Goal: Transaction & Acquisition: Book appointment/travel/reservation

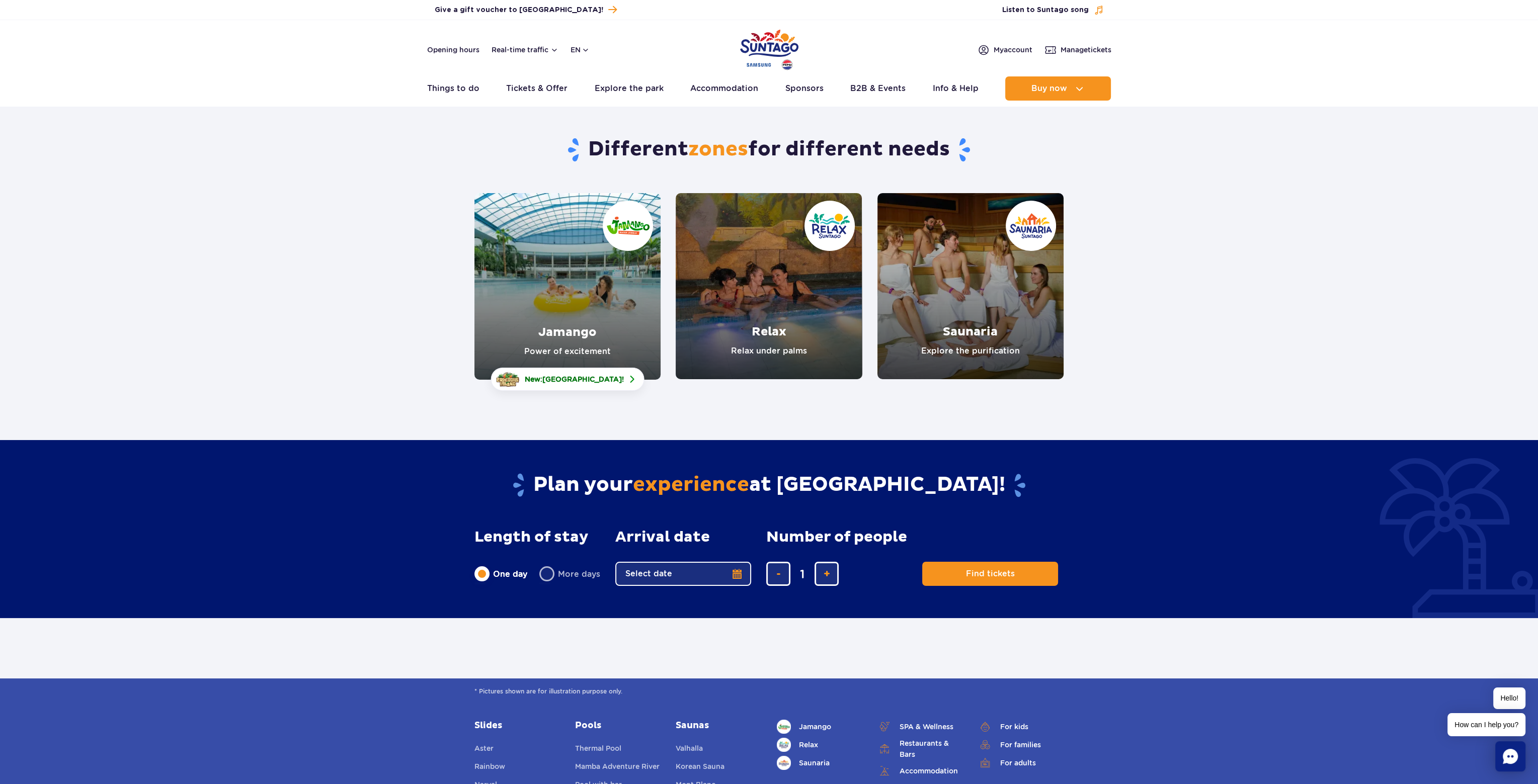
click at [580, 329] on link "Jamango" at bounding box center [567, 286] width 186 height 186
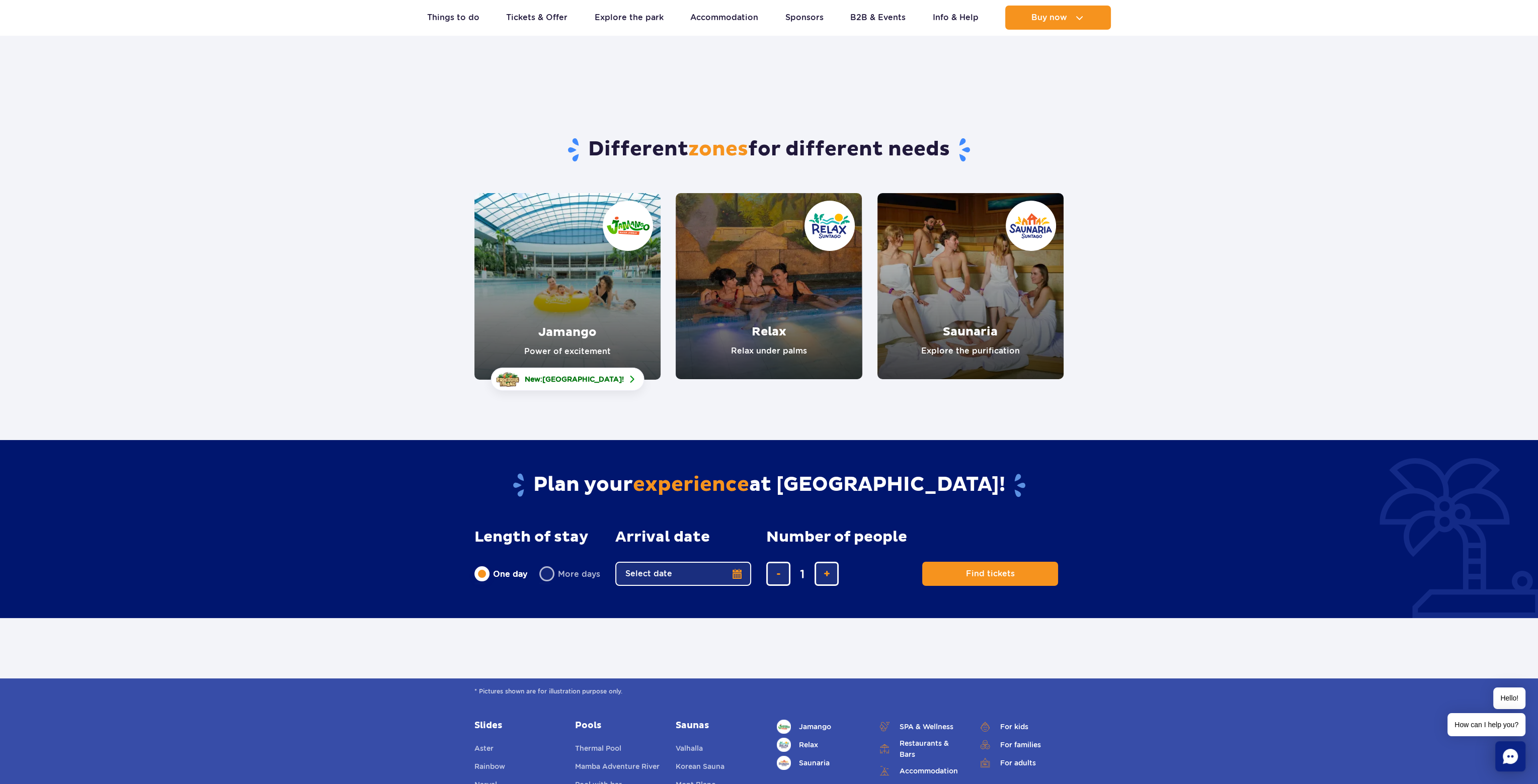
scroll to position [151, 0]
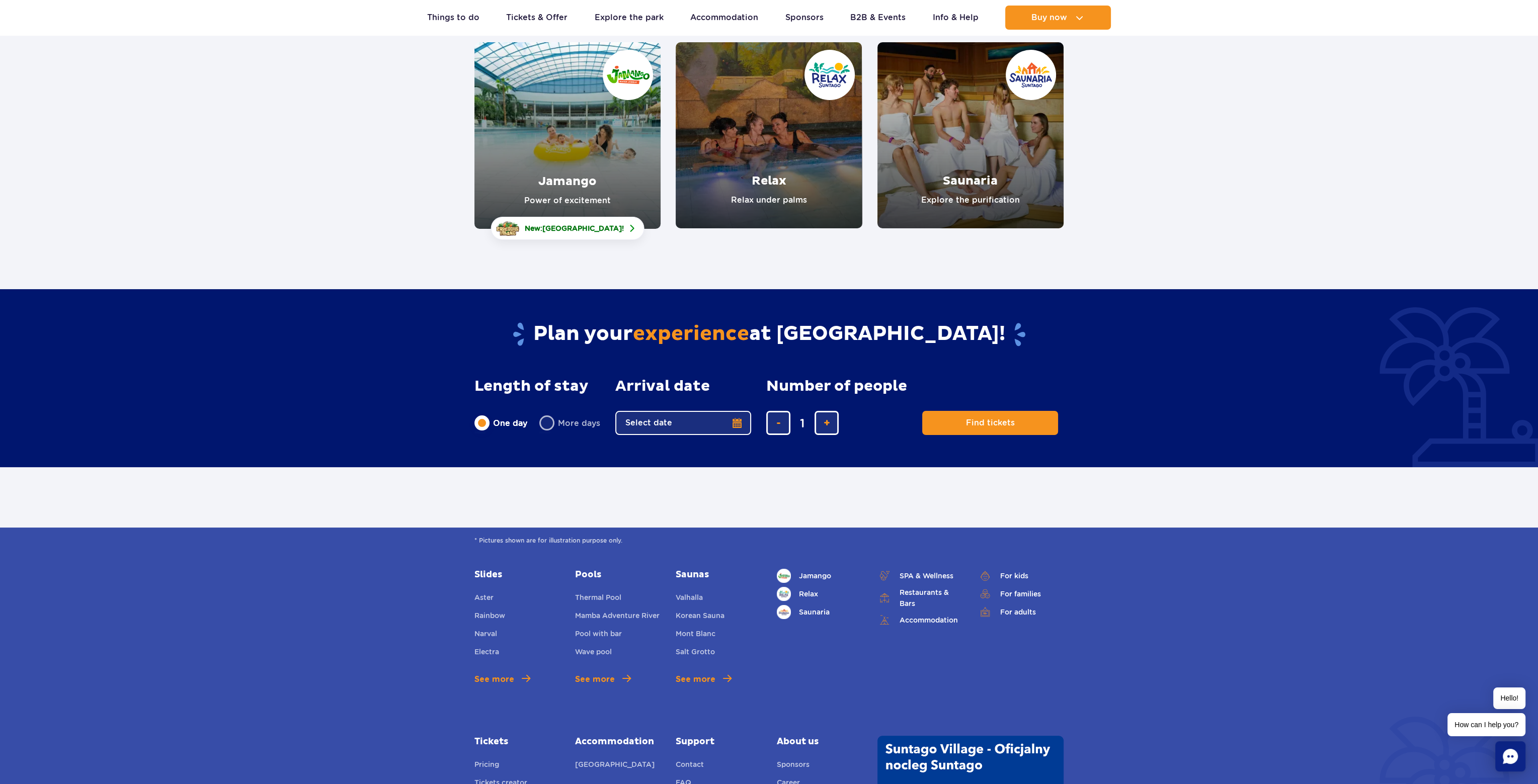
click at [640, 424] on button "Select date" at bounding box center [683, 423] width 136 height 24
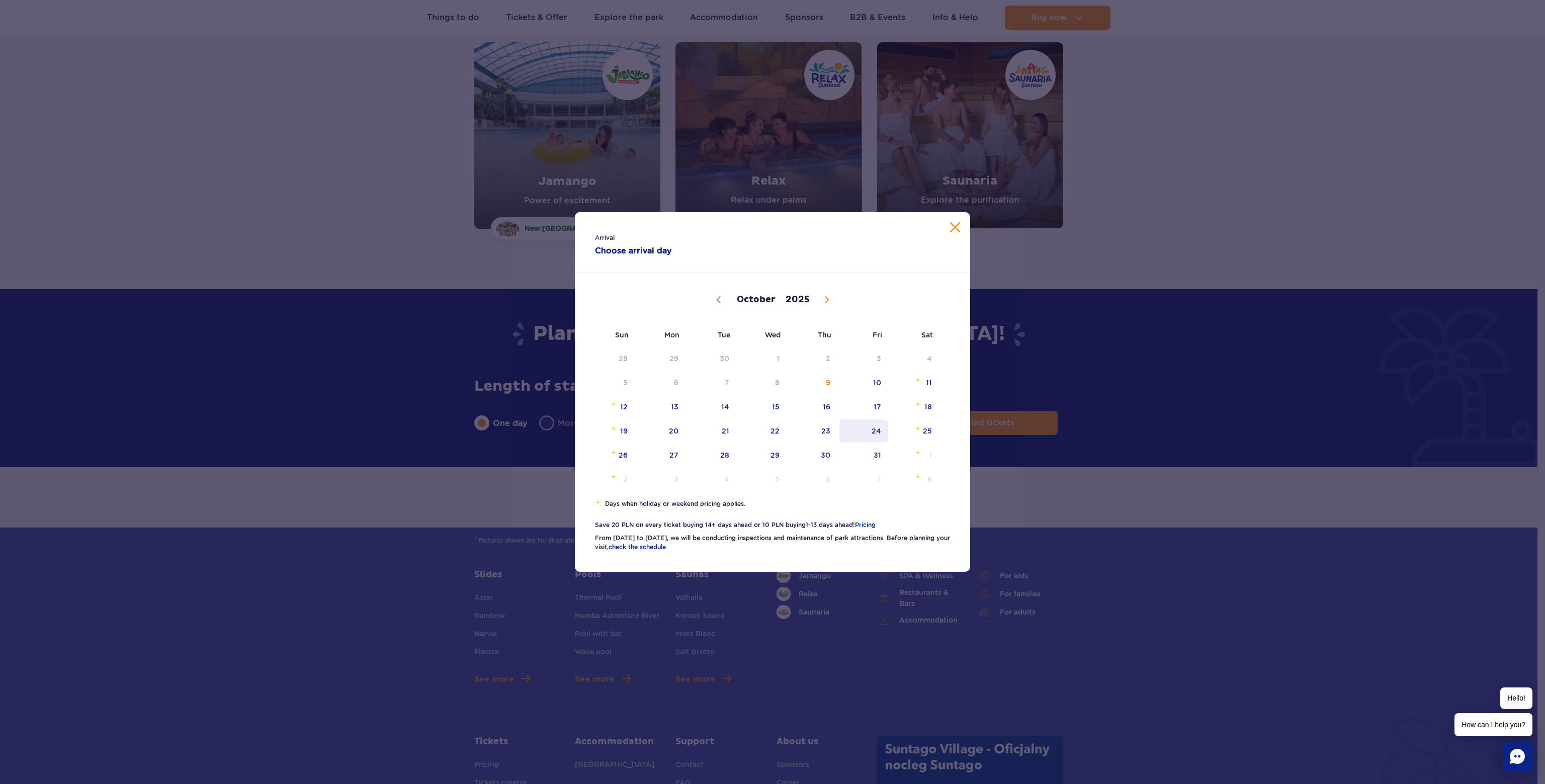
click at [877, 430] on span "24" at bounding box center [864, 431] width 51 height 23
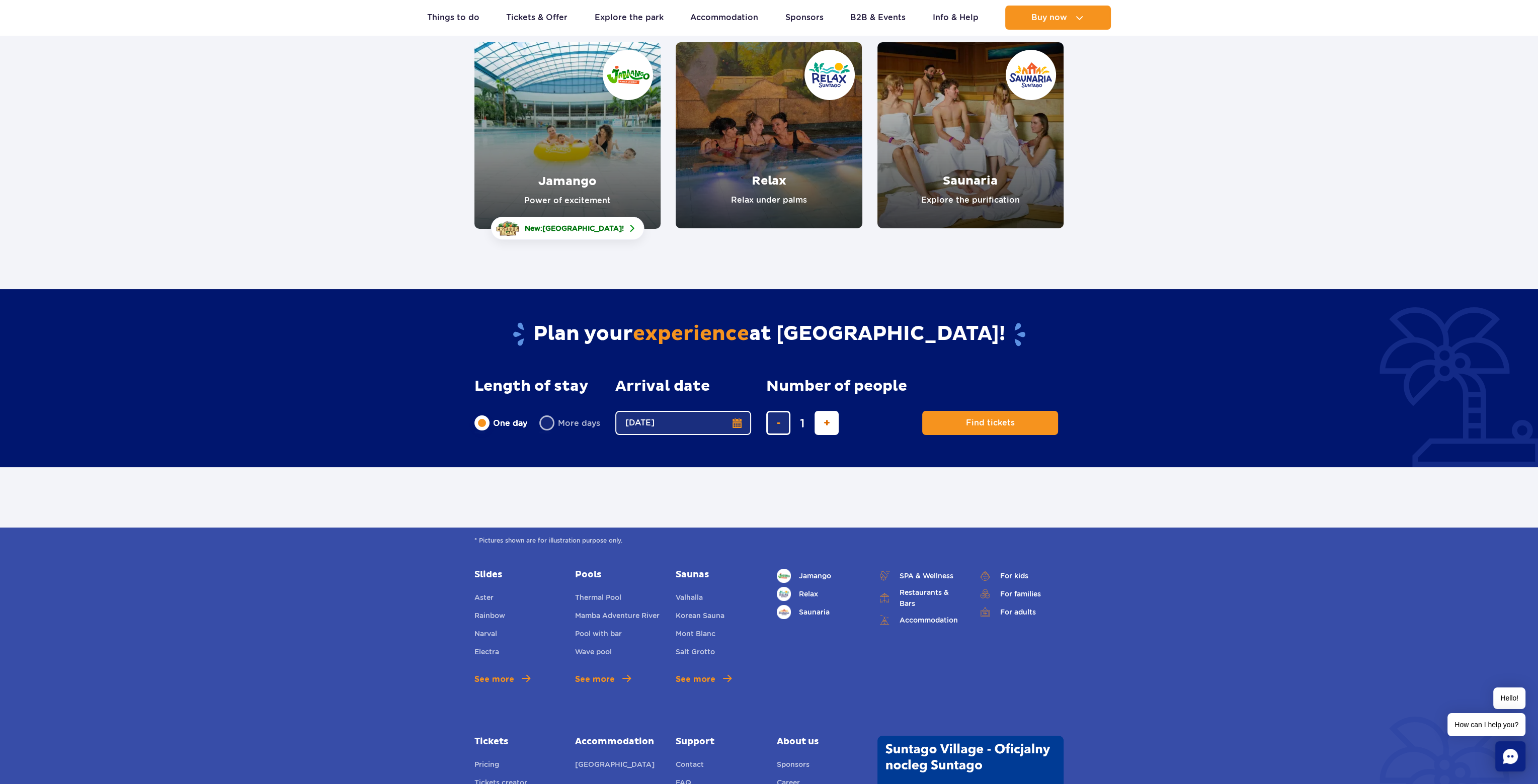
click at [828, 423] on span "add ticket" at bounding box center [827, 423] width 6 height 0
type input "4"
click at [957, 430] on button "Find tickets" at bounding box center [990, 423] width 136 height 24
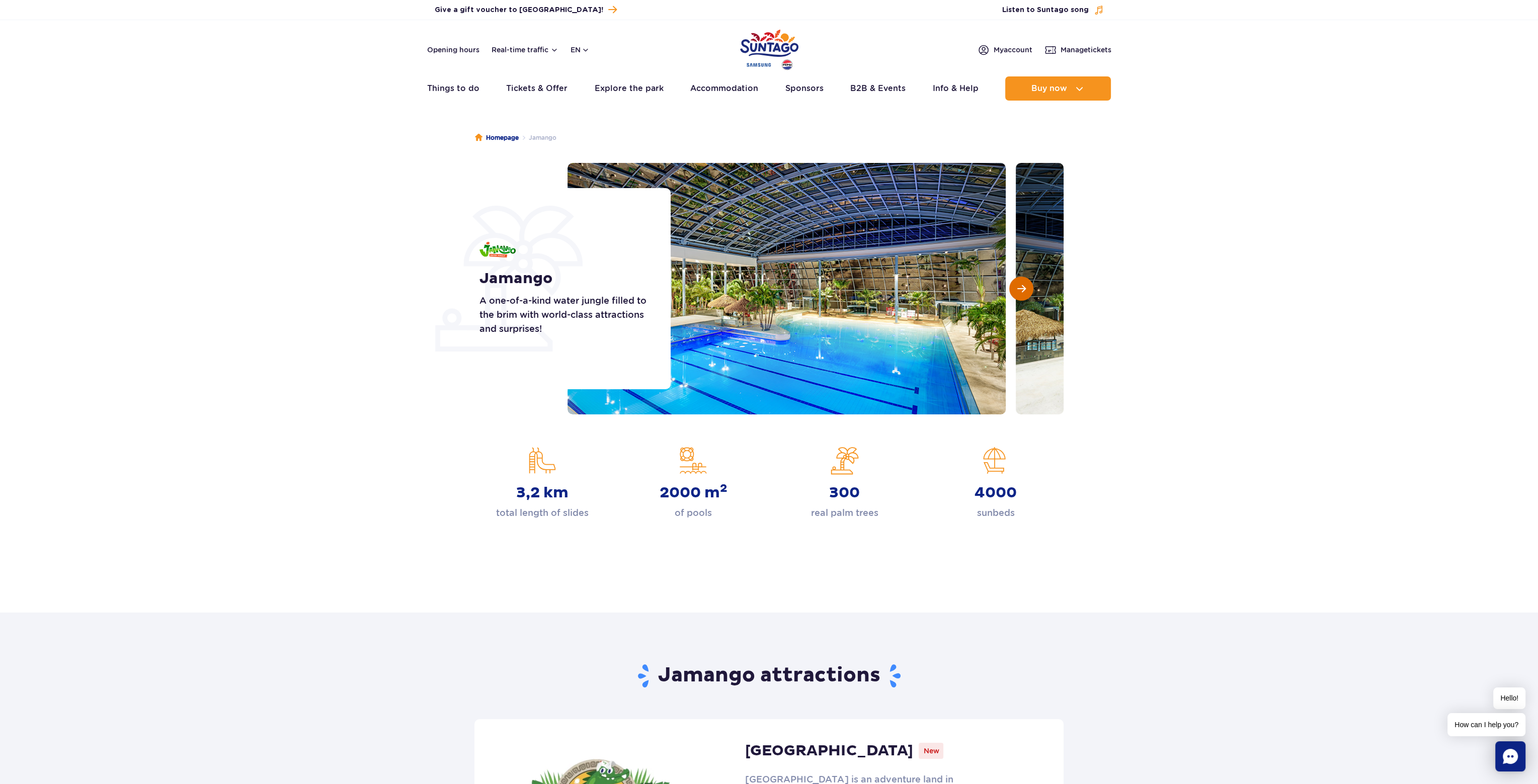
click at [1014, 285] on button "Next slide" at bounding box center [1021, 289] width 24 height 24
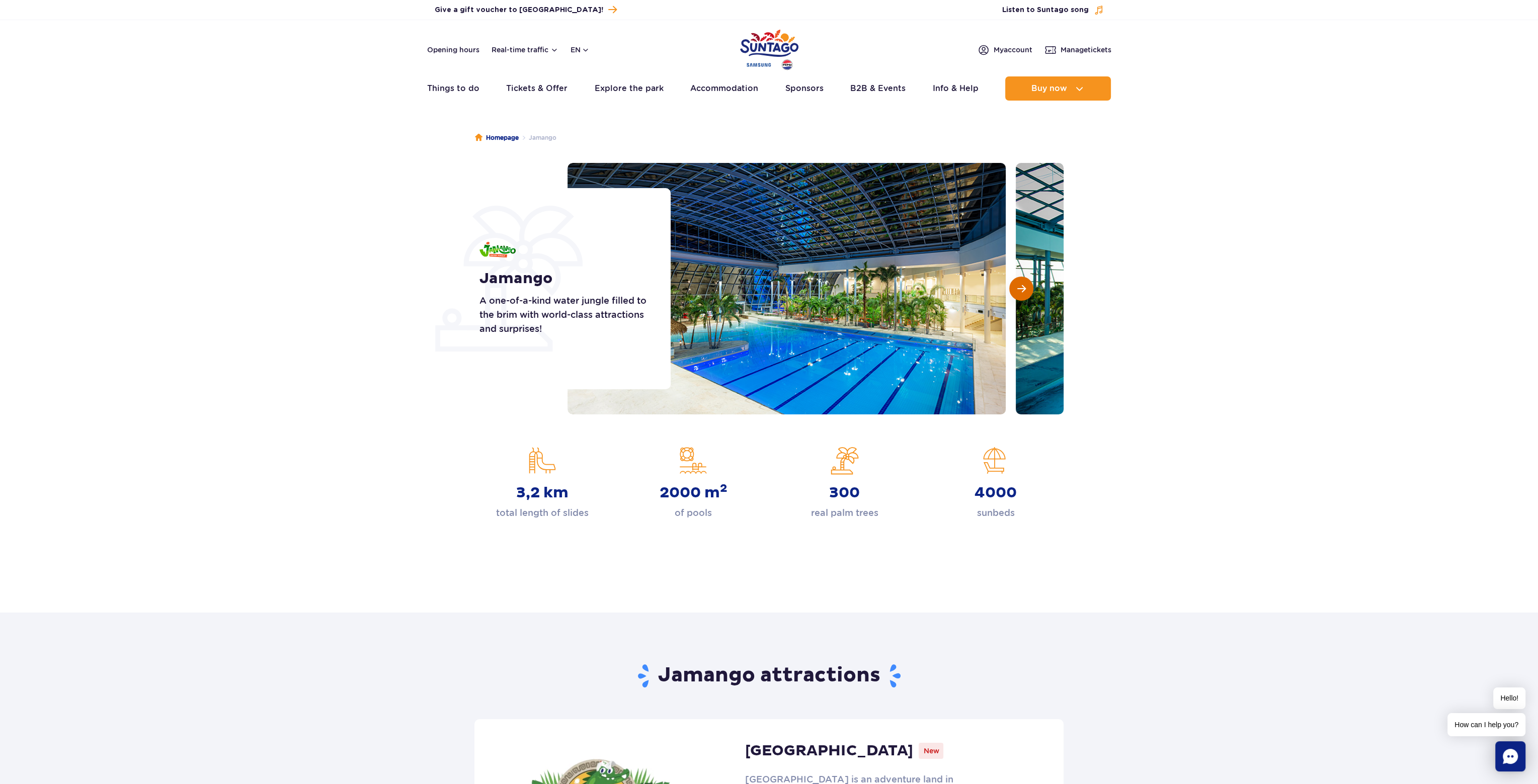
click at [1014, 285] on button "Next slide" at bounding box center [1021, 289] width 24 height 24
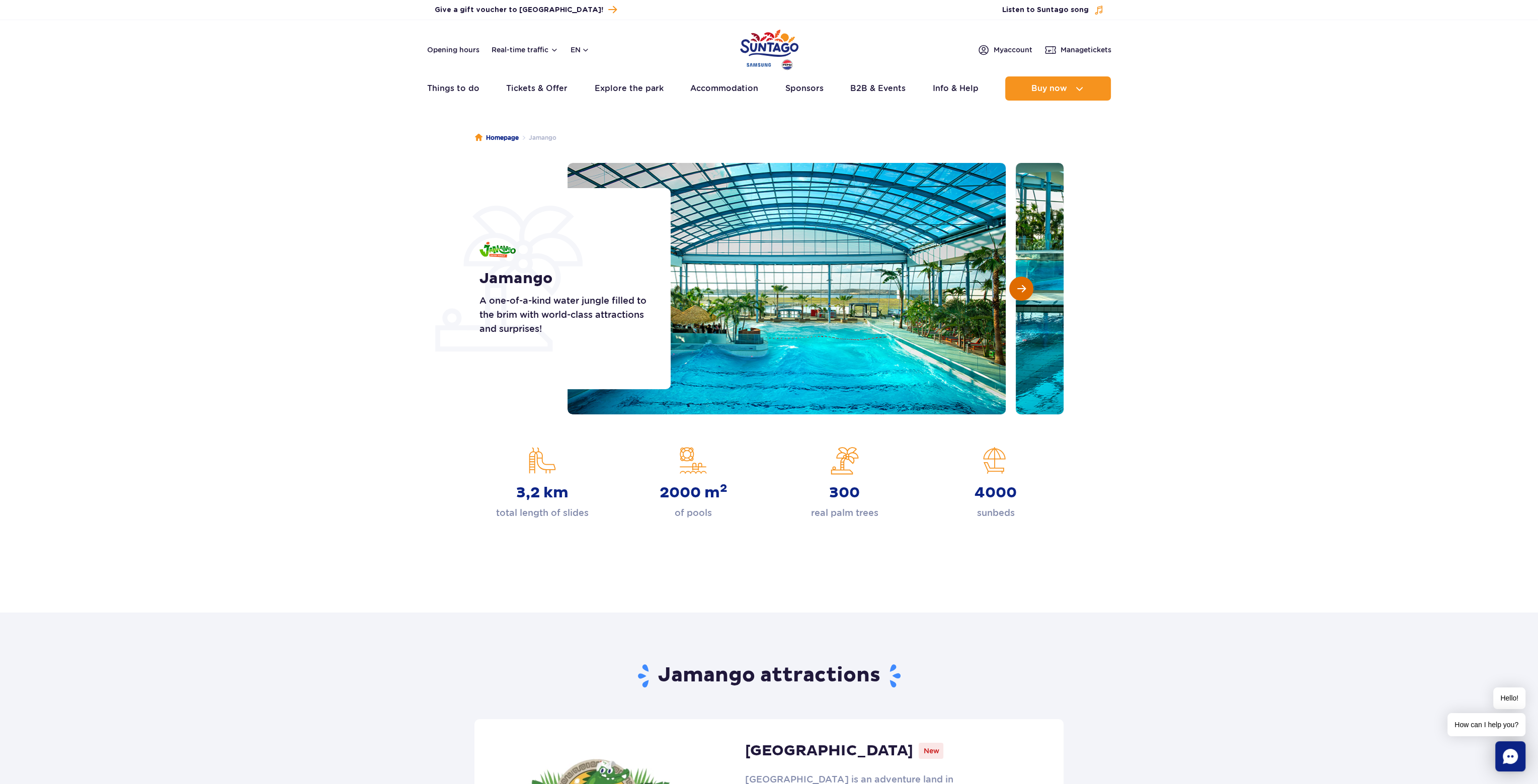
click at [1024, 287] on span "Next slide" at bounding box center [1021, 288] width 9 height 9
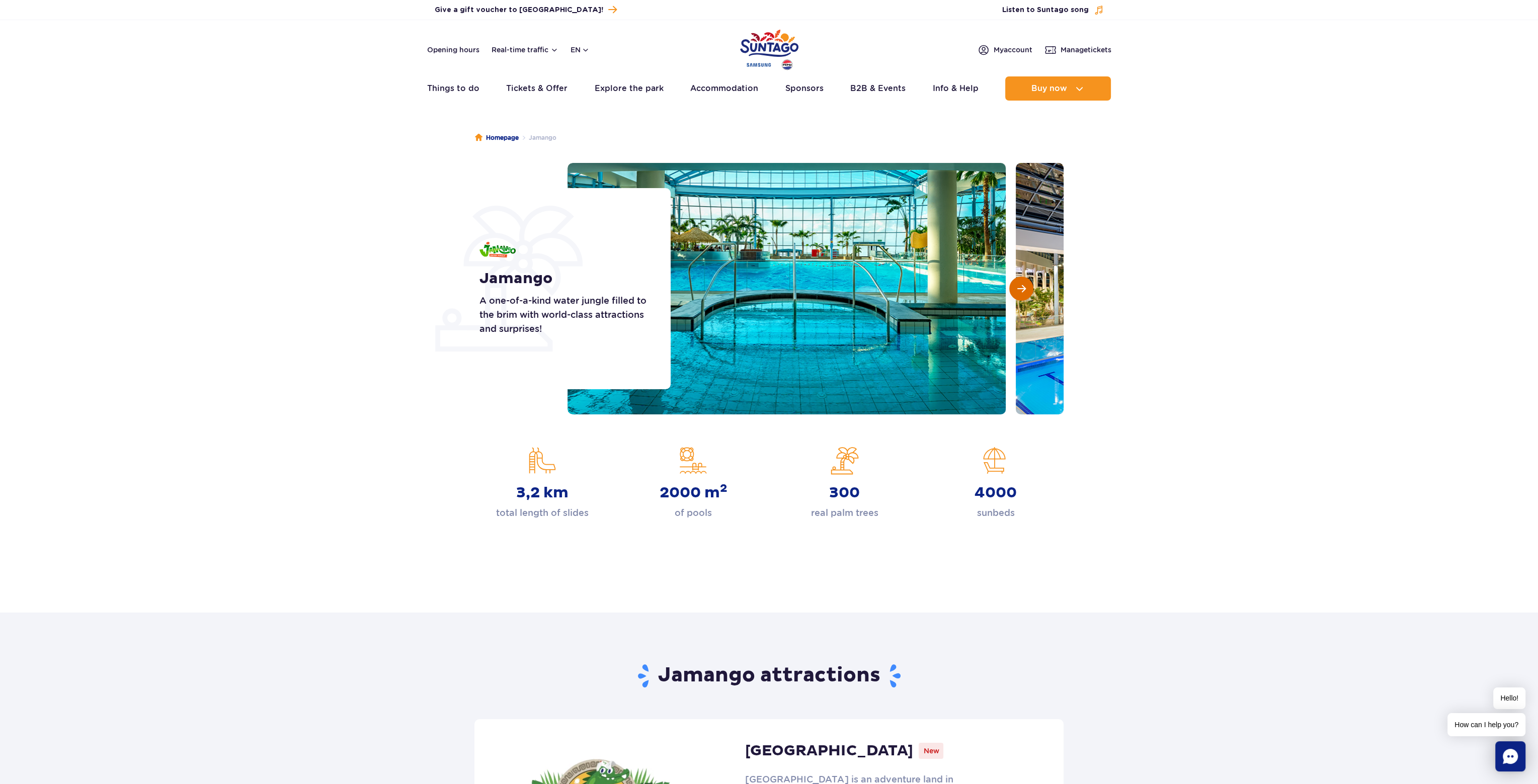
click at [1024, 287] on span "Next slide" at bounding box center [1021, 288] width 9 height 9
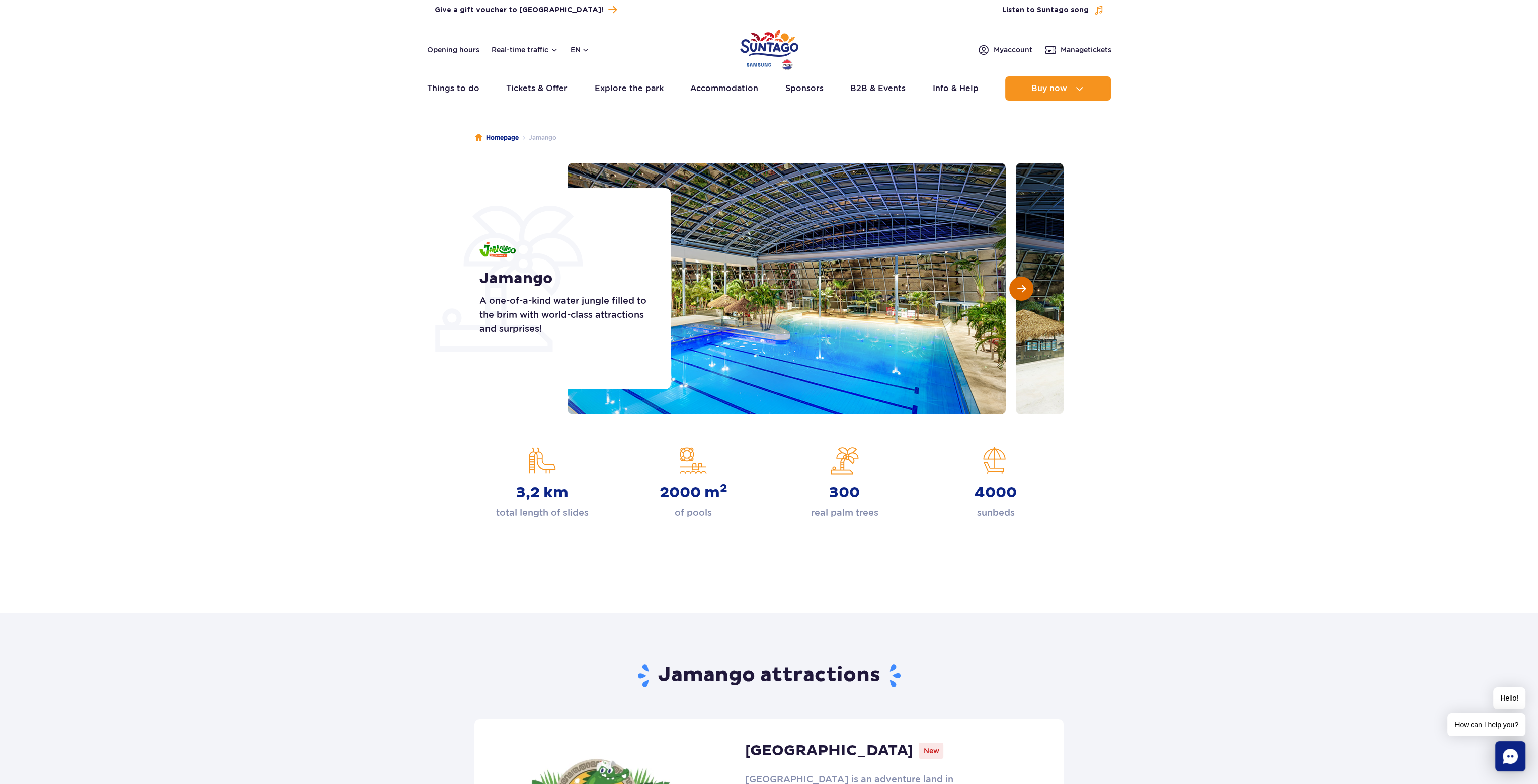
click at [1024, 287] on span "Next slide" at bounding box center [1021, 288] width 9 height 9
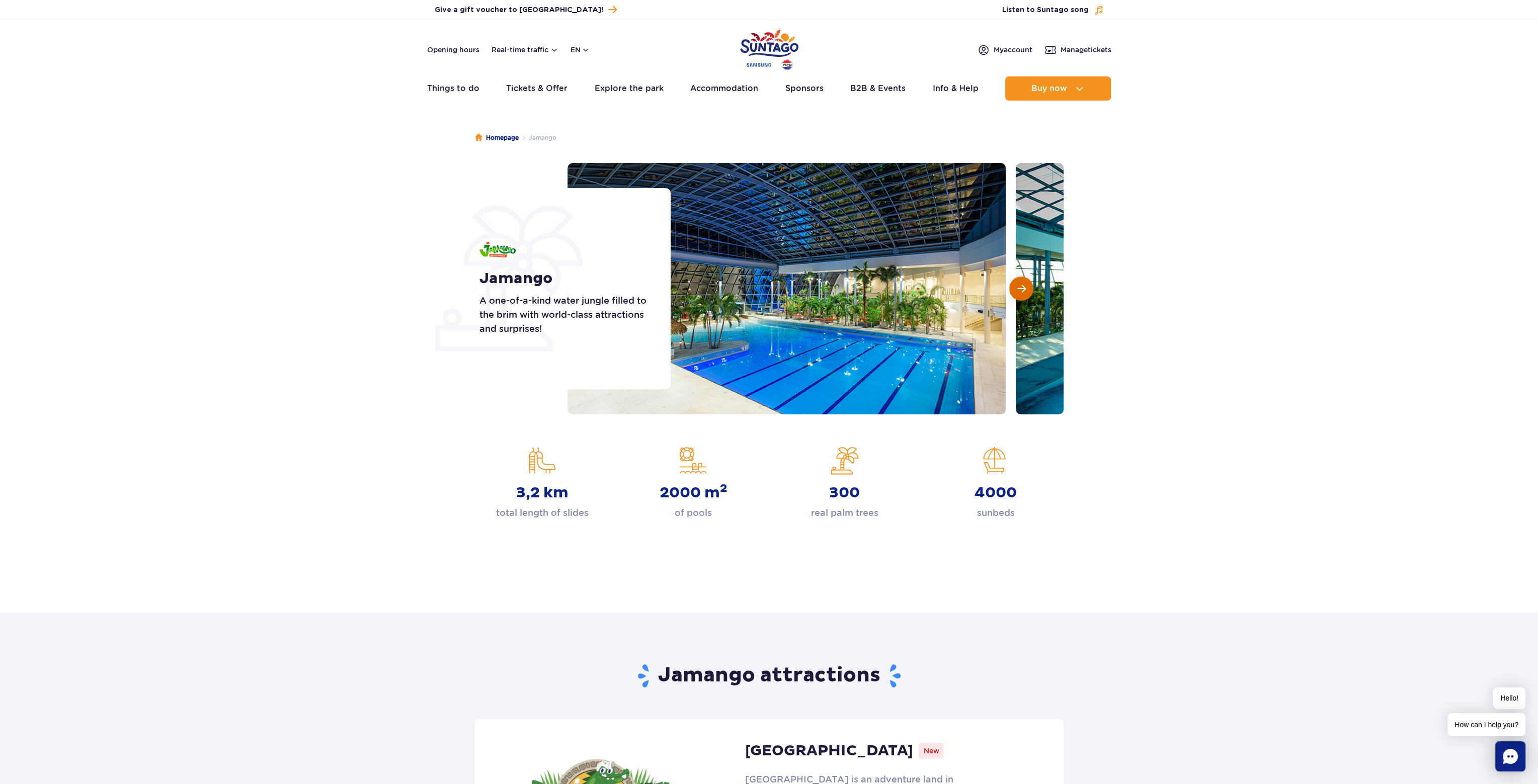
click at [1024, 287] on span "Next slide" at bounding box center [1021, 288] width 9 height 9
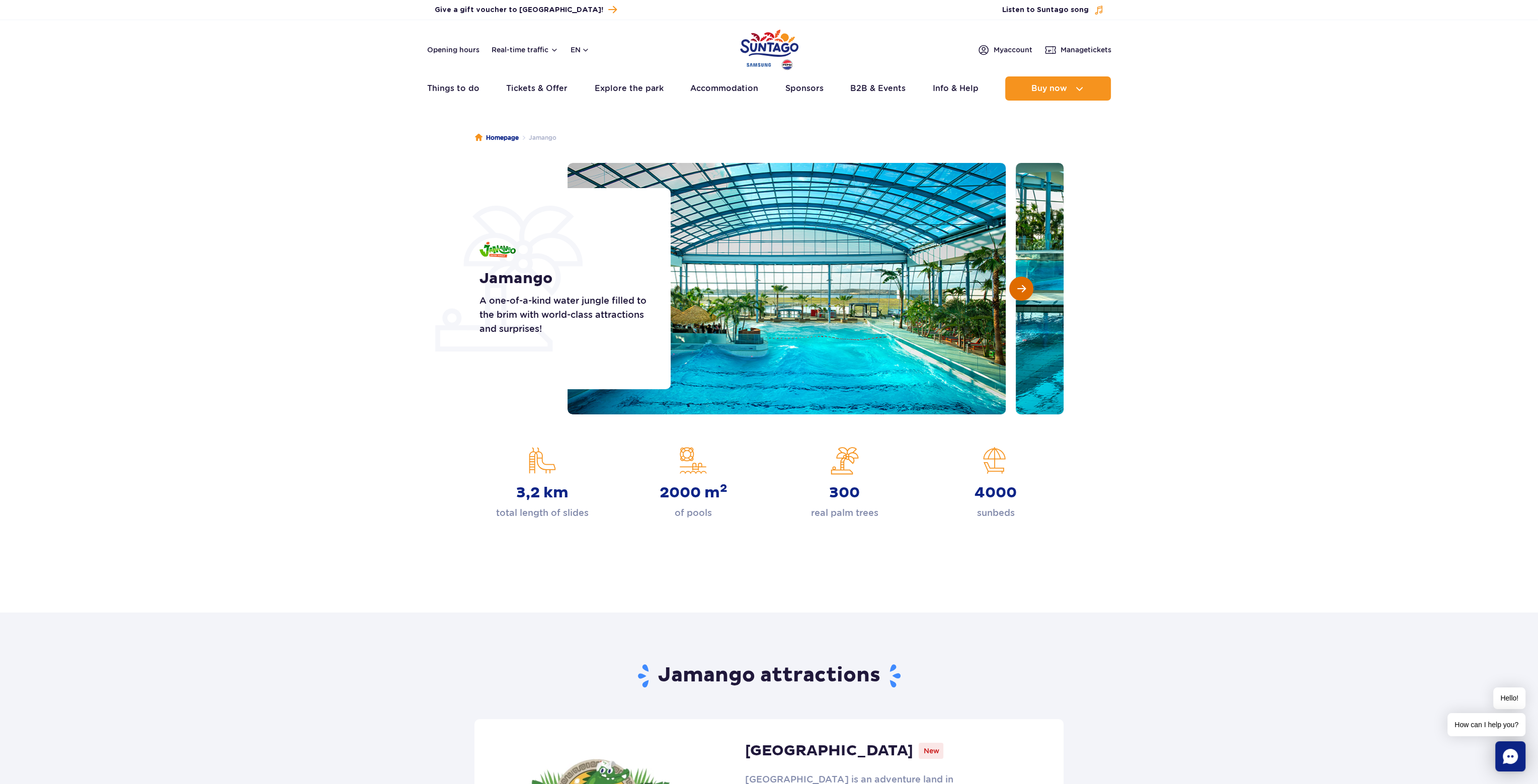
click at [1024, 287] on span "Next slide" at bounding box center [1021, 288] width 9 height 9
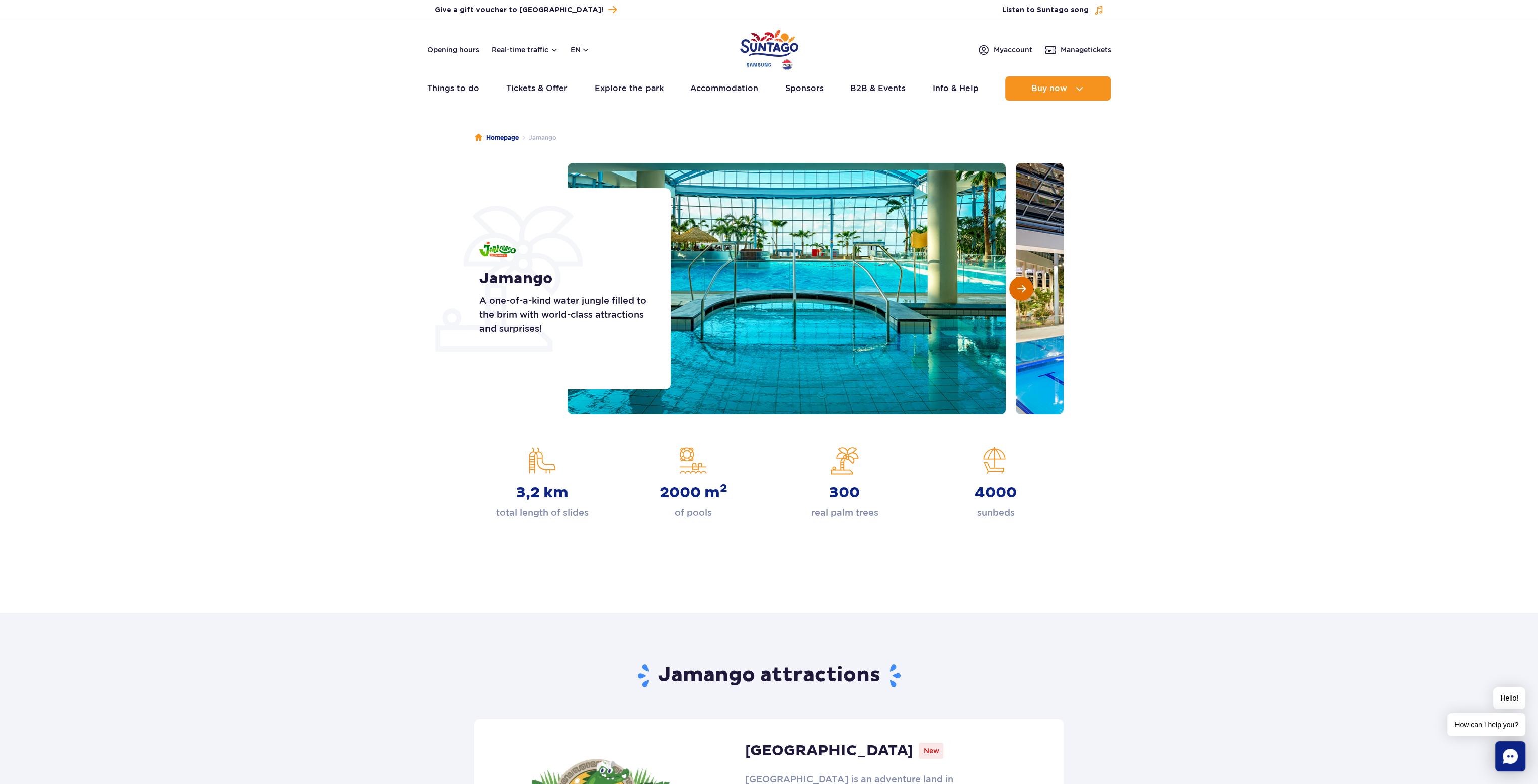
click at [1024, 287] on span "Next slide" at bounding box center [1021, 288] width 9 height 9
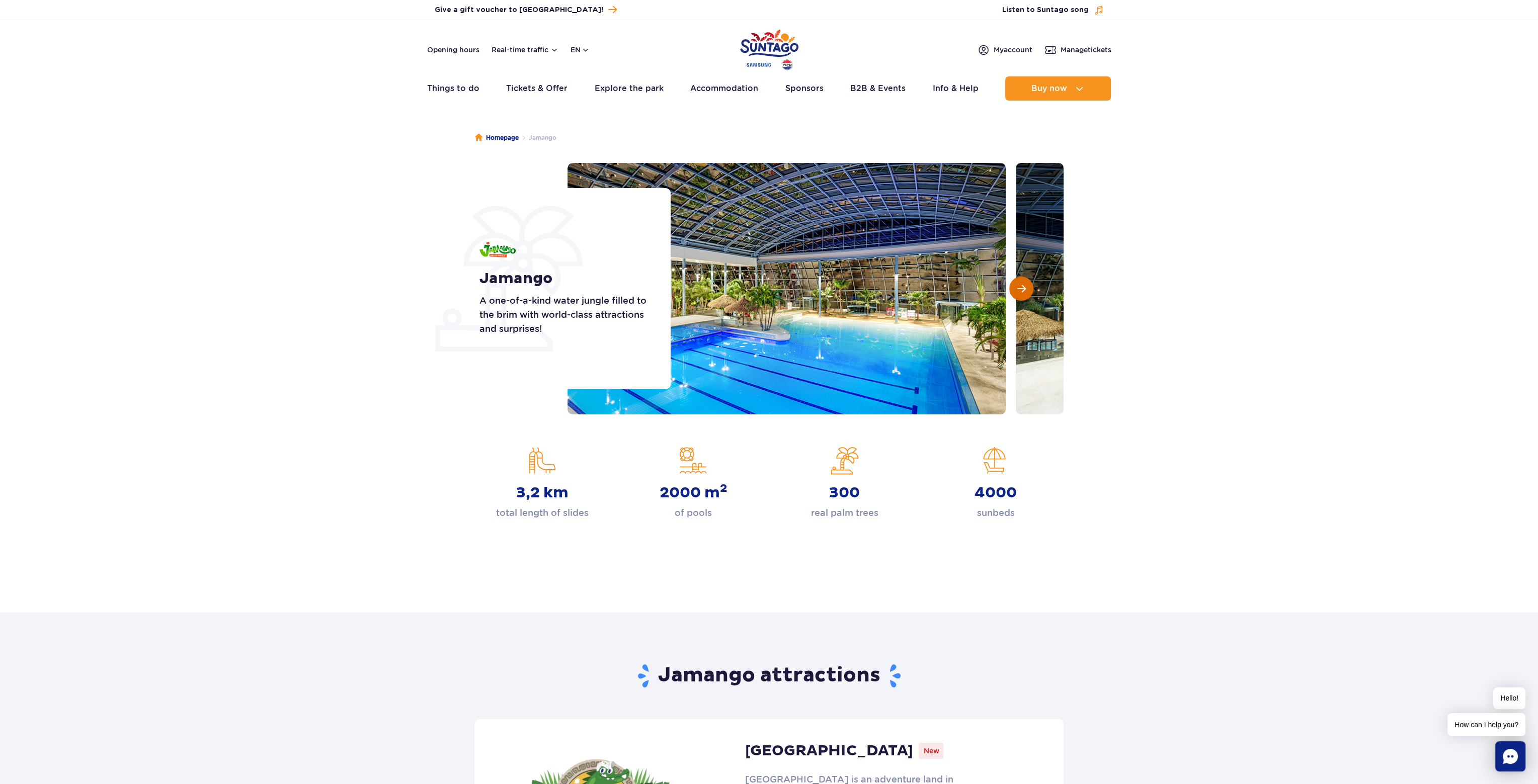
click at [1024, 287] on span "Next slide" at bounding box center [1021, 288] width 9 height 9
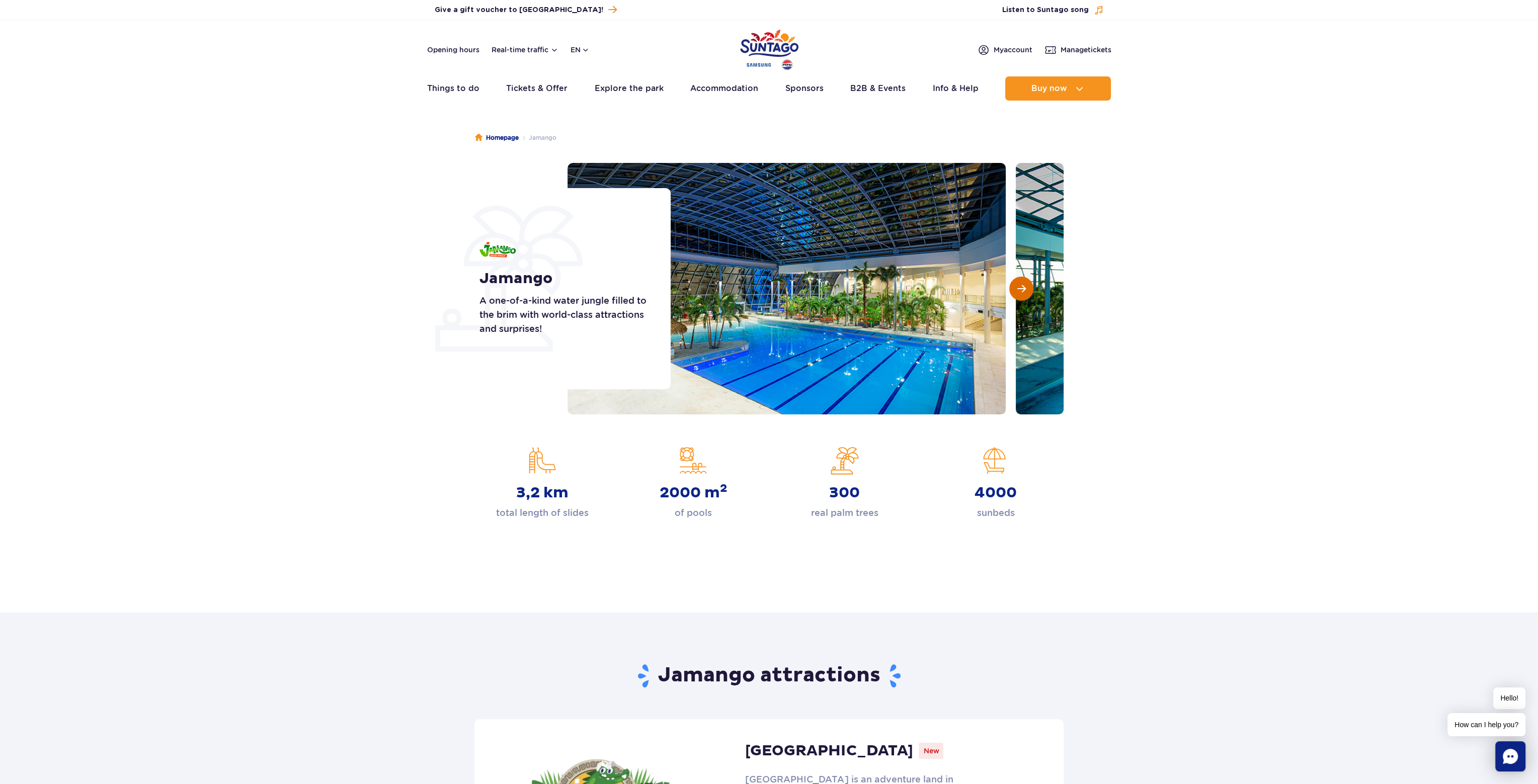
click at [1024, 287] on span "Next slide" at bounding box center [1021, 288] width 9 height 9
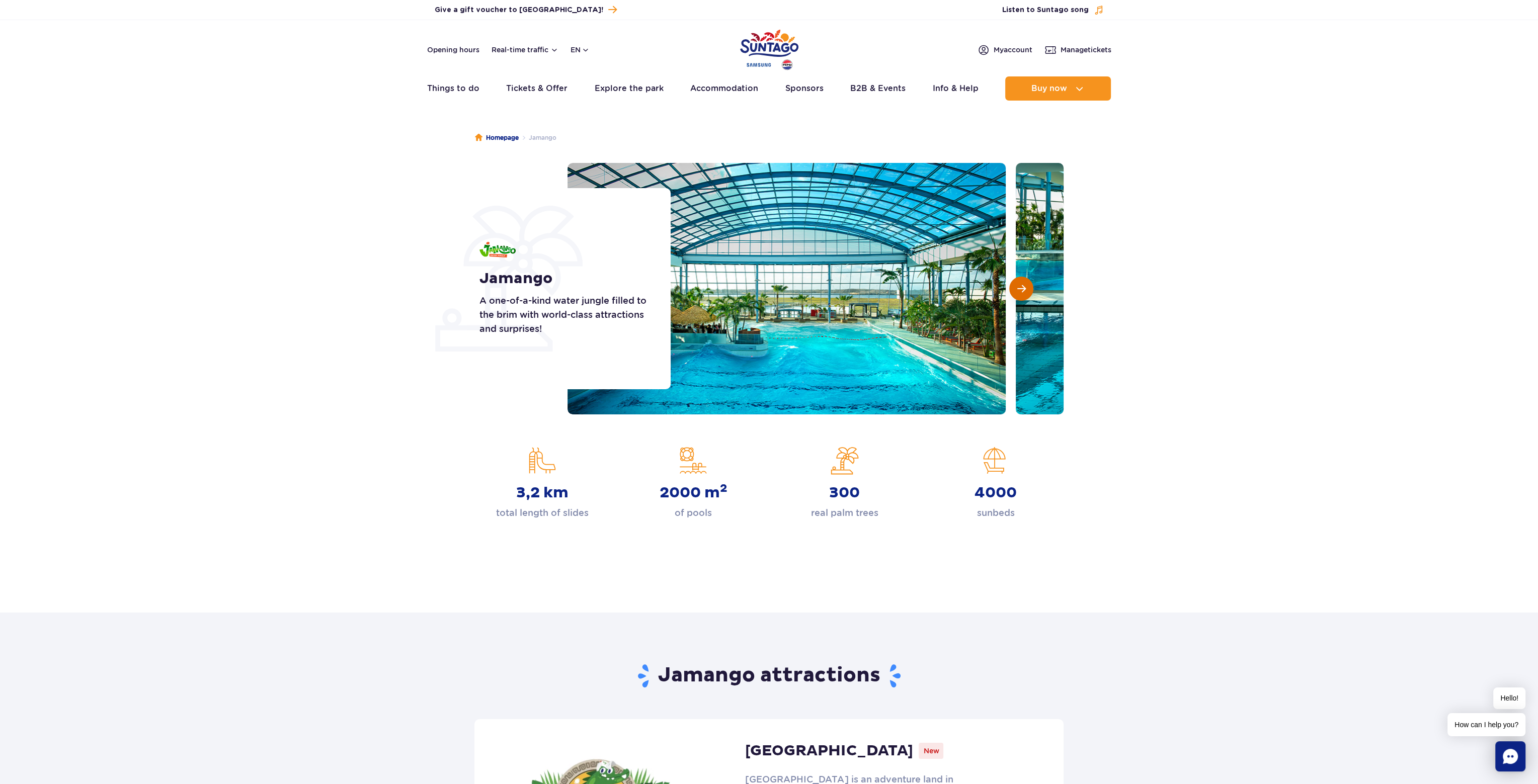
click at [1024, 287] on span "Next slide" at bounding box center [1021, 288] width 9 height 9
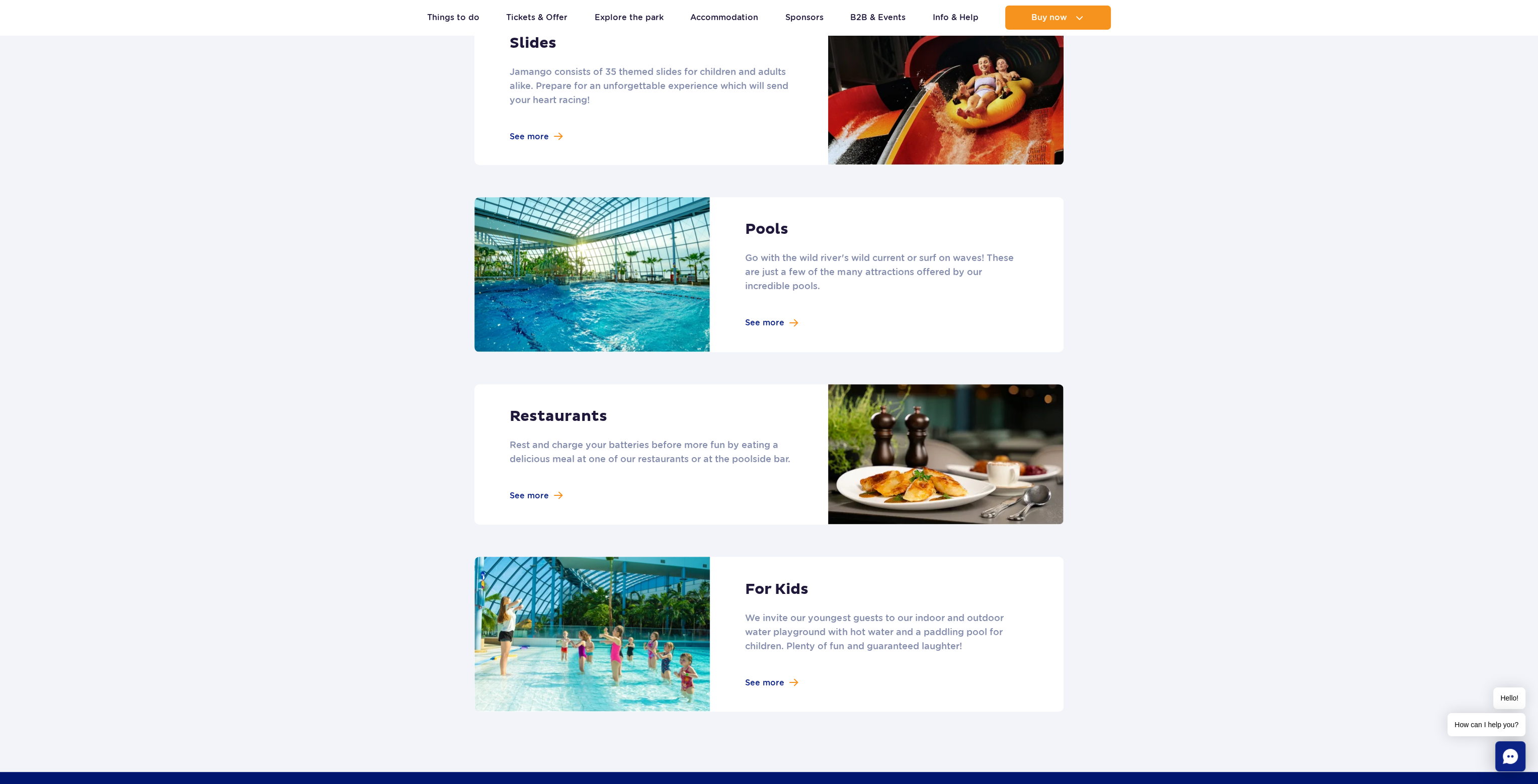
scroll to position [837, 0]
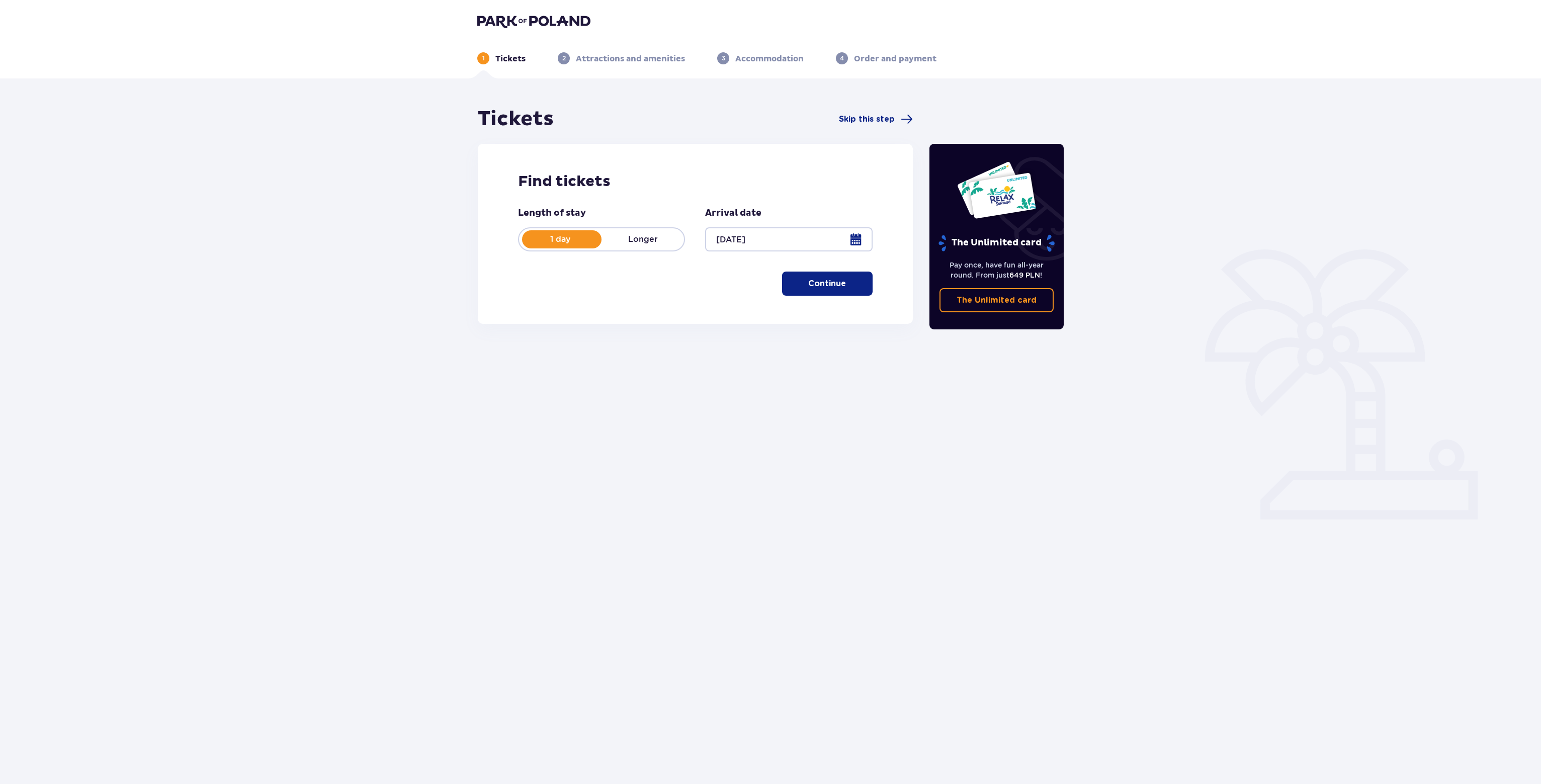
click at [831, 281] on p "Continue" at bounding box center [827, 283] width 37 height 11
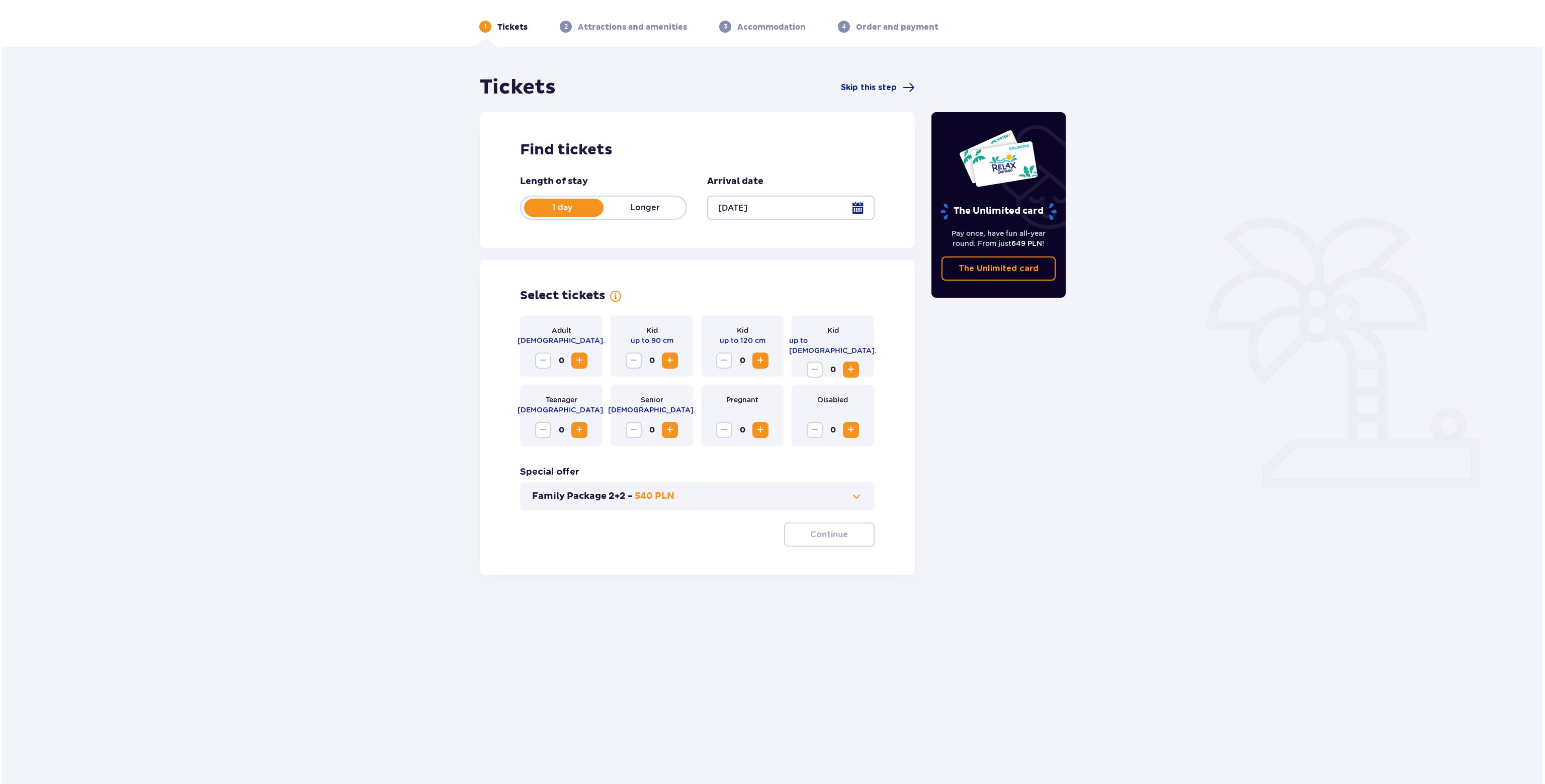
scroll to position [36, 0]
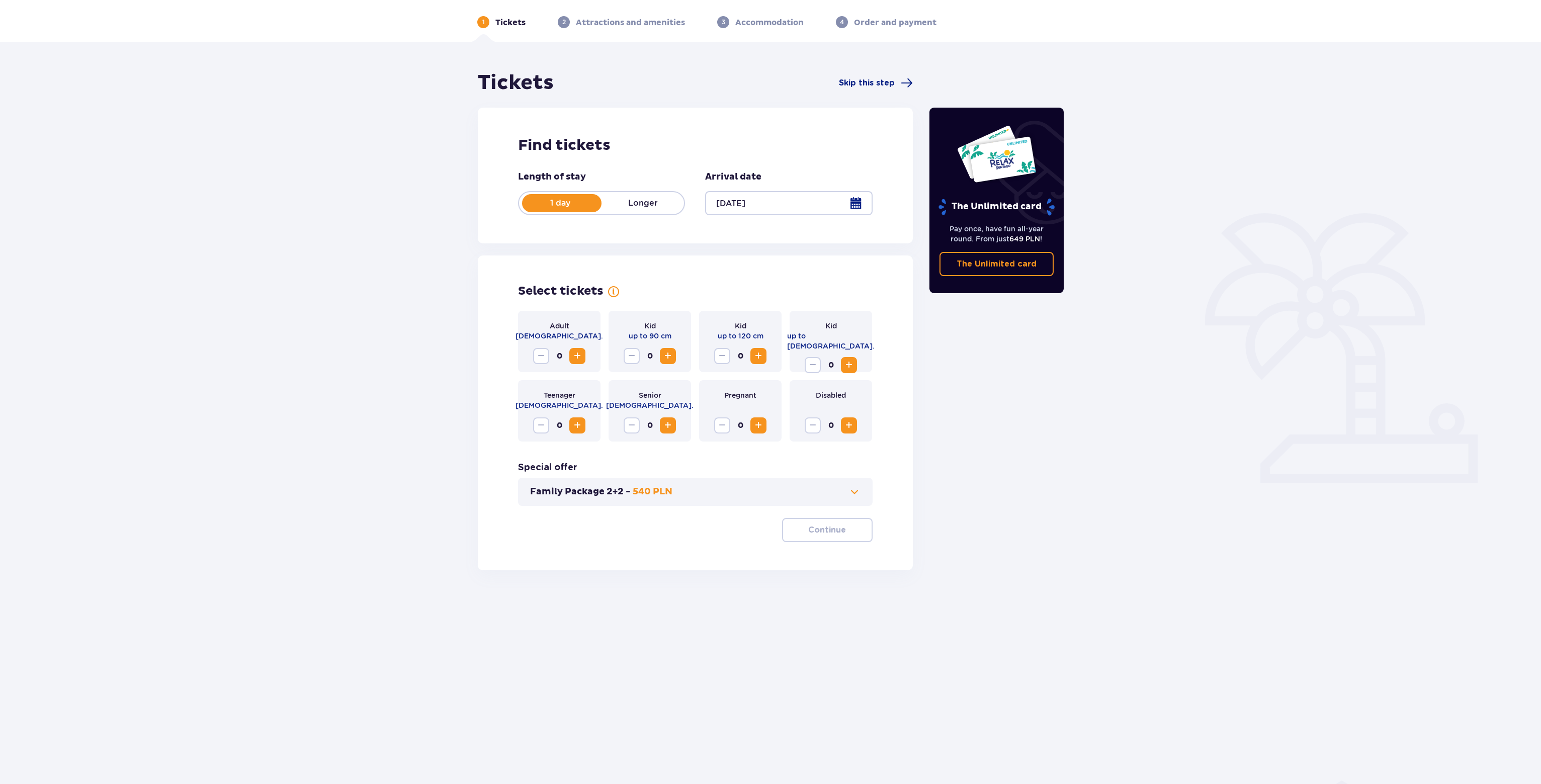
click at [578, 353] on span "Increase" at bounding box center [577, 356] width 12 height 12
click at [759, 357] on span "Increase" at bounding box center [758, 356] width 12 height 12
click at [849, 359] on span "Increase" at bounding box center [849, 365] width 12 height 12
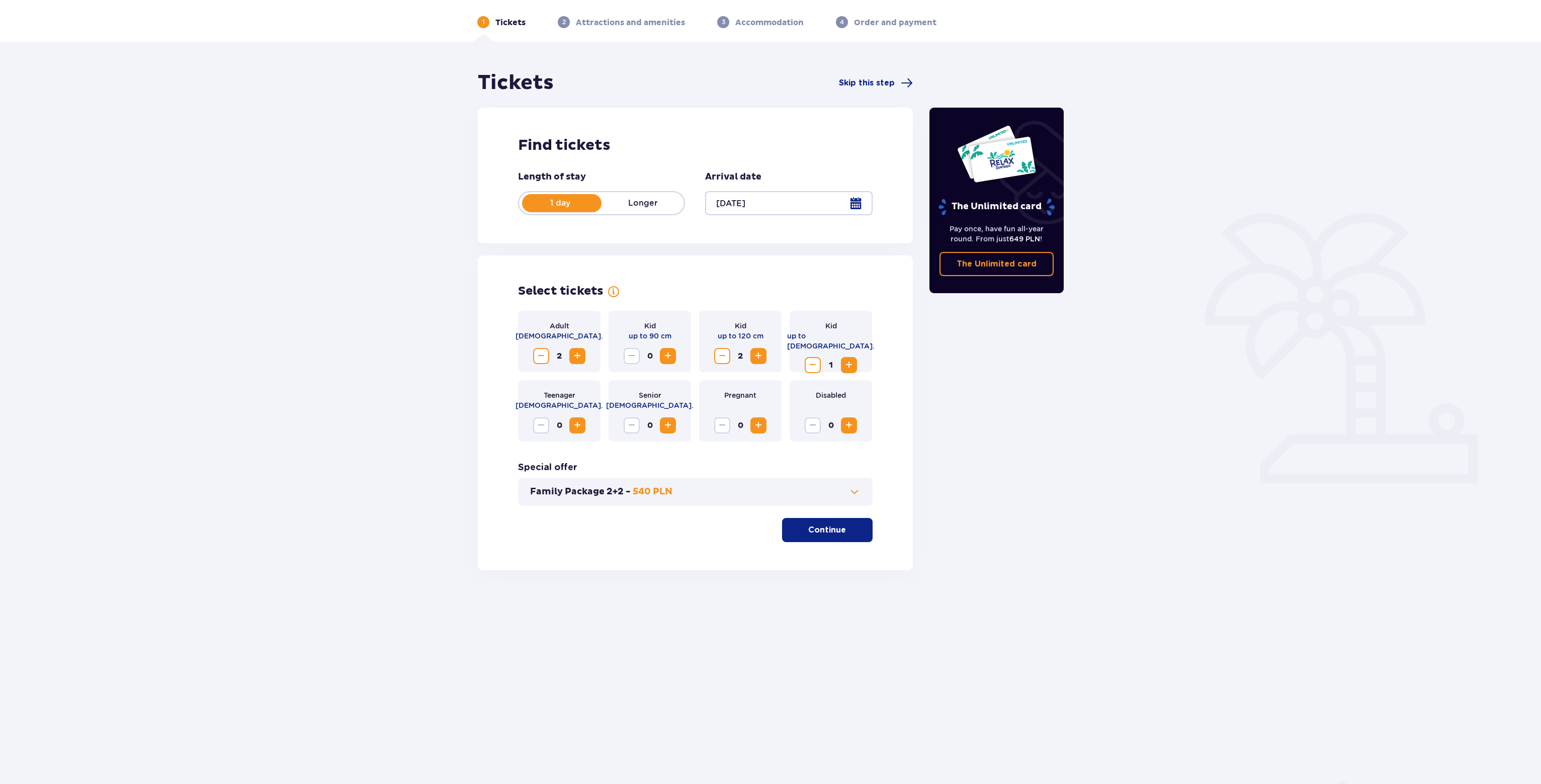
click at [807, 359] on span "Decrease" at bounding box center [813, 365] width 12 height 12
click at [855, 486] on span at bounding box center [855, 491] width 12 height 12
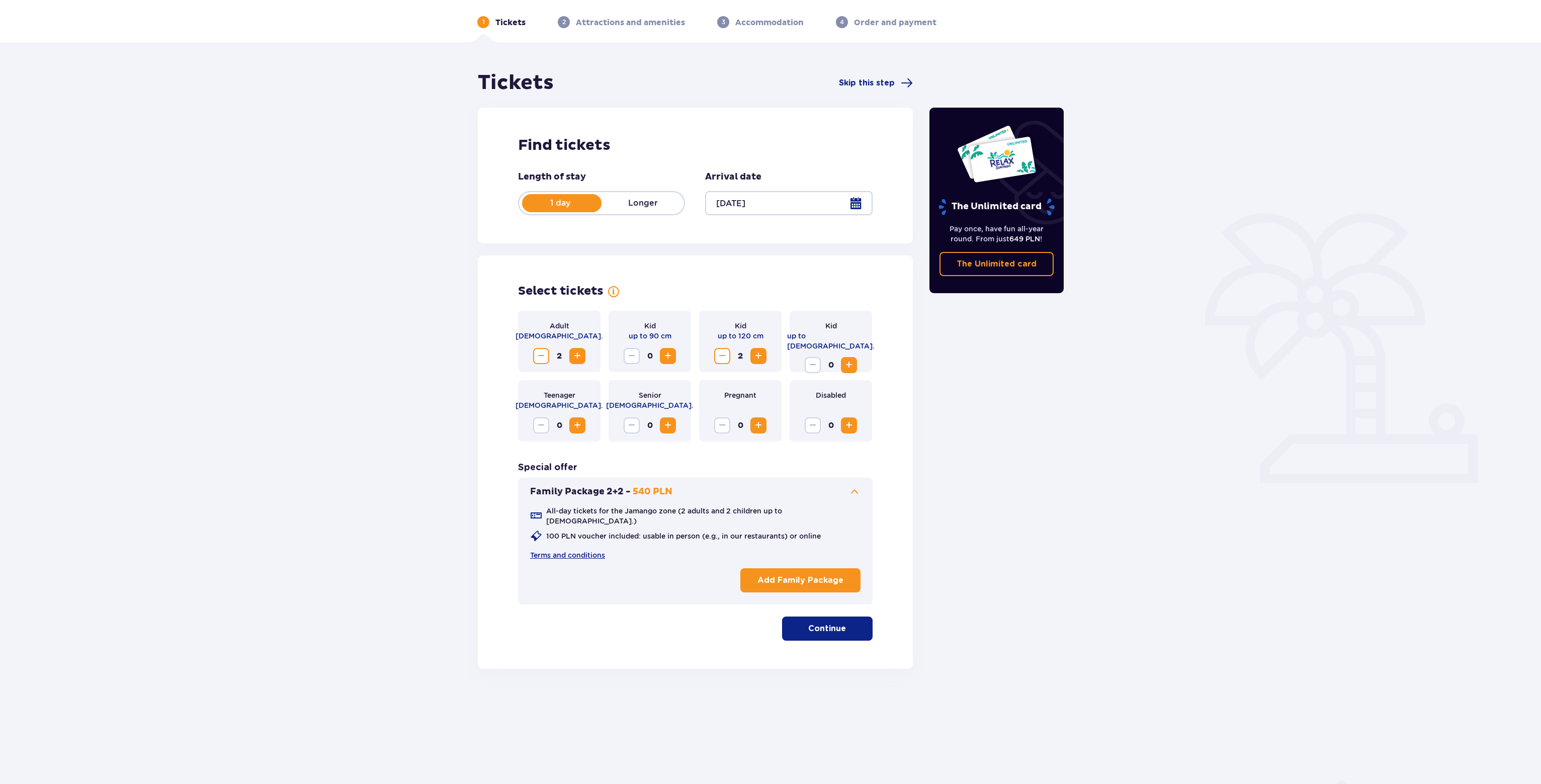
click at [638, 504] on div "All-day tickets for the Jamango zone (2 adults and 2 children up to 16 y.o.) 10…" at bounding box center [695, 547] width 330 height 99
click at [765, 575] on p "Add Family Package" at bounding box center [801, 580] width 86 height 11
click at [828, 623] on p "Continue" at bounding box center [827, 628] width 37 height 11
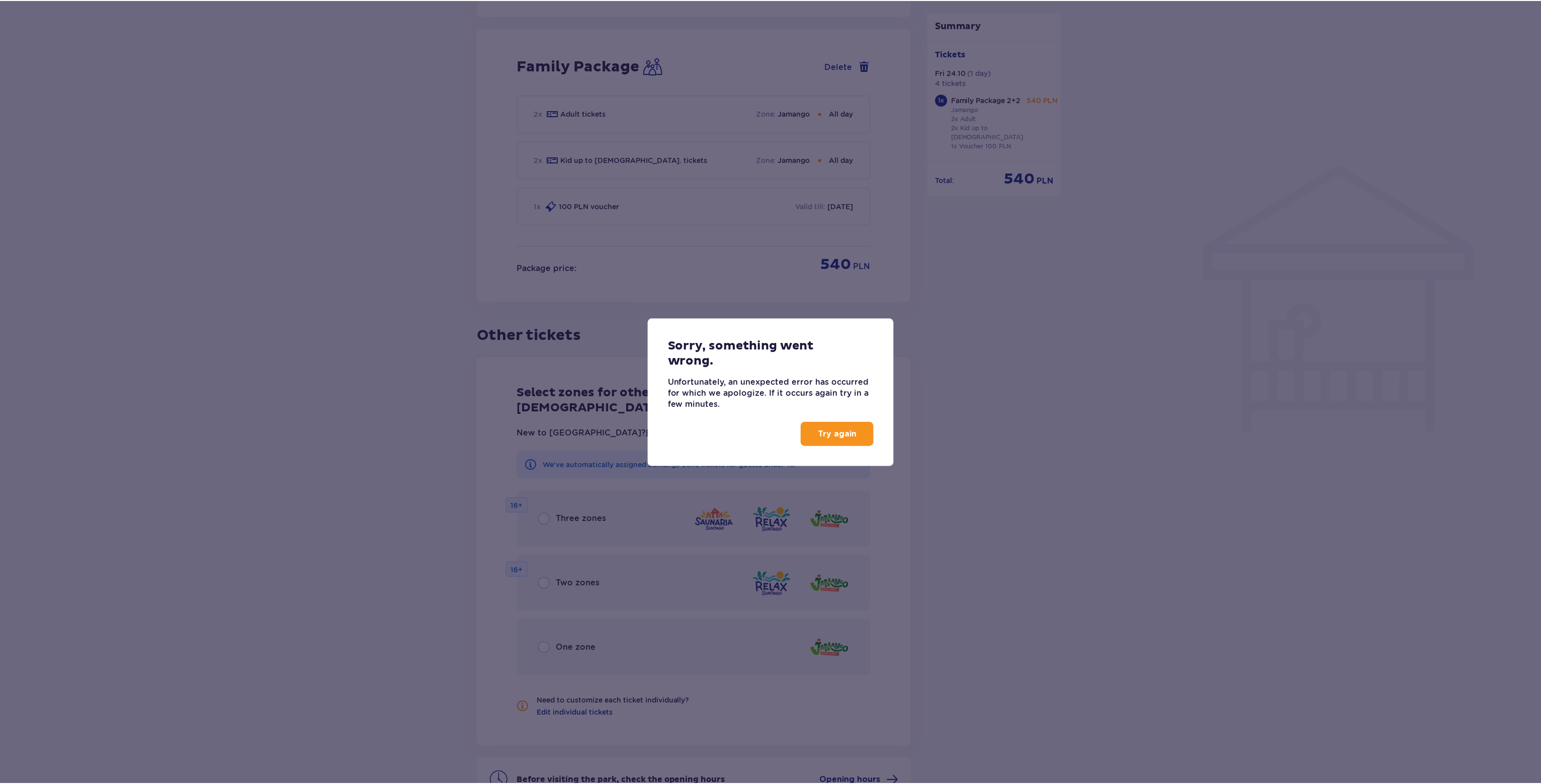
scroll to position [661, 0]
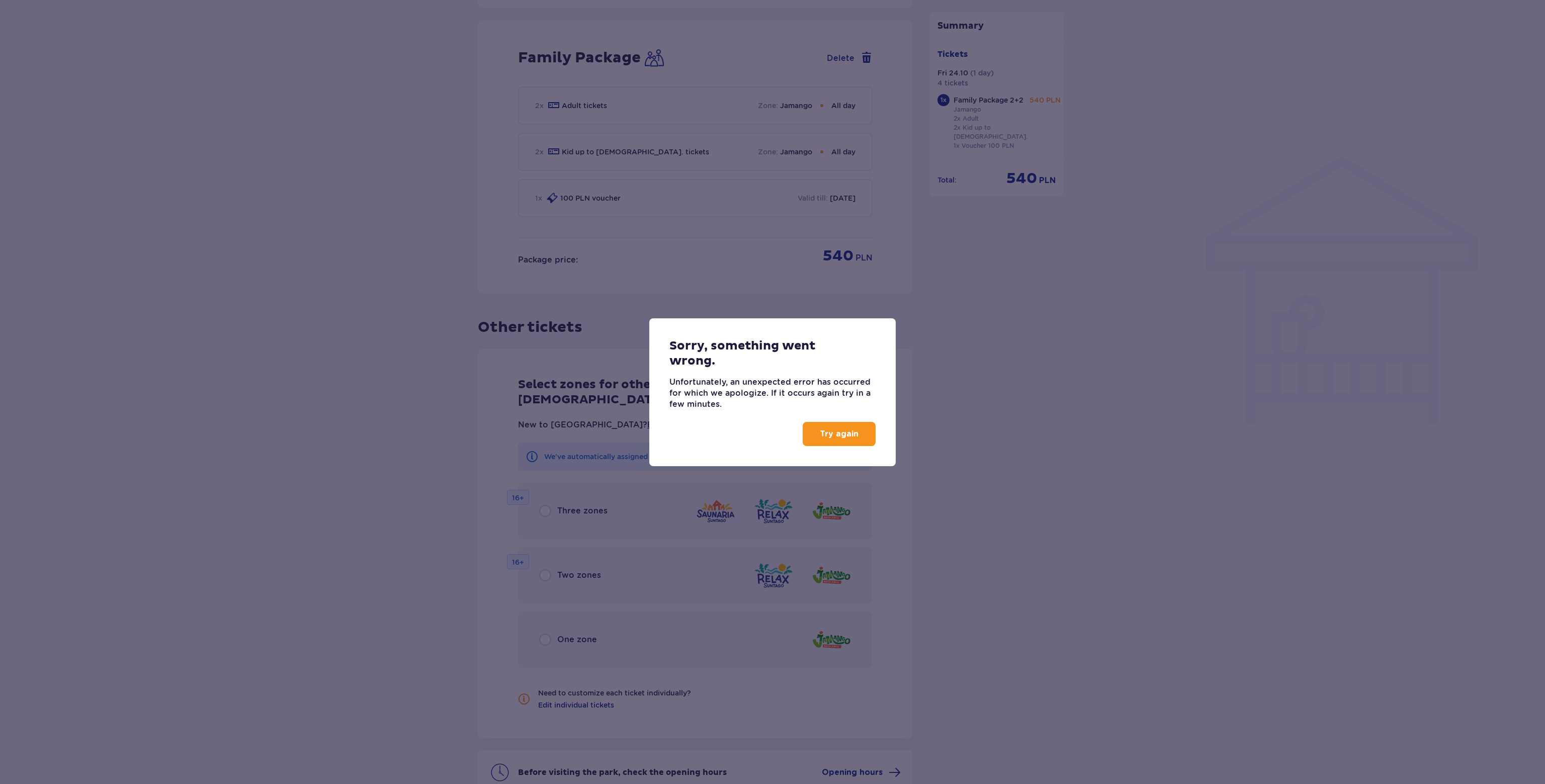
click at [835, 431] on p "Try again" at bounding box center [839, 434] width 39 height 11
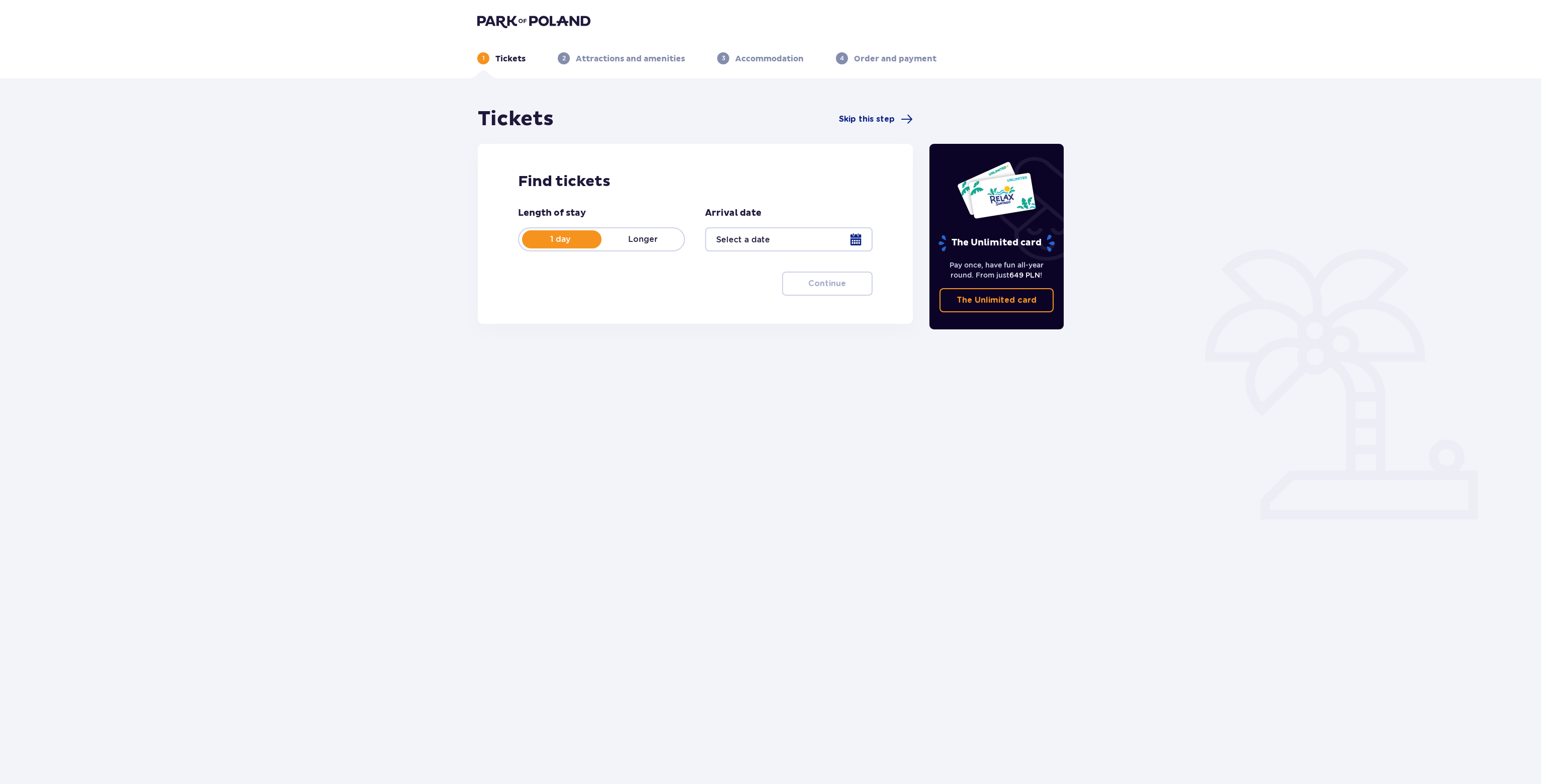
click at [790, 240] on div at bounding box center [788, 240] width 167 height 24
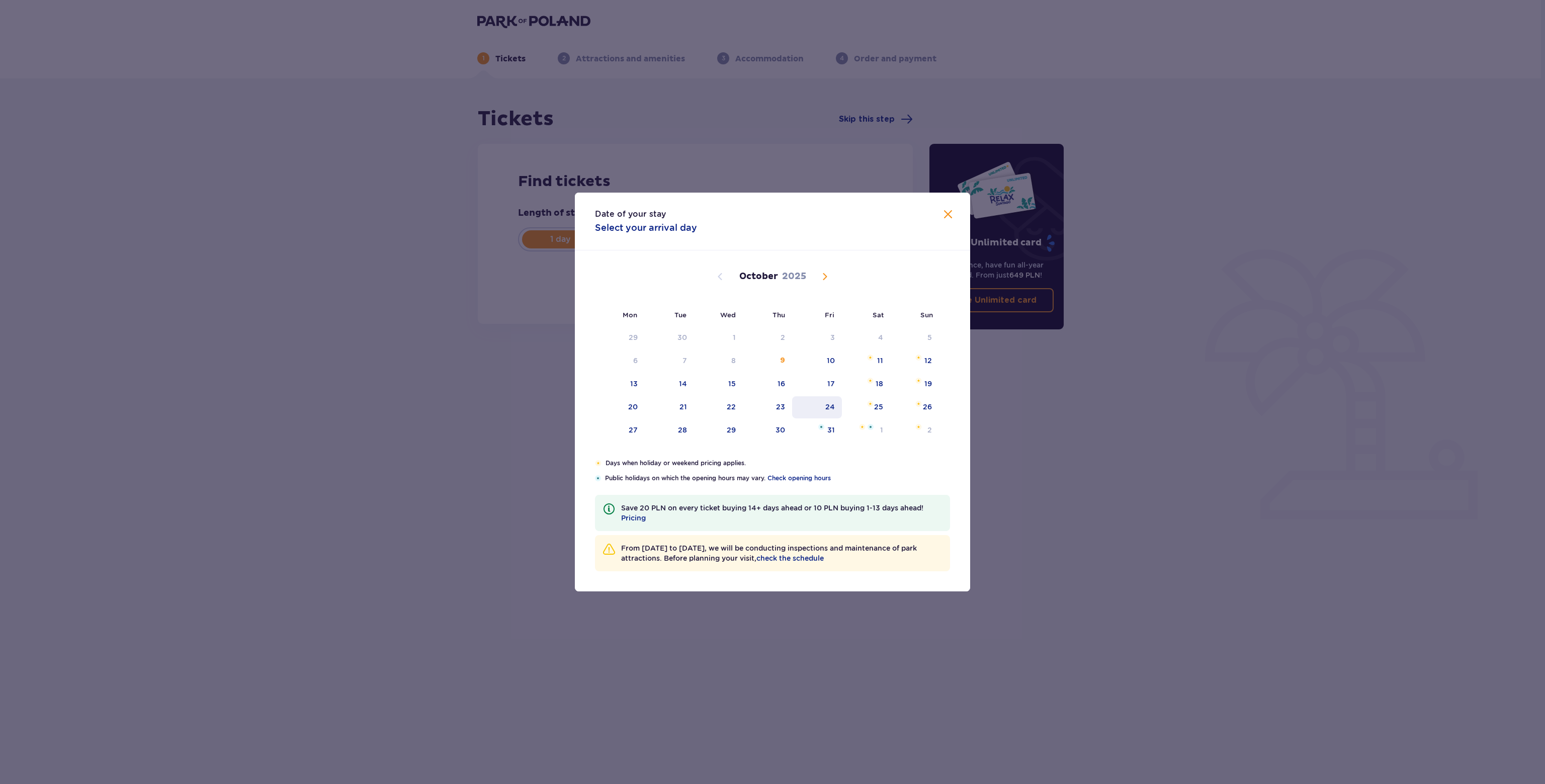
click at [829, 404] on div "24" at bounding box center [829, 407] width 9 height 10
type input "[DATE]"
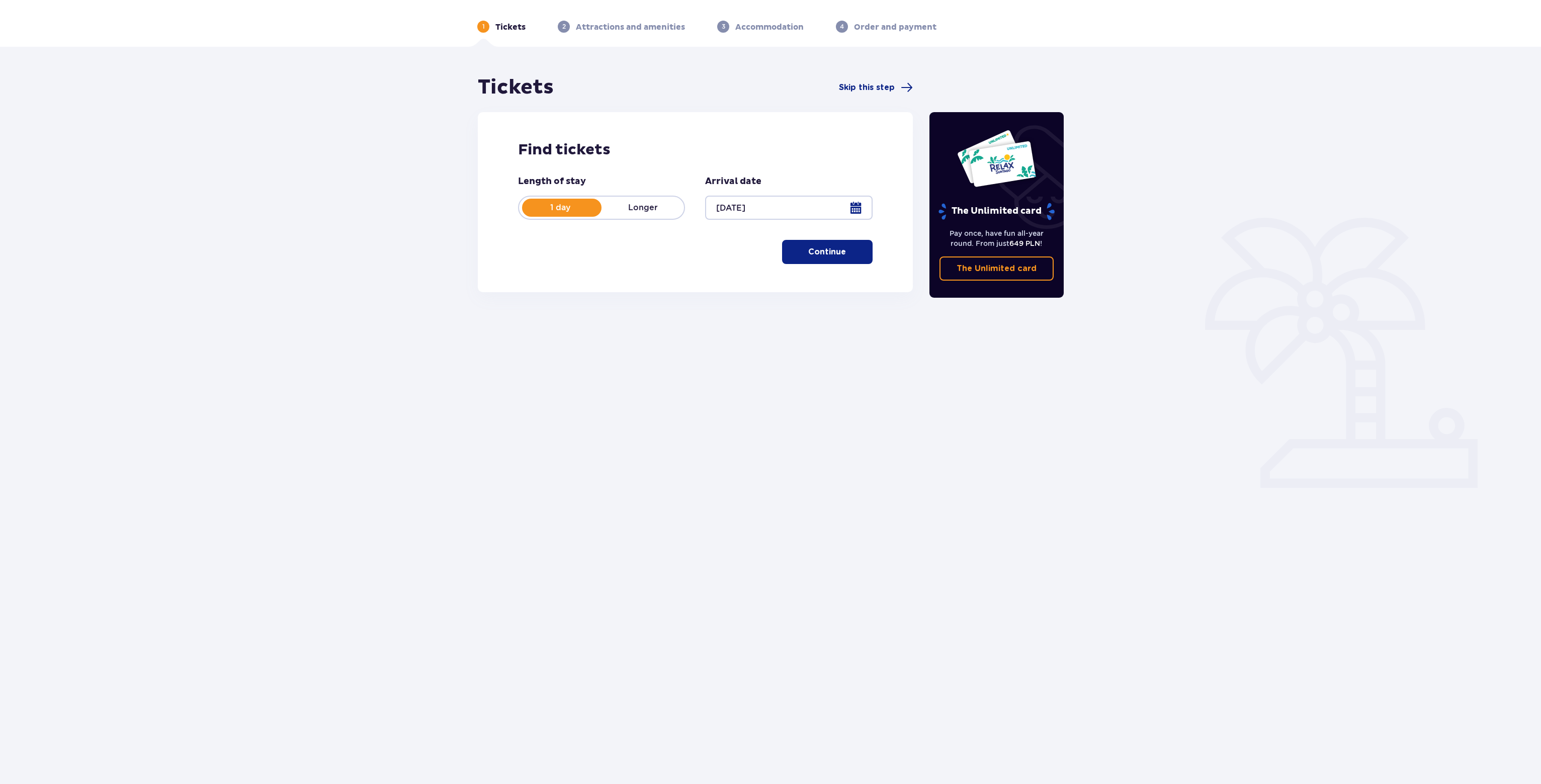
scroll to position [36, 0]
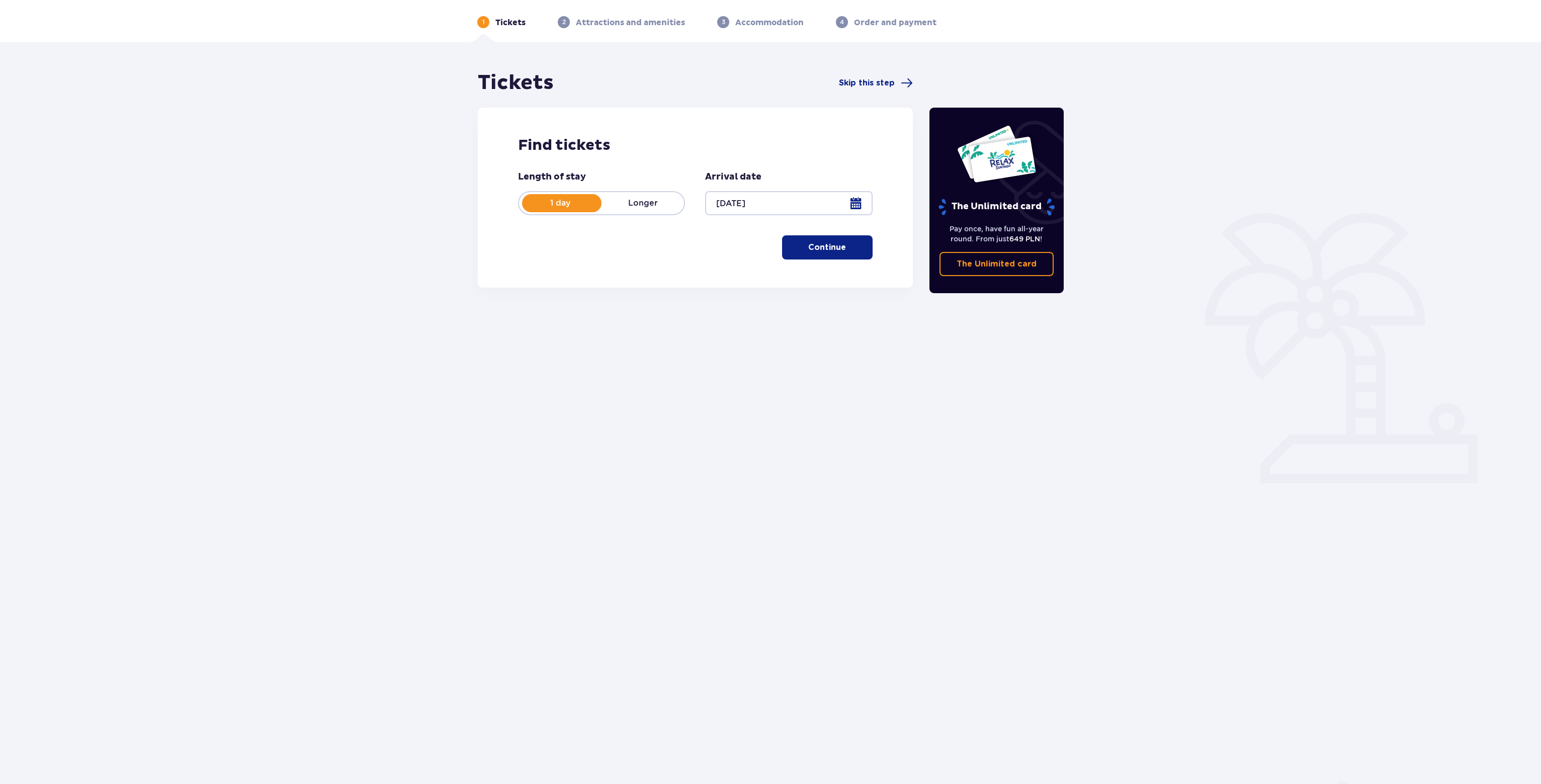
click at [833, 253] on p "Continue" at bounding box center [827, 247] width 37 height 11
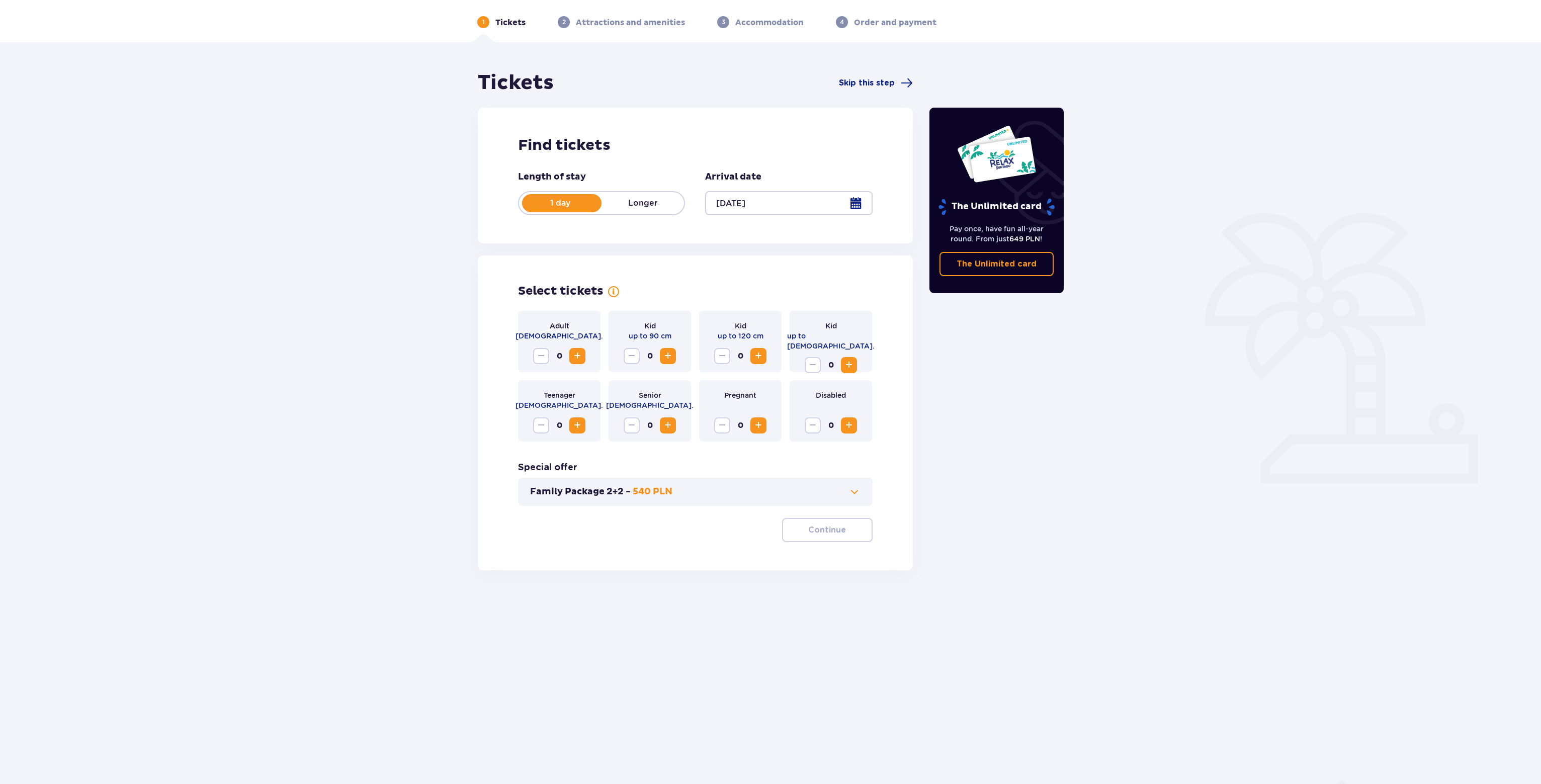
click at [755, 496] on button "Family Package 2+2 - 540 PLN" at bounding box center [695, 491] width 330 height 12
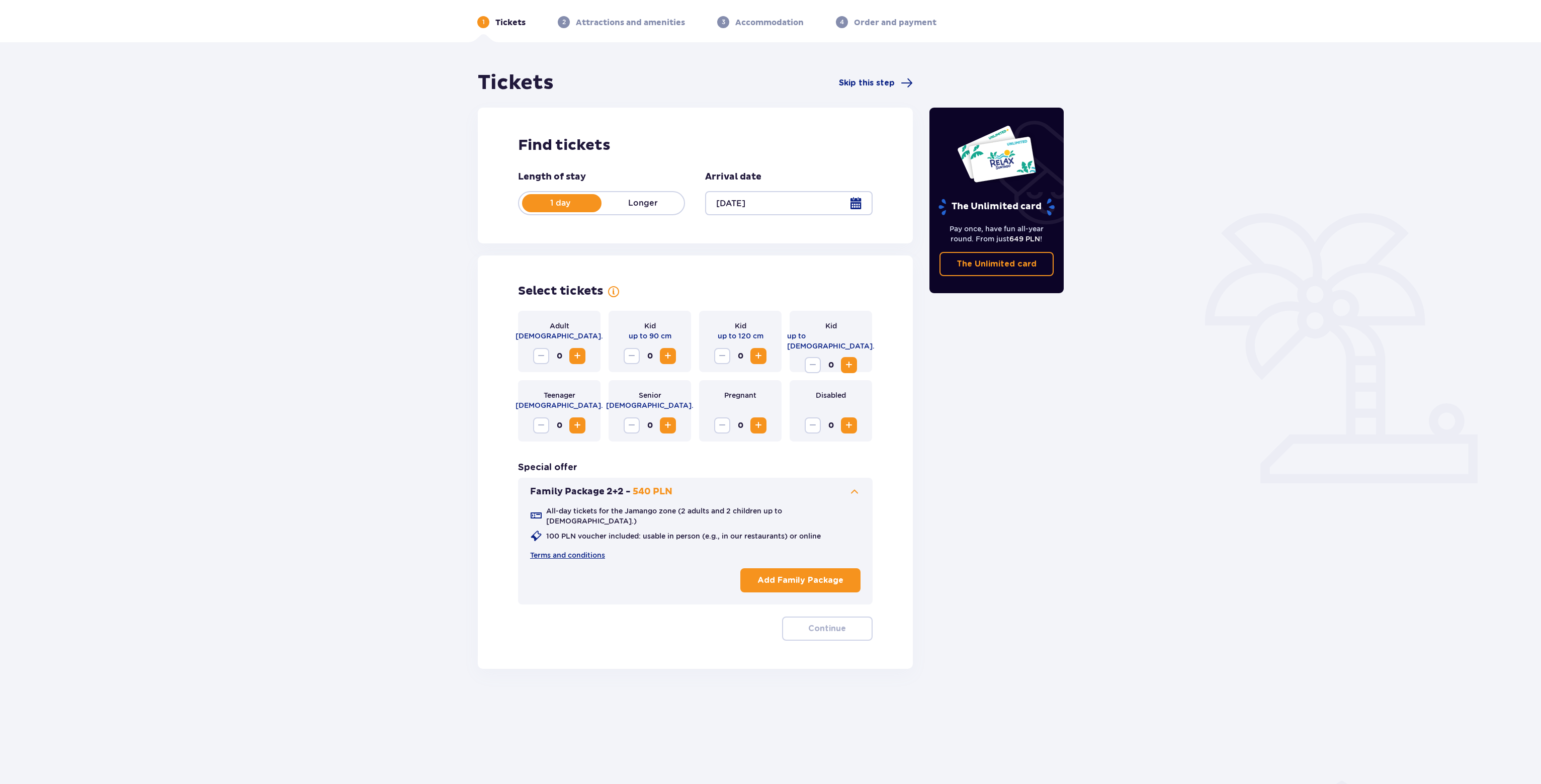
click at [770, 575] on p "Add Family Package" at bounding box center [801, 580] width 86 height 11
click at [809, 623] on p "Continue" at bounding box center [827, 628] width 37 height 11
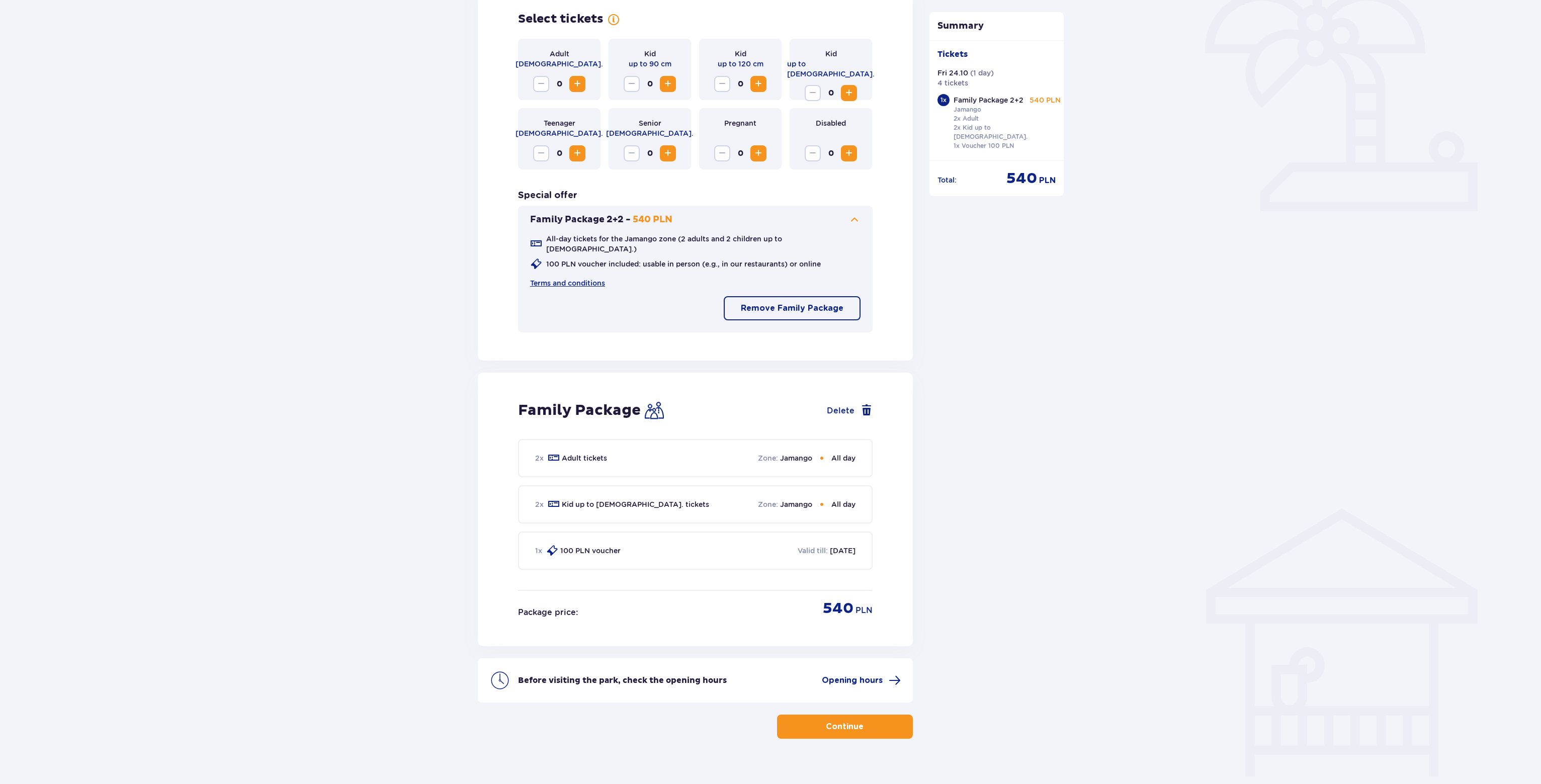
scroll to position [314, 0]
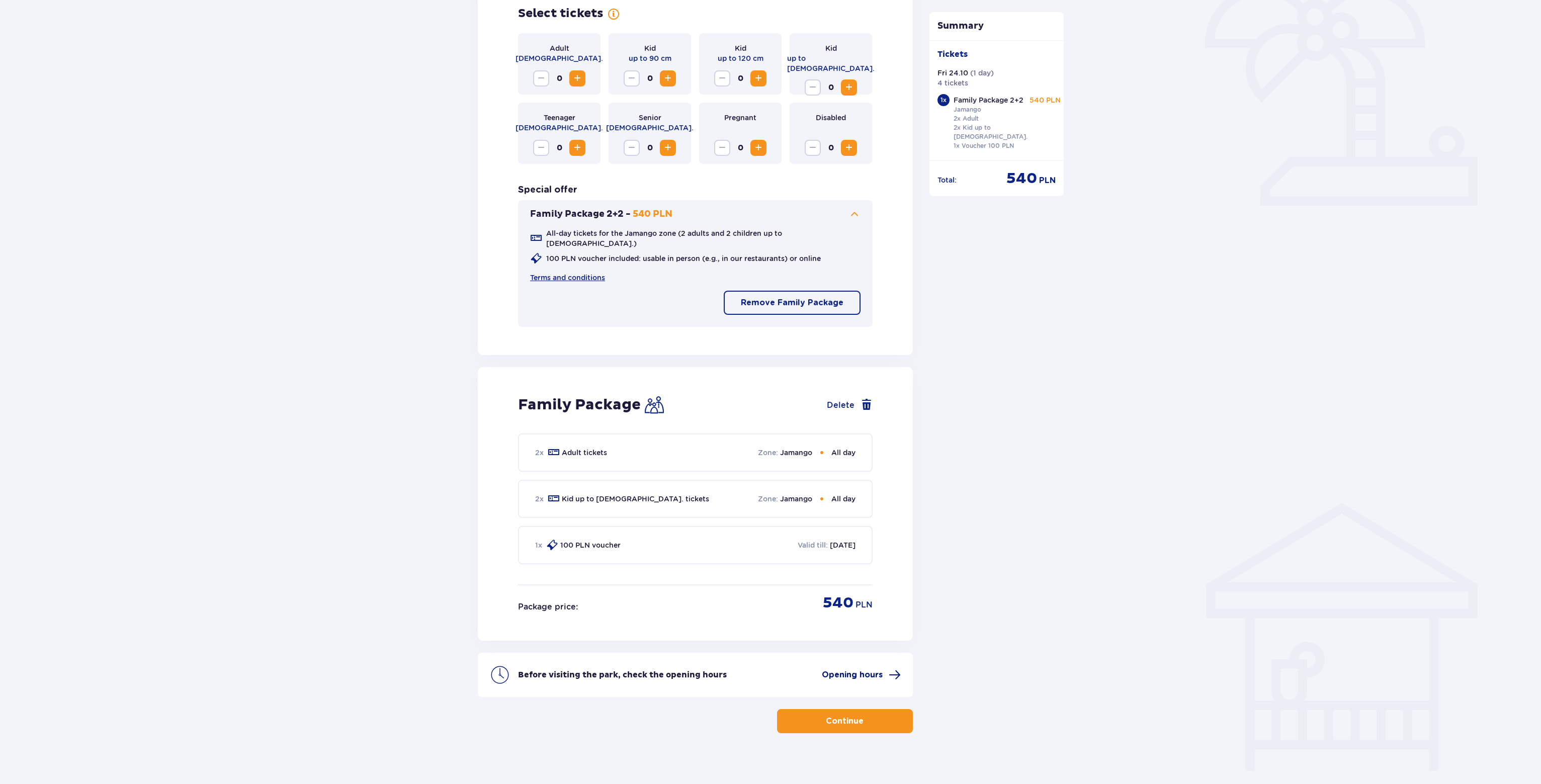
click at [842, 670] on span "Opening hours" at bounding box center [853, 675] width 61 height 11
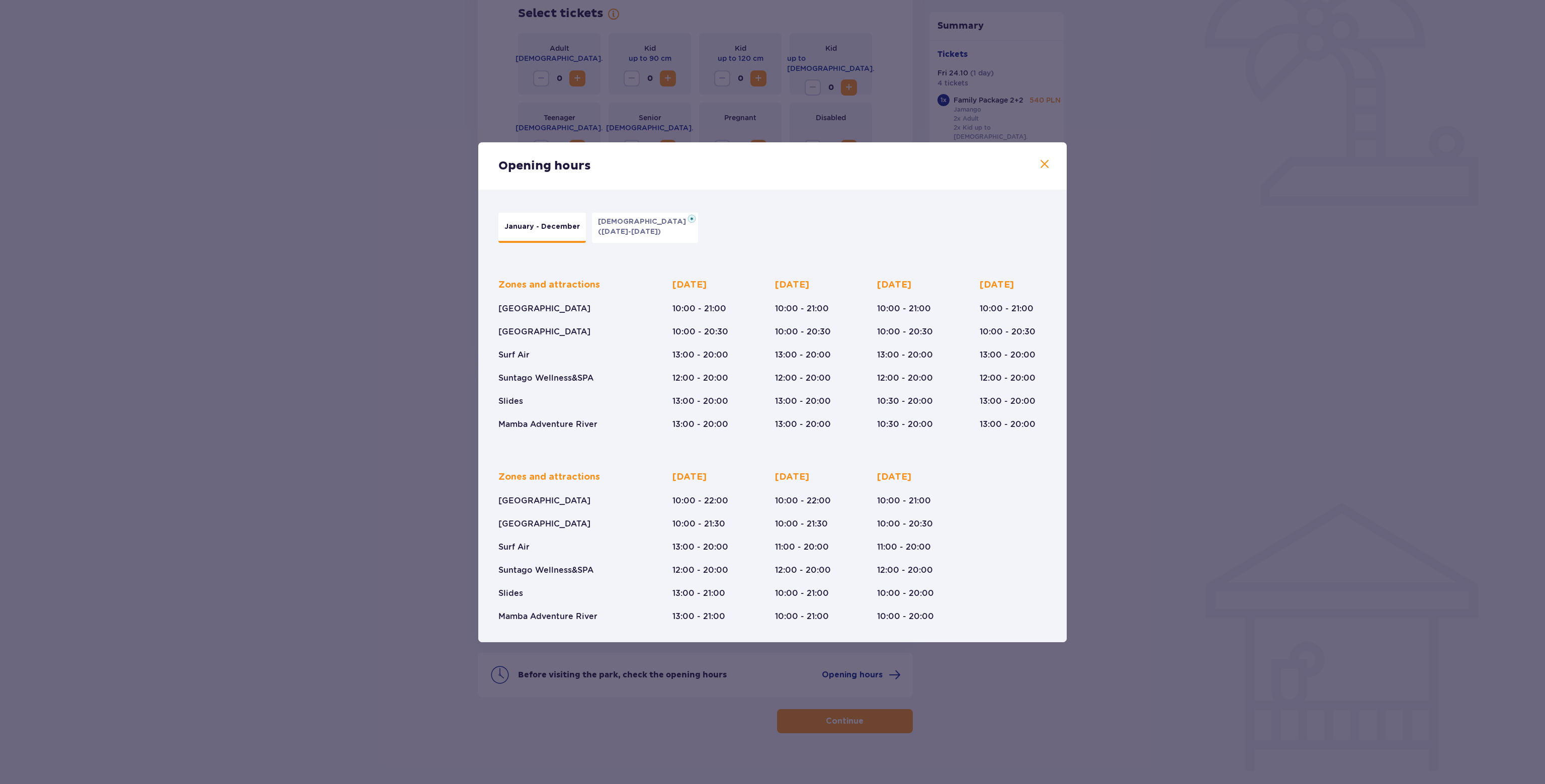
click at [1045, 162] on span at bounding box center [1044, 164] width 12 height 12
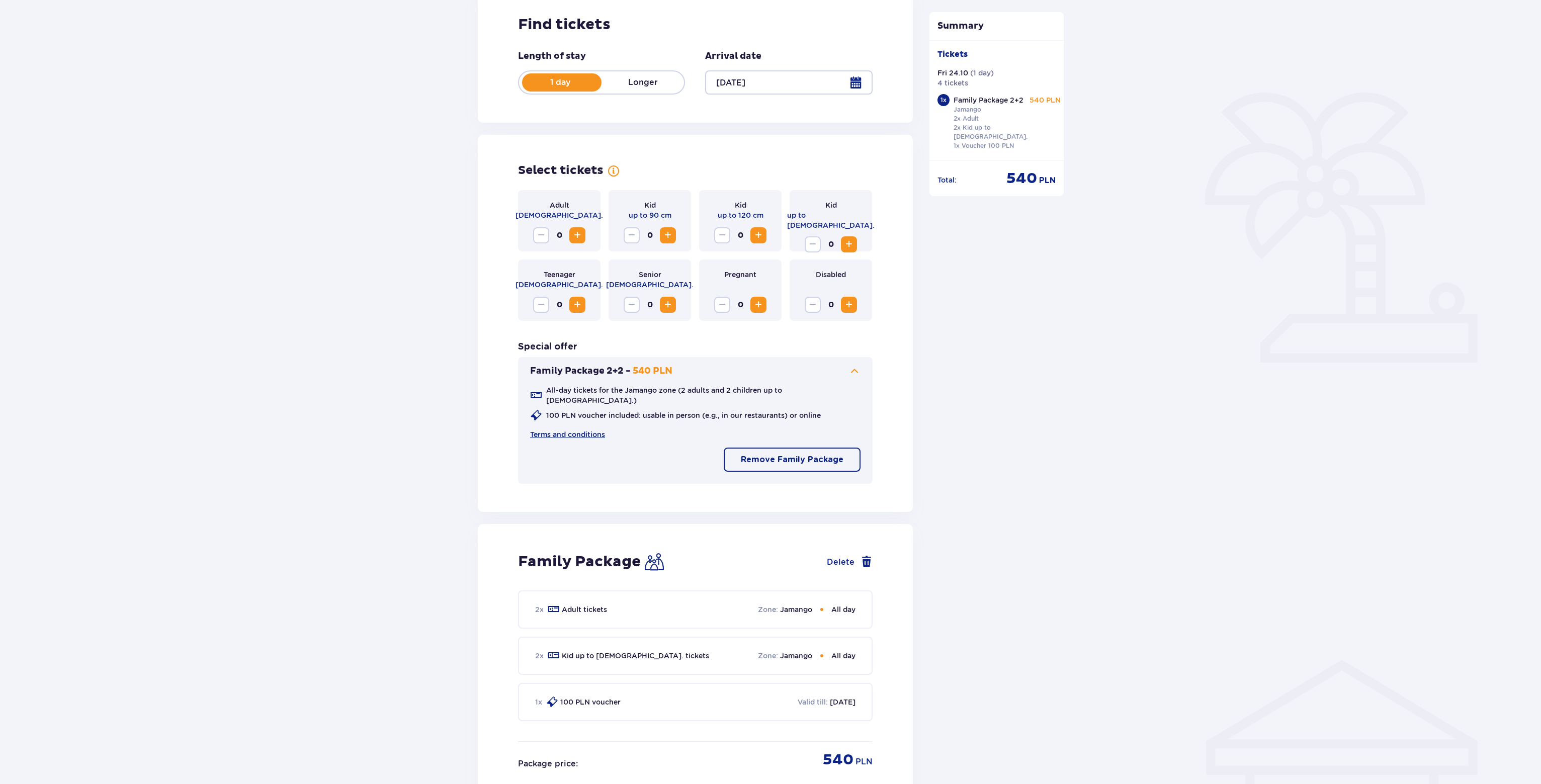
scroll to position [314, 0]
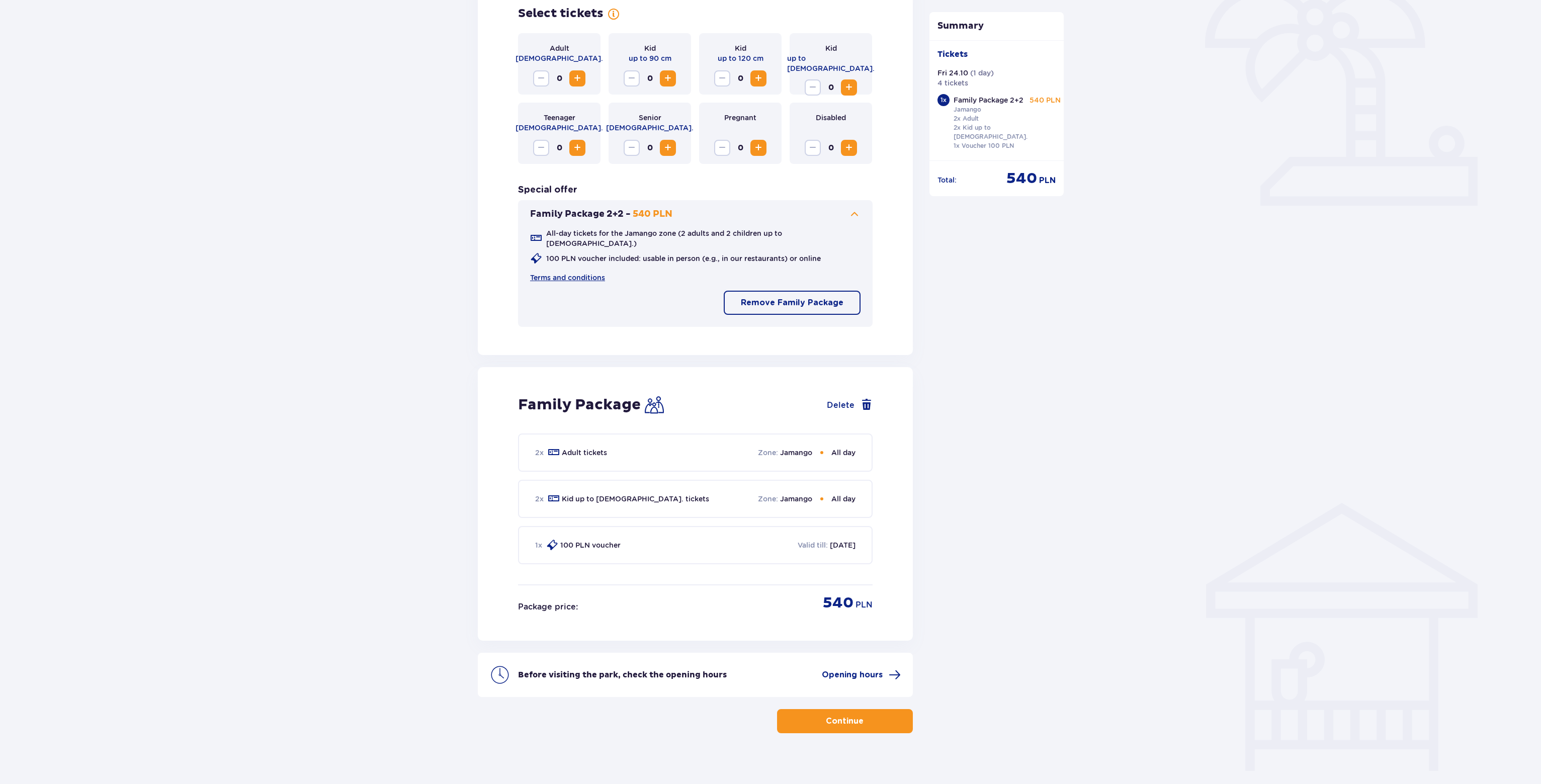
click at [826, 716] on p "Continue" at bounding box center [845, 721] width 37 height 11
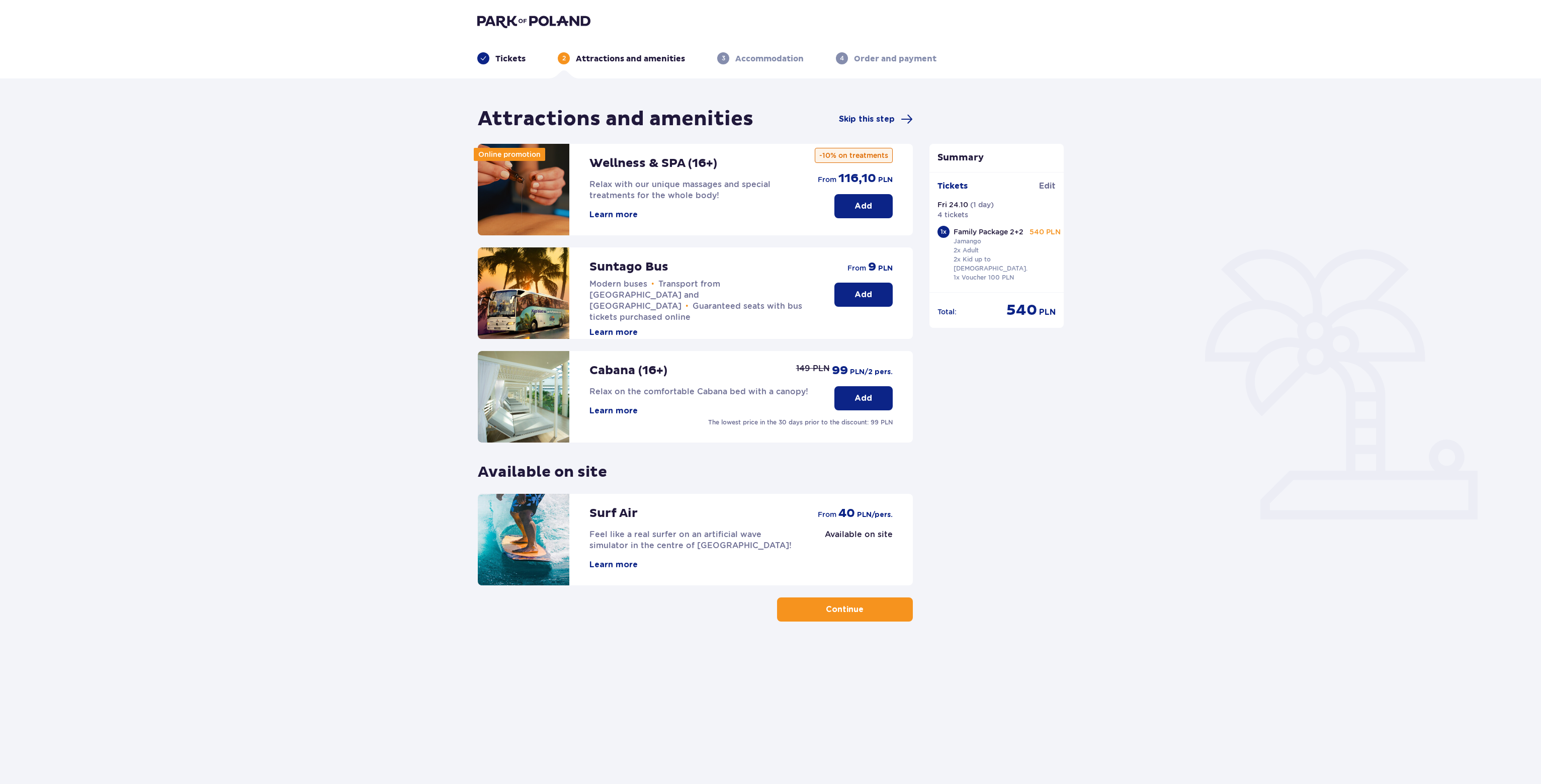
click at [840, 608] on p "Continue" at bounding box center [845, 609] width 37 height 11
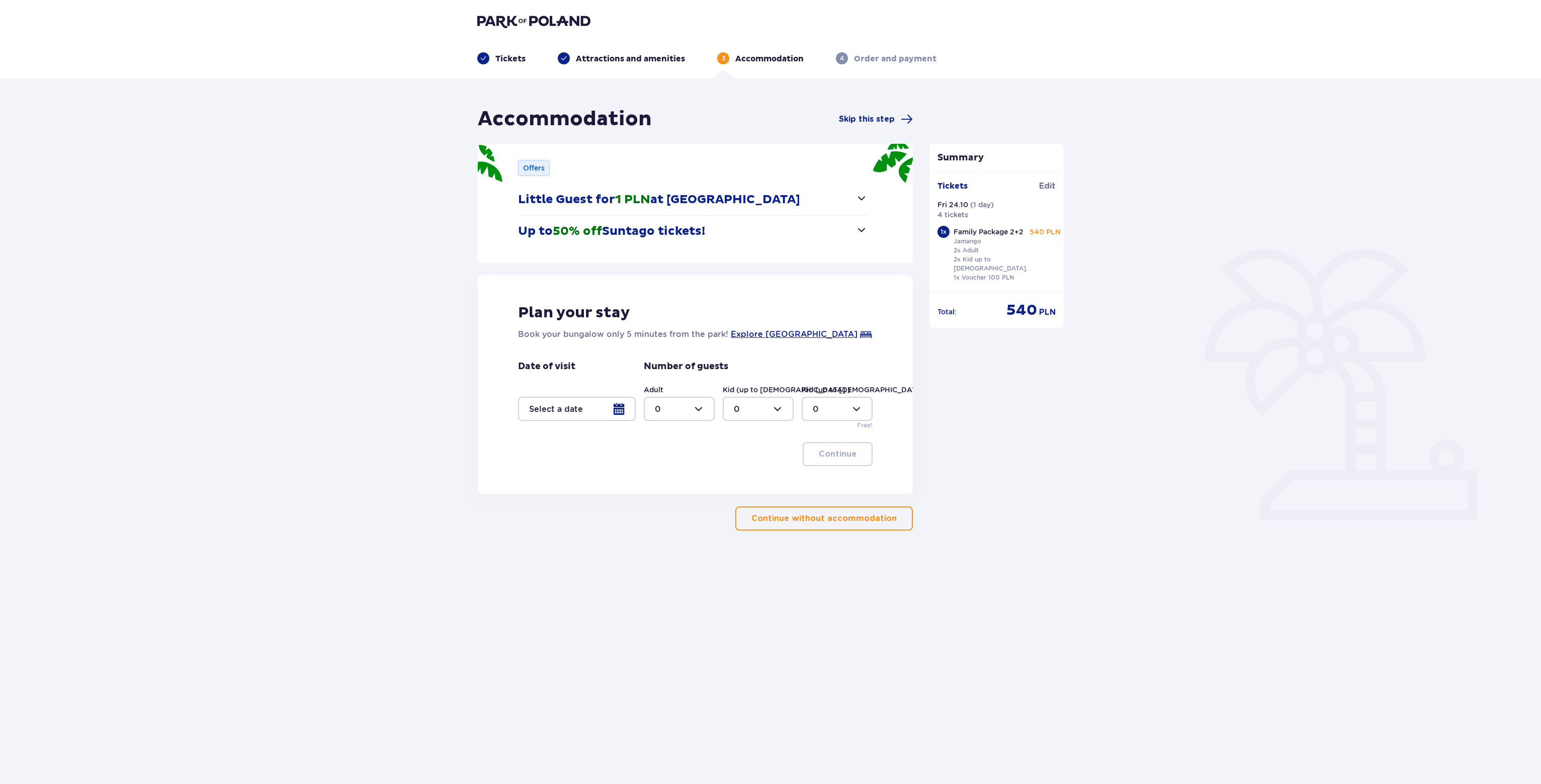
click at [855, 201] on span "button" at bounding box center [861, 198] width 12 height 12
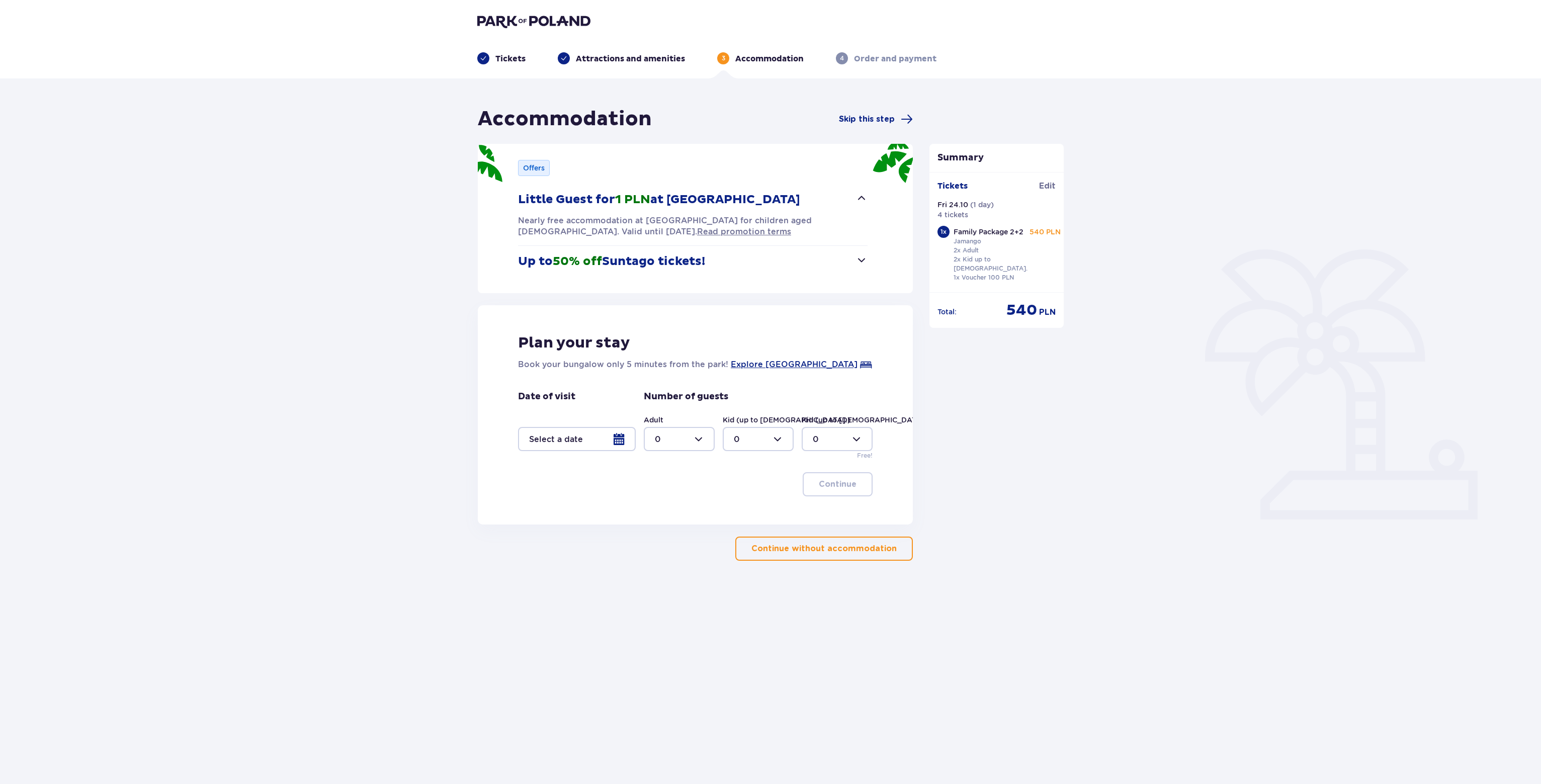
click at [855, 201] on span "button" at bounding box center [861, 198] width 12 height 12
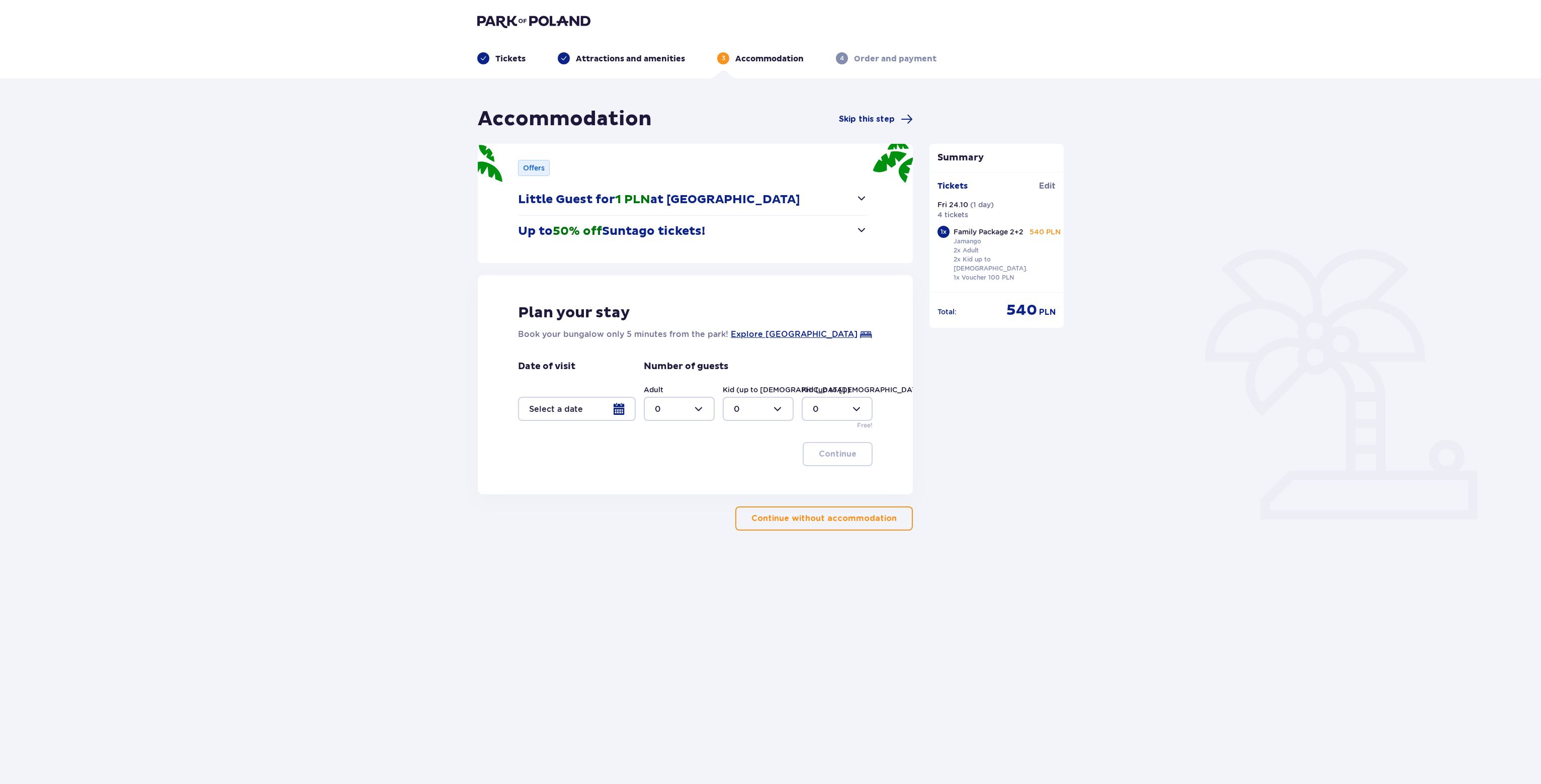
click at [853, 222] on button "Up to 50% off Suntago tickets!" at bounding box center [693, 231] width 350 height 31
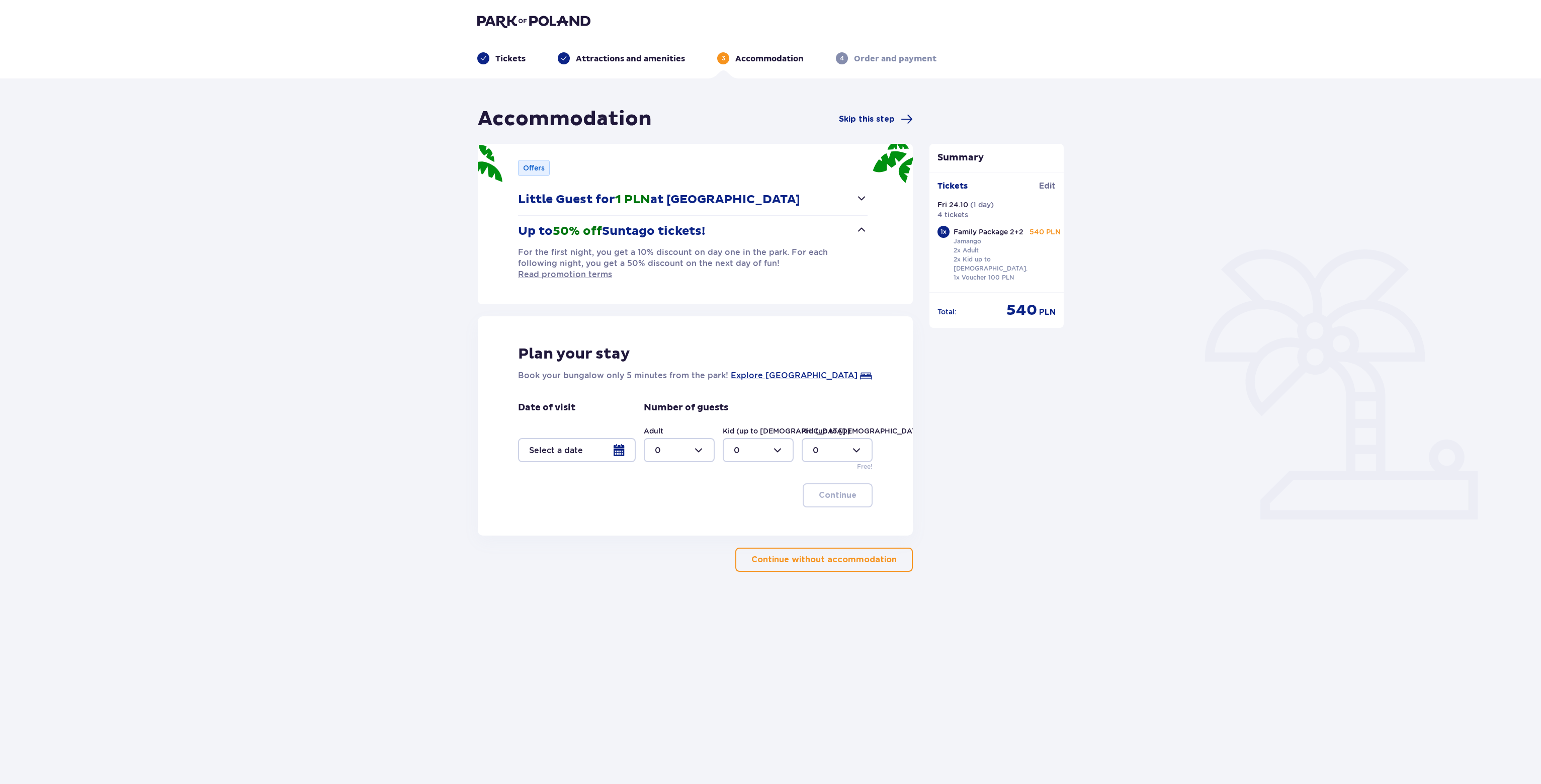
click at [588, 438] on div at bounding box center [577, 450] width 118 height 24
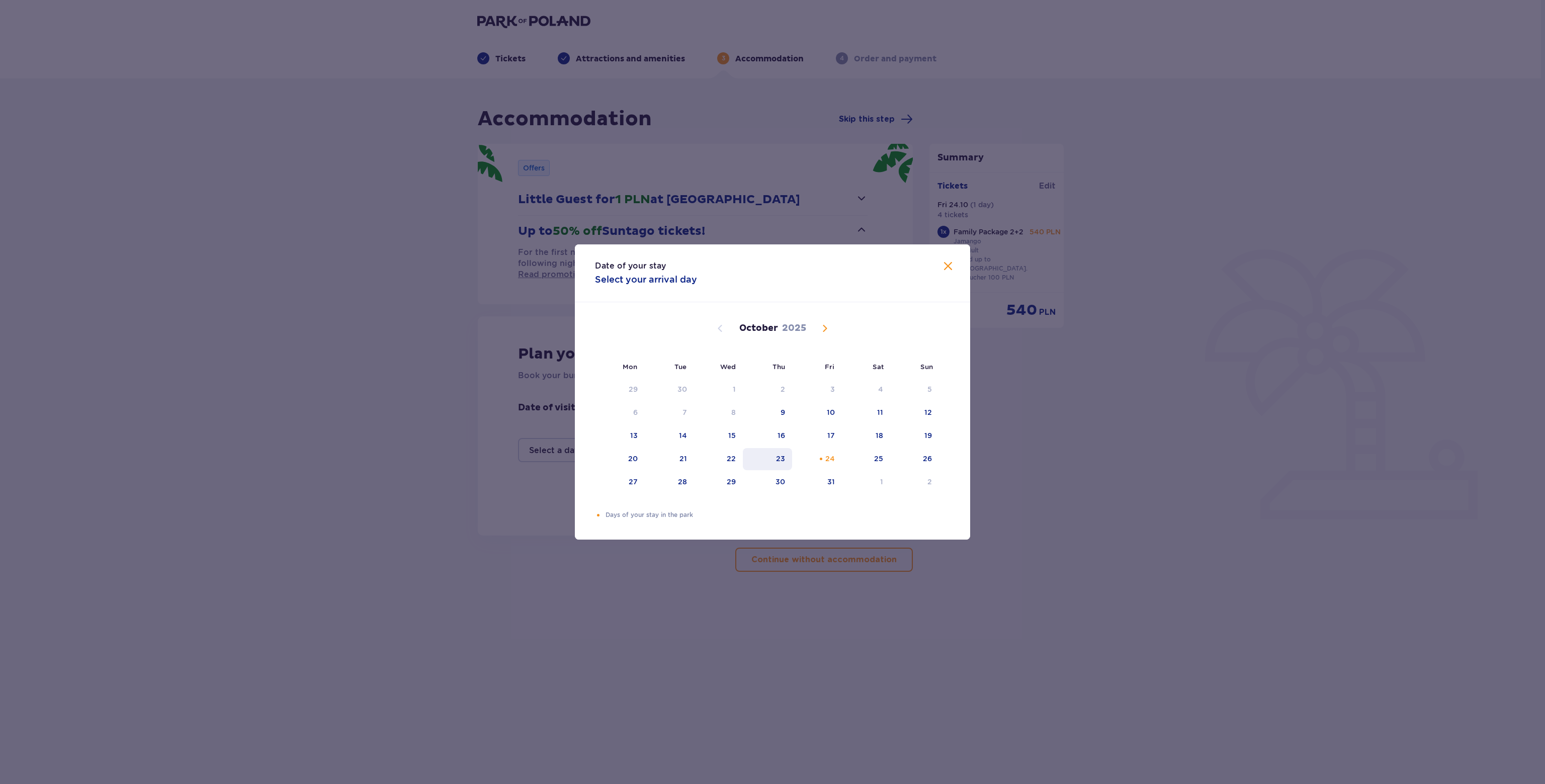
click at [784, 454] on div "23" at bounding box center [780, 459] width 9 height 10
click at [867, 459] on div "25" at bounding box center [867, 459] width 49 height 22
type input "23.10.25 - 25.10.25"
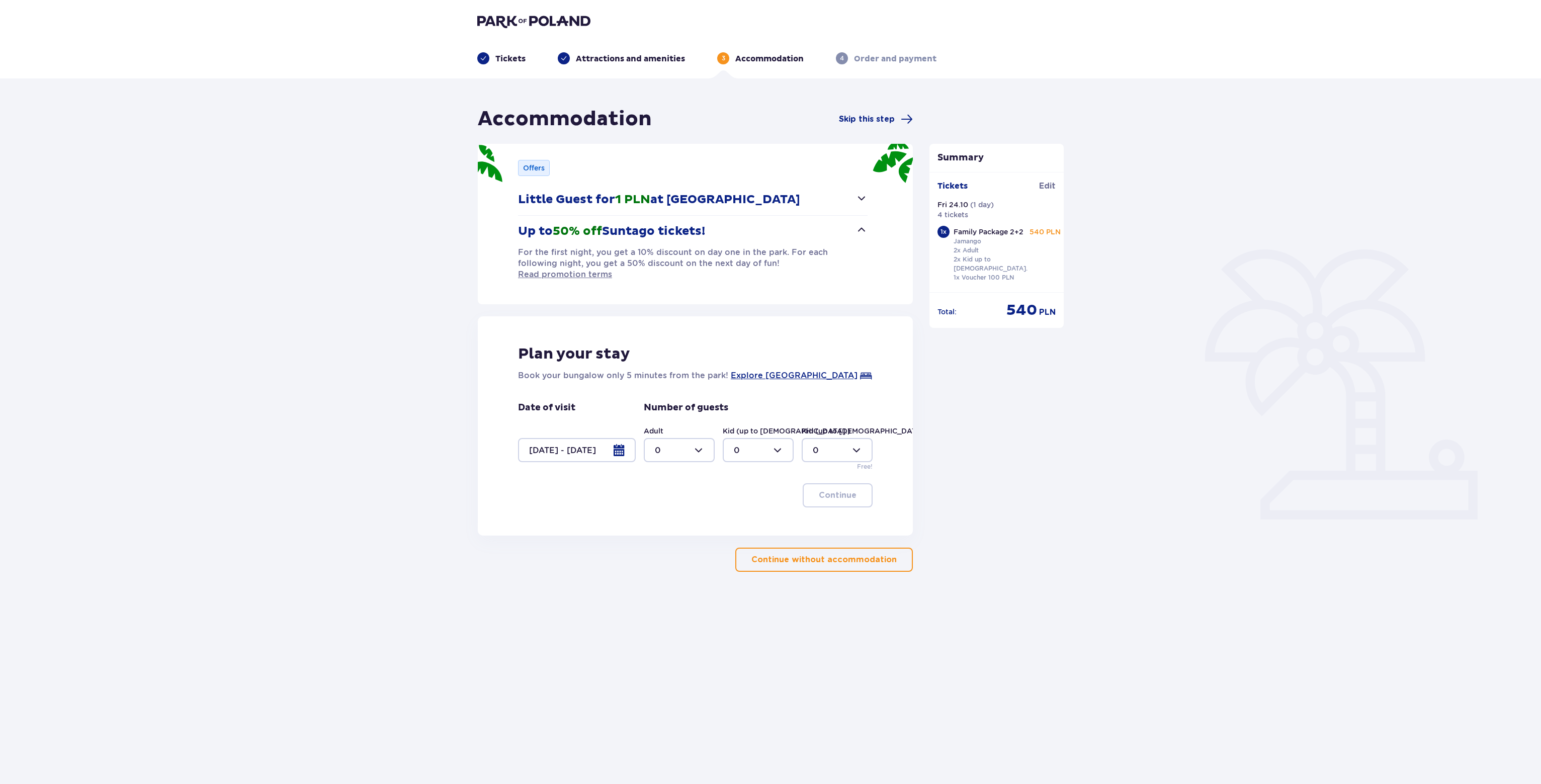
click at [706, 443] on div at bounding box center [679, 450] width 71 height 24
click at [668, 504] on span "2" at bounding box center [679, 511] width 69 height 21
type input "2"
click at [785, 443] on div at bounding box center [758, 450] width 71 height 24
click at [748, 514] on div "2" at bounding box center [758, 511] width 49 height 11
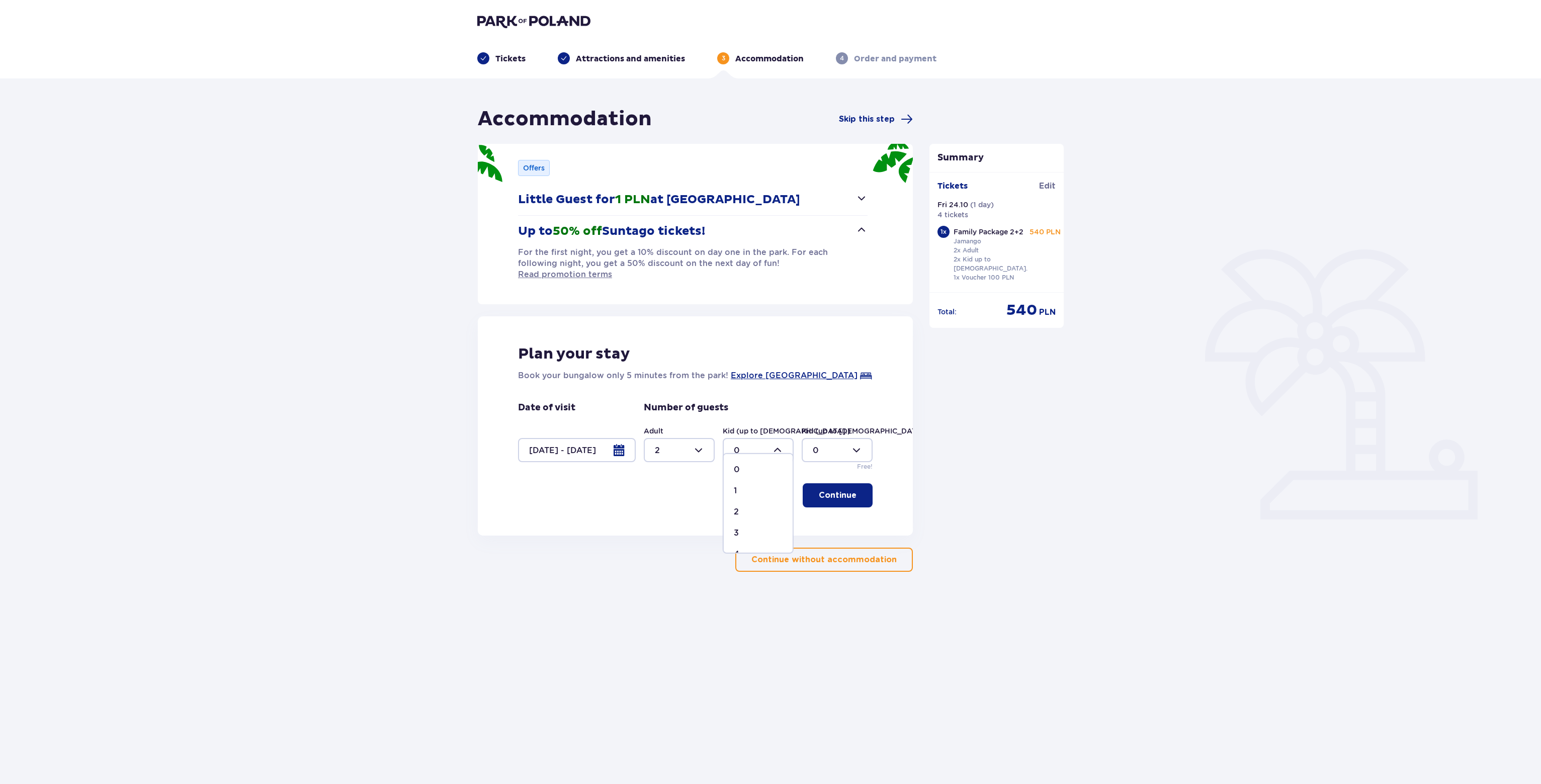
type input "2"
click at [840, 490] on p "Continue" at bounding box center [837, 495] width 37 height 11
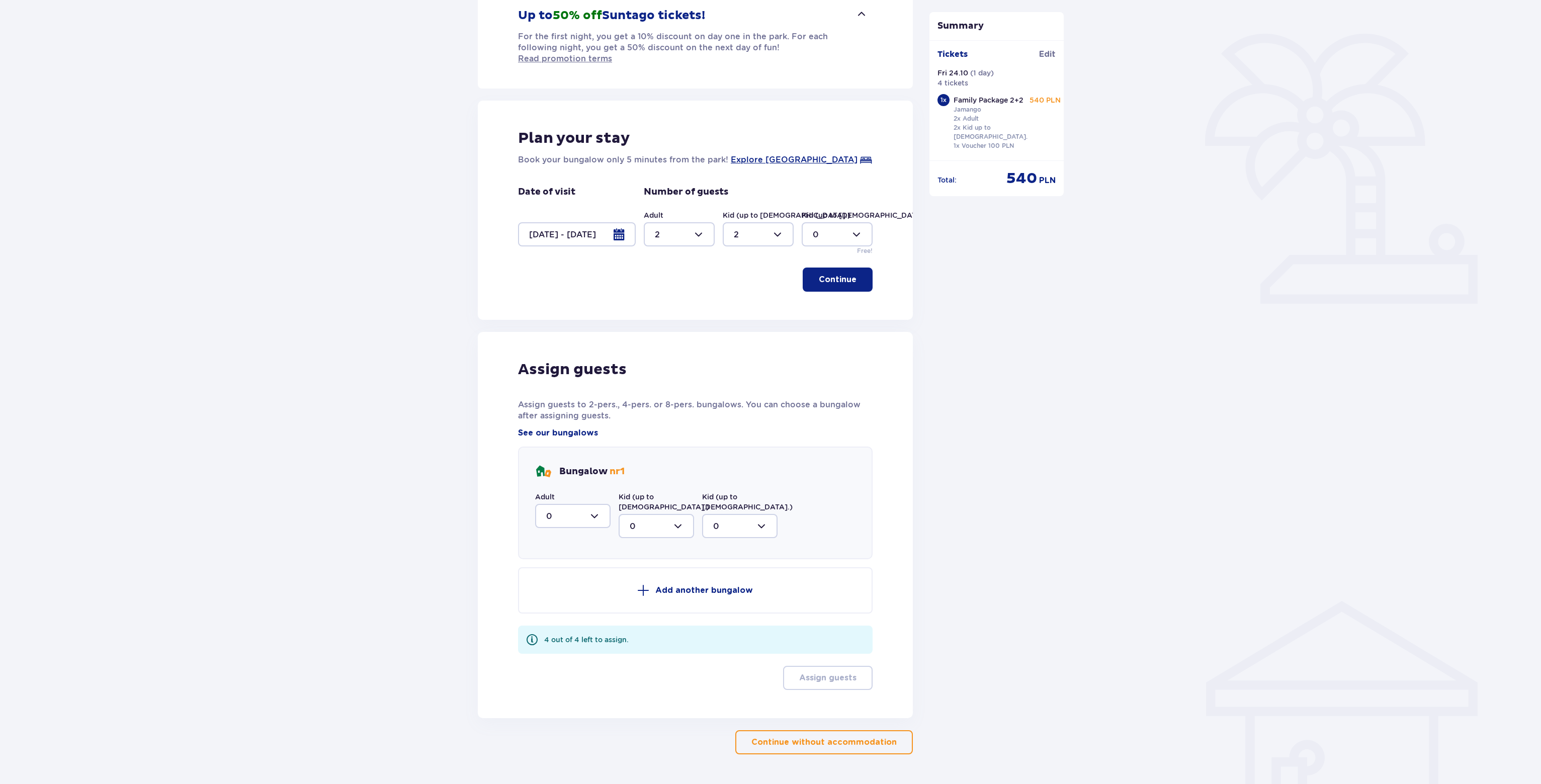
scroll to position [224, 0]
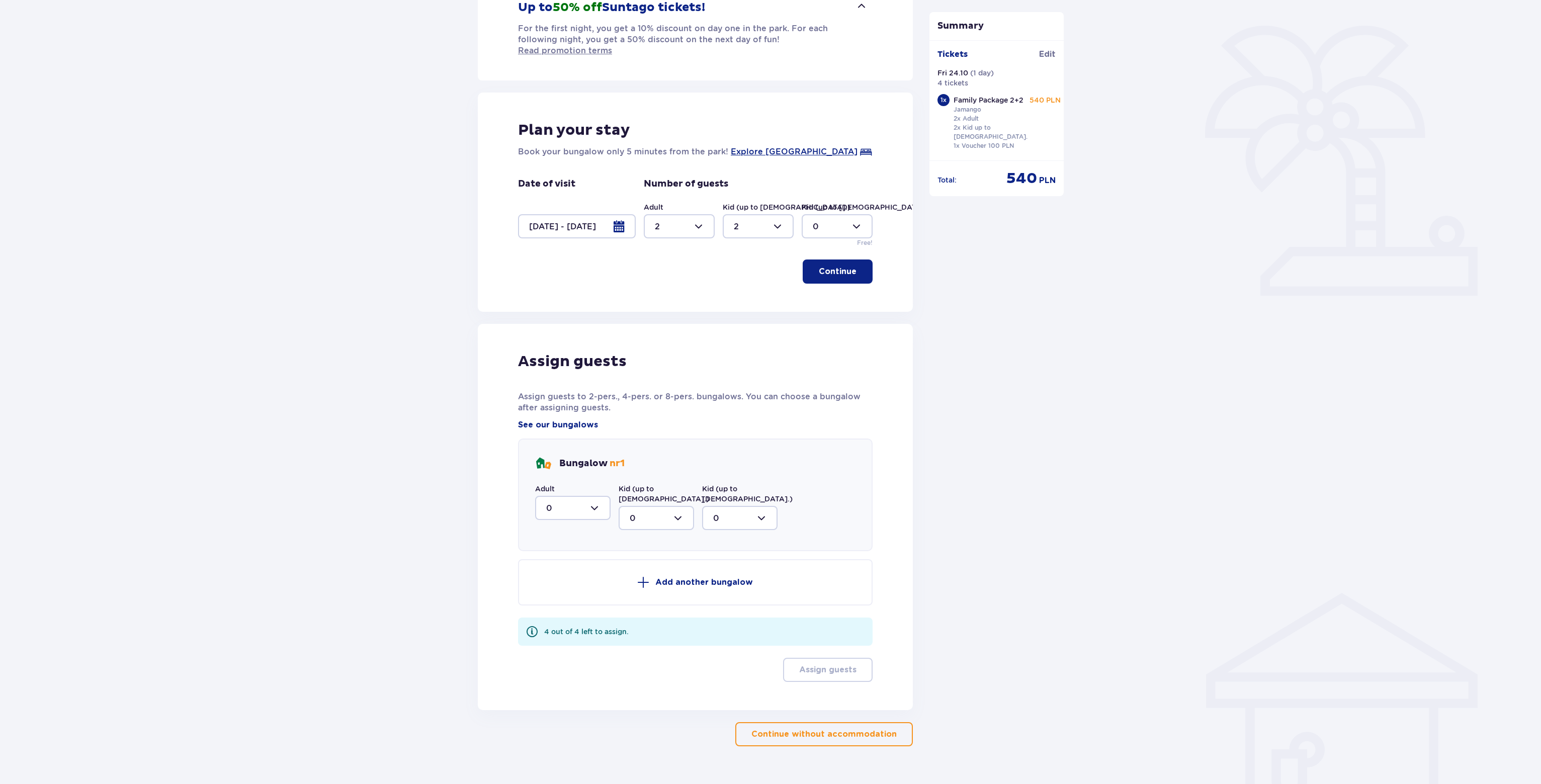
click at [588, 496] on div at bounding box center [573, 508] width 76 height 24
click at [552, 575] on div "2" at bounding box center [573, 580] width 53 height 11
type input "2"
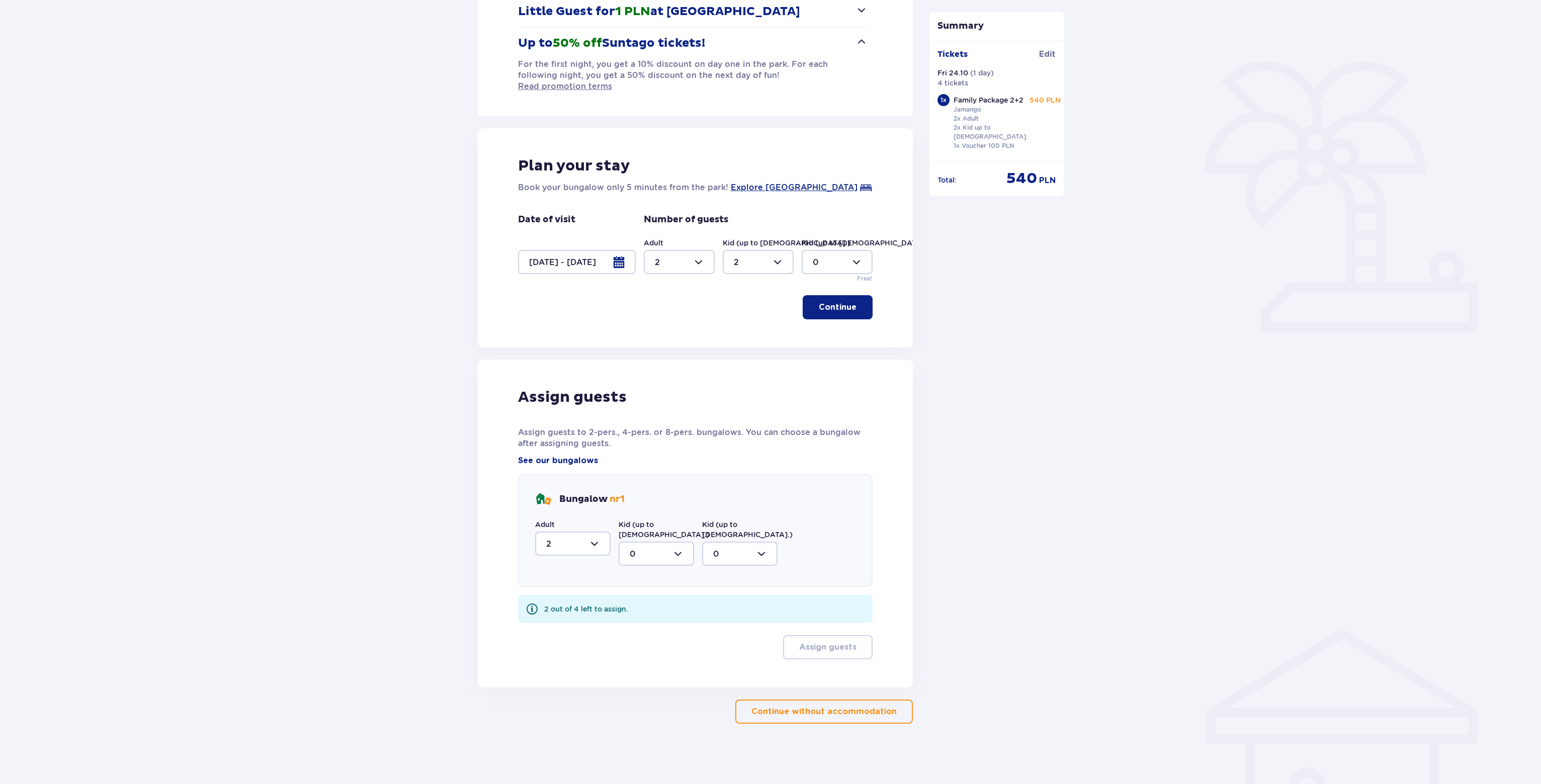
scroll to position [166, 0]
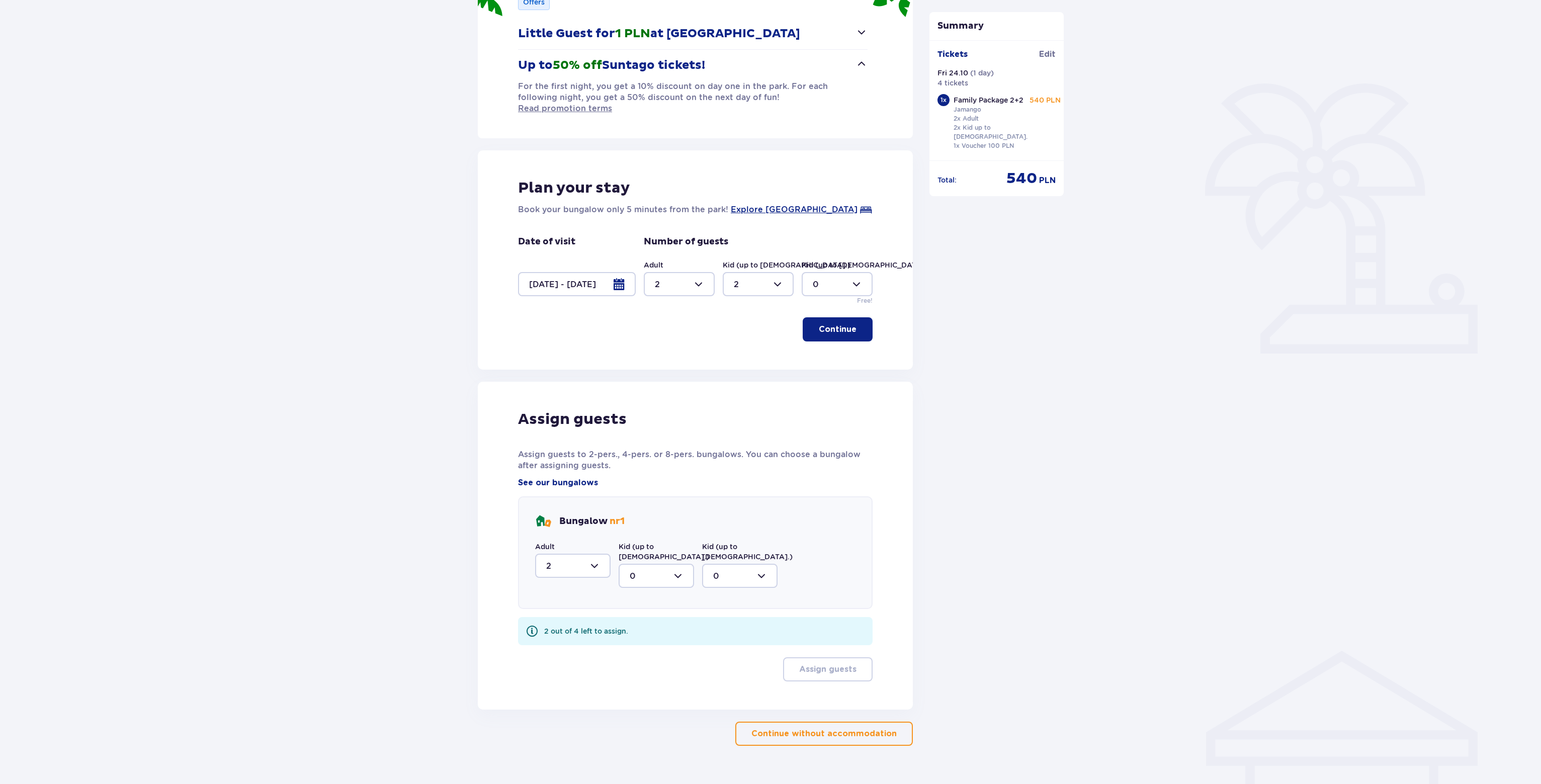
click at [674, 564] on div at bounding box center [656, 576] width 76 height 24
click at [644, 643] on div "2" at bounding box center [656, 648] width 53 height 11
type input "2"
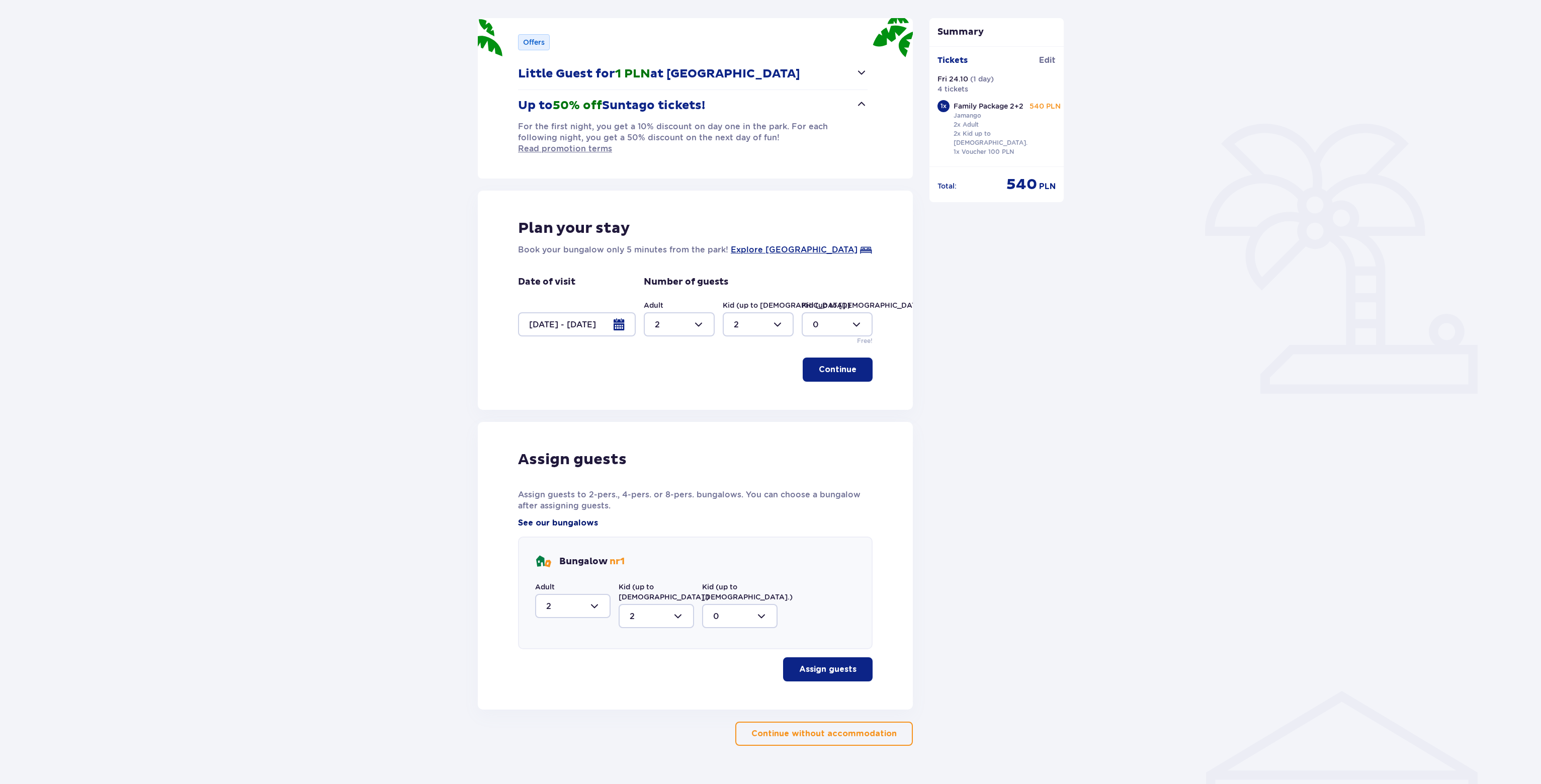
click at [563, 518] on span "See our bungalows" at bounding box center [558, 523] width 80 height 11
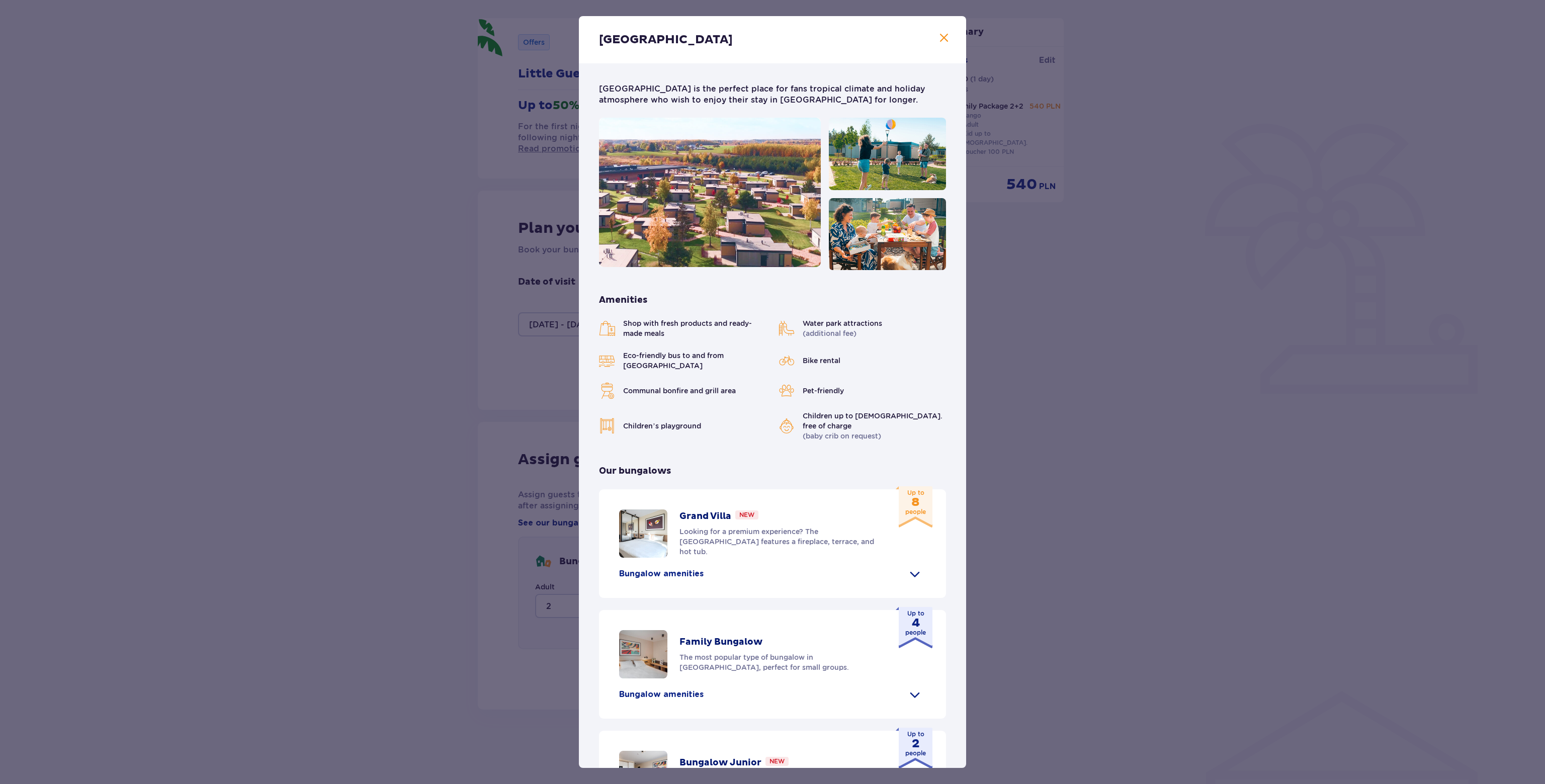
click at [699, 200] on img at bounding box center [710, 193] width 222 height 150
click at [718, 181] on img at bounding box center [710, 193] width 222 height 150
click at [942, 39] on span "Close" at bounding box center [944, 38] width 12 height 12
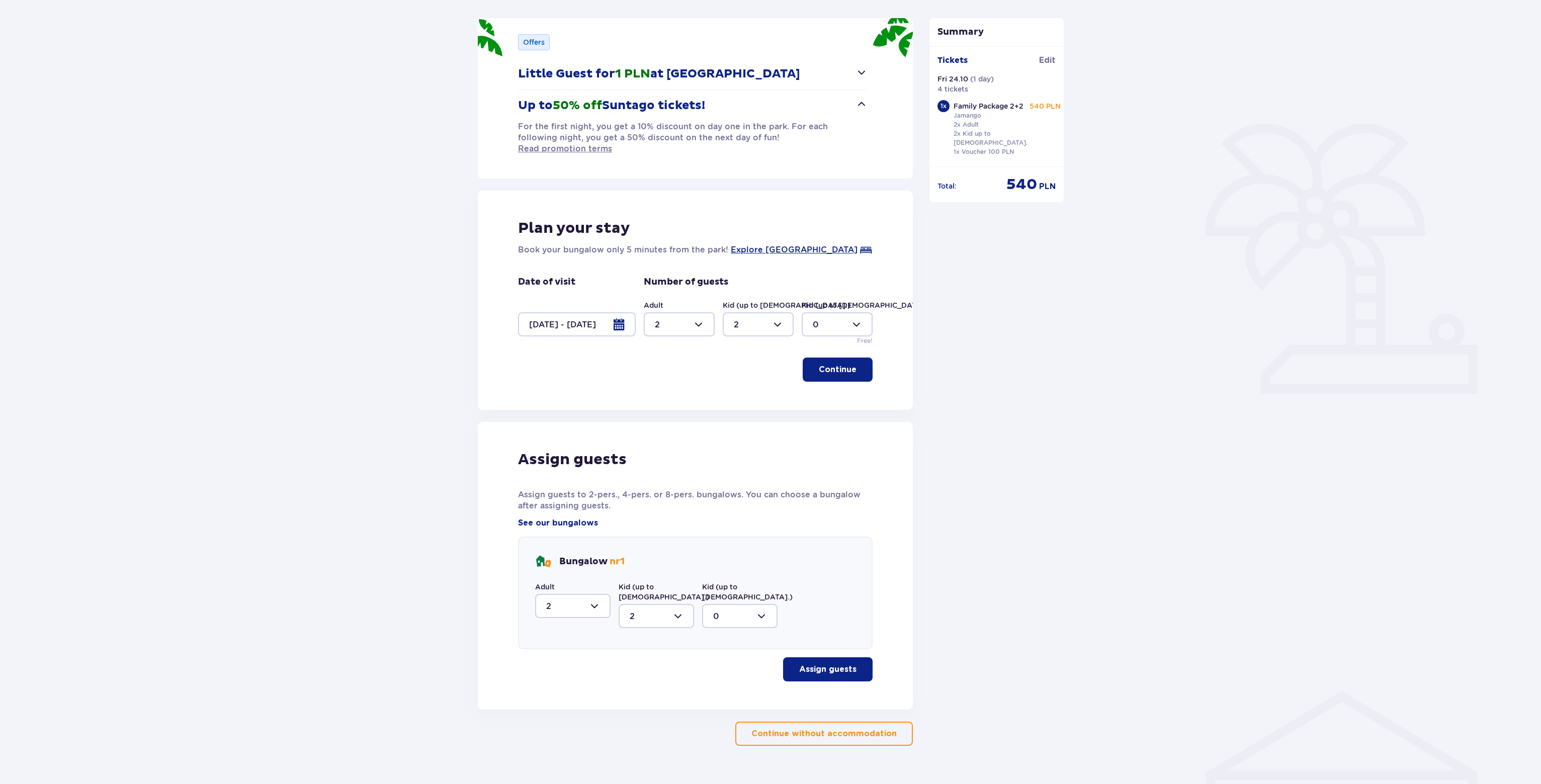
drag, startPoint x: 819, startPoint y: 647, endPoint x: 810, endPoint y: 647, distance: 9.0
click at [819, 664] on p "Assign guests" at bounding box center [828, 669] width 58 height 11
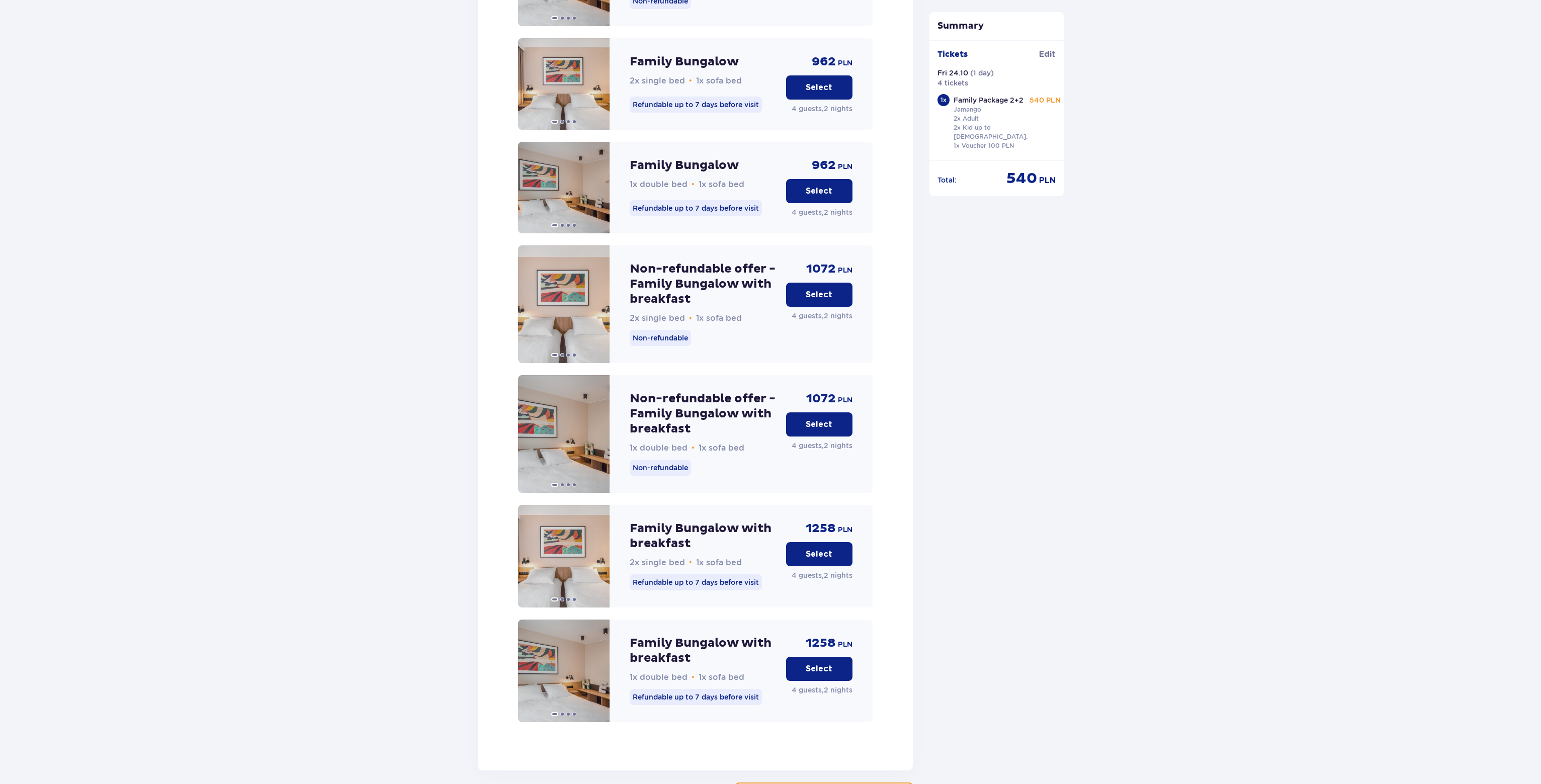
scroll to position [1239, 0]
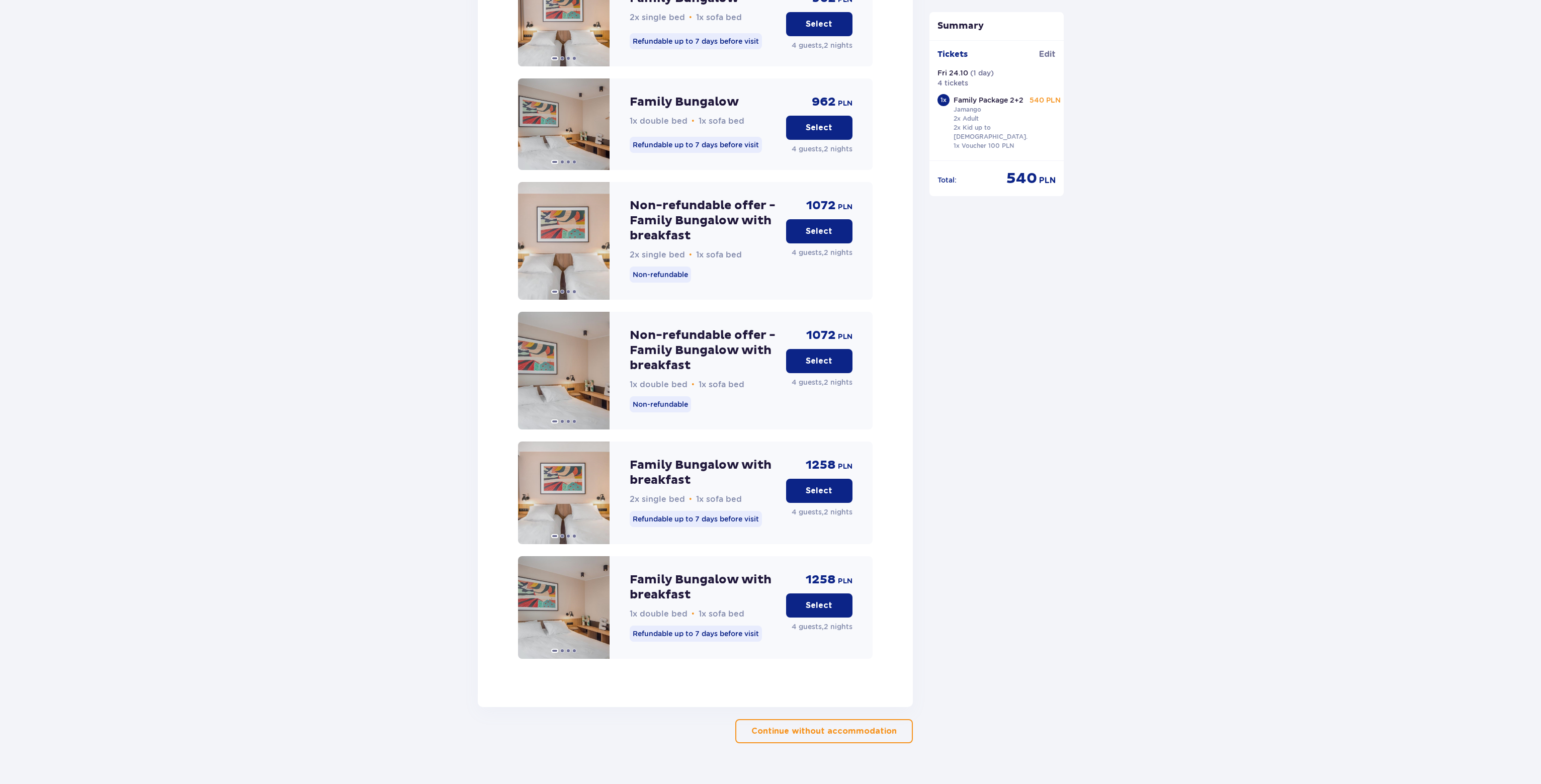
click at [835, 593] on button "Select" at bounding box center [819, 606] width 66 height 24
click at [600, 603] on span at bounding box center [598, 607] width 8 height 8
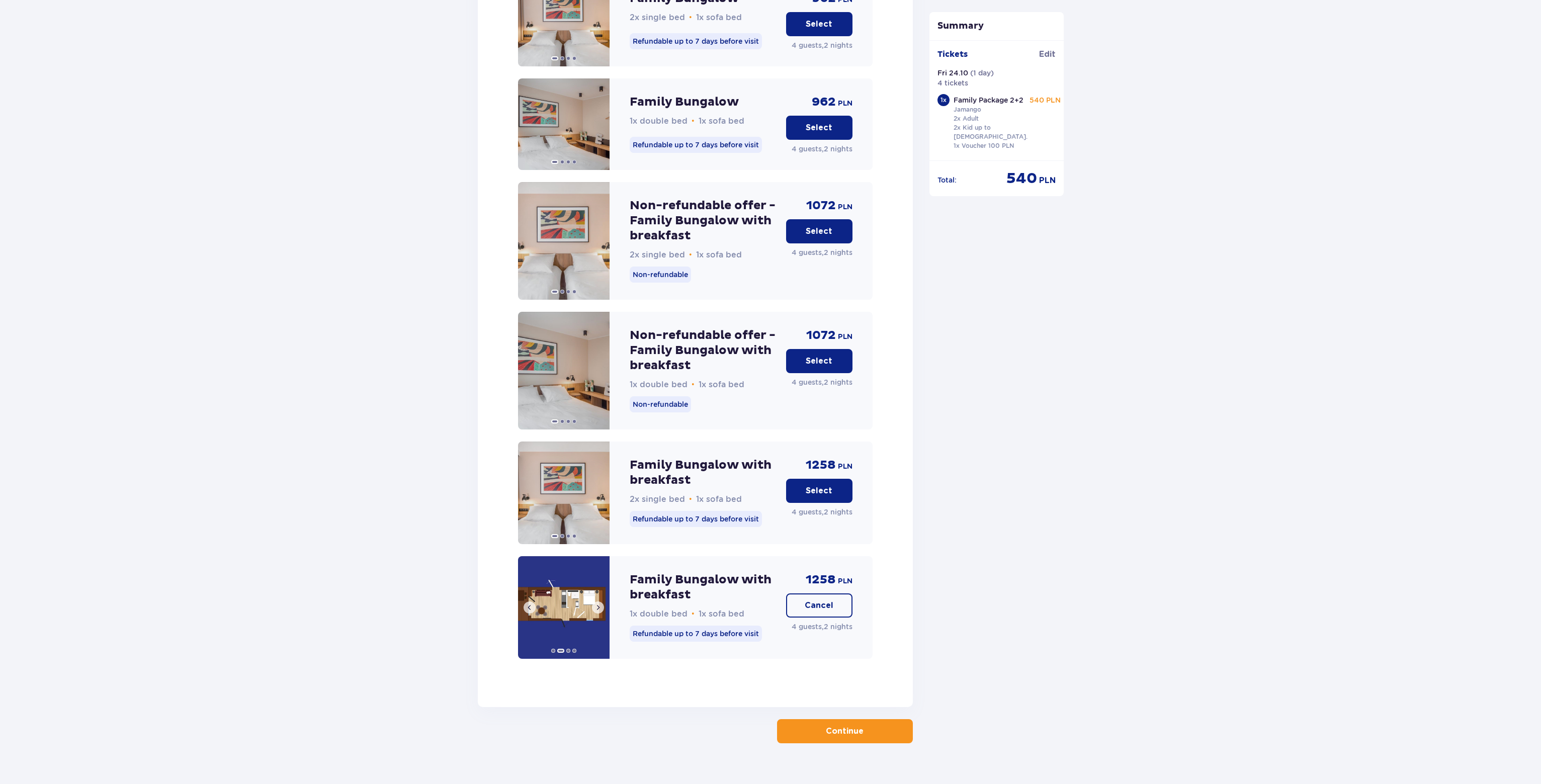
click at [600, 603] on span at bounding box center [598, 607] width 8 height 8
click at [600, 591] on img at bounding box center [563, 607] width 91 height 103
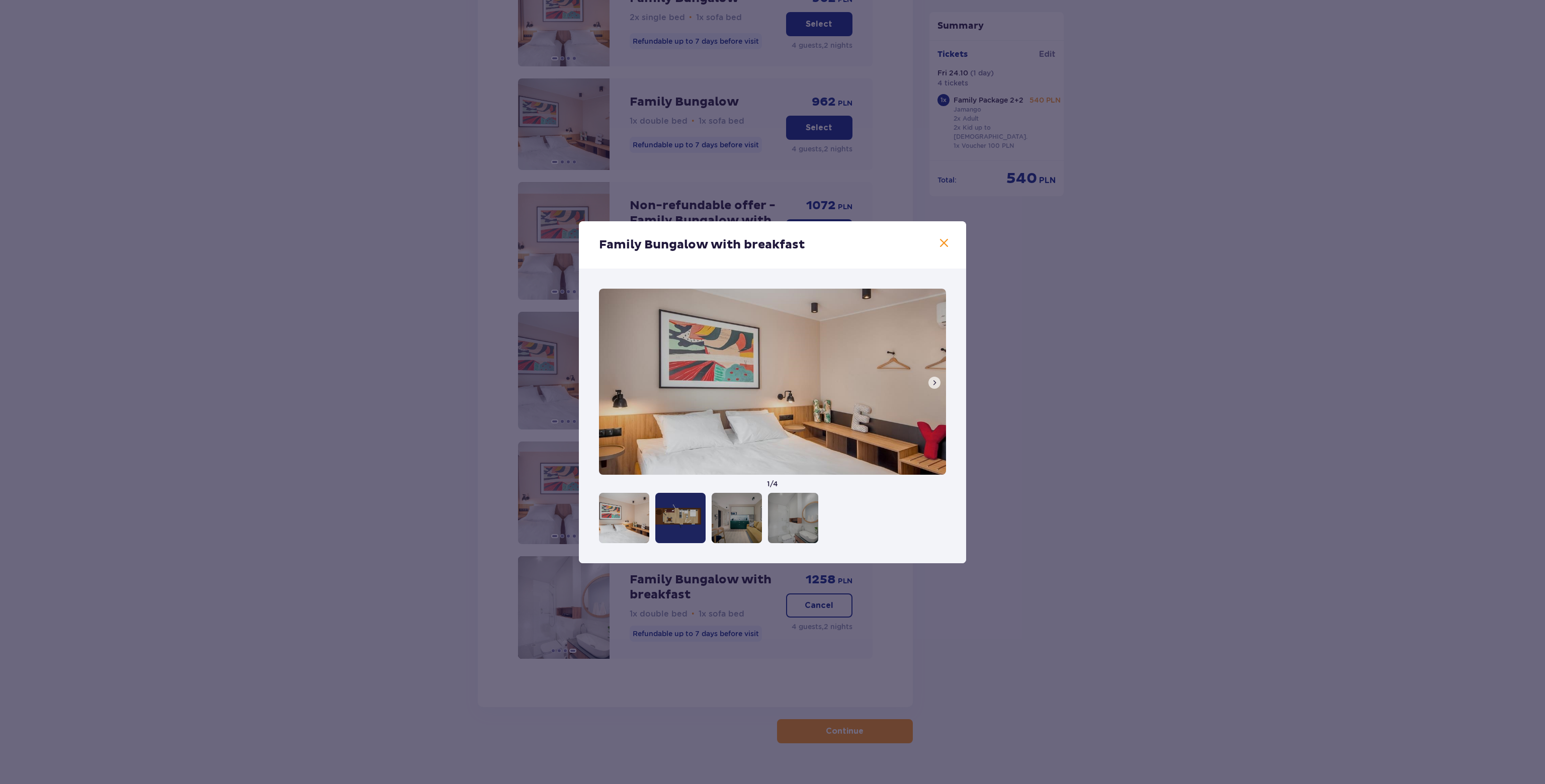
click at [943, 242] on span at bounding box center [944, 243] width 12 height 12
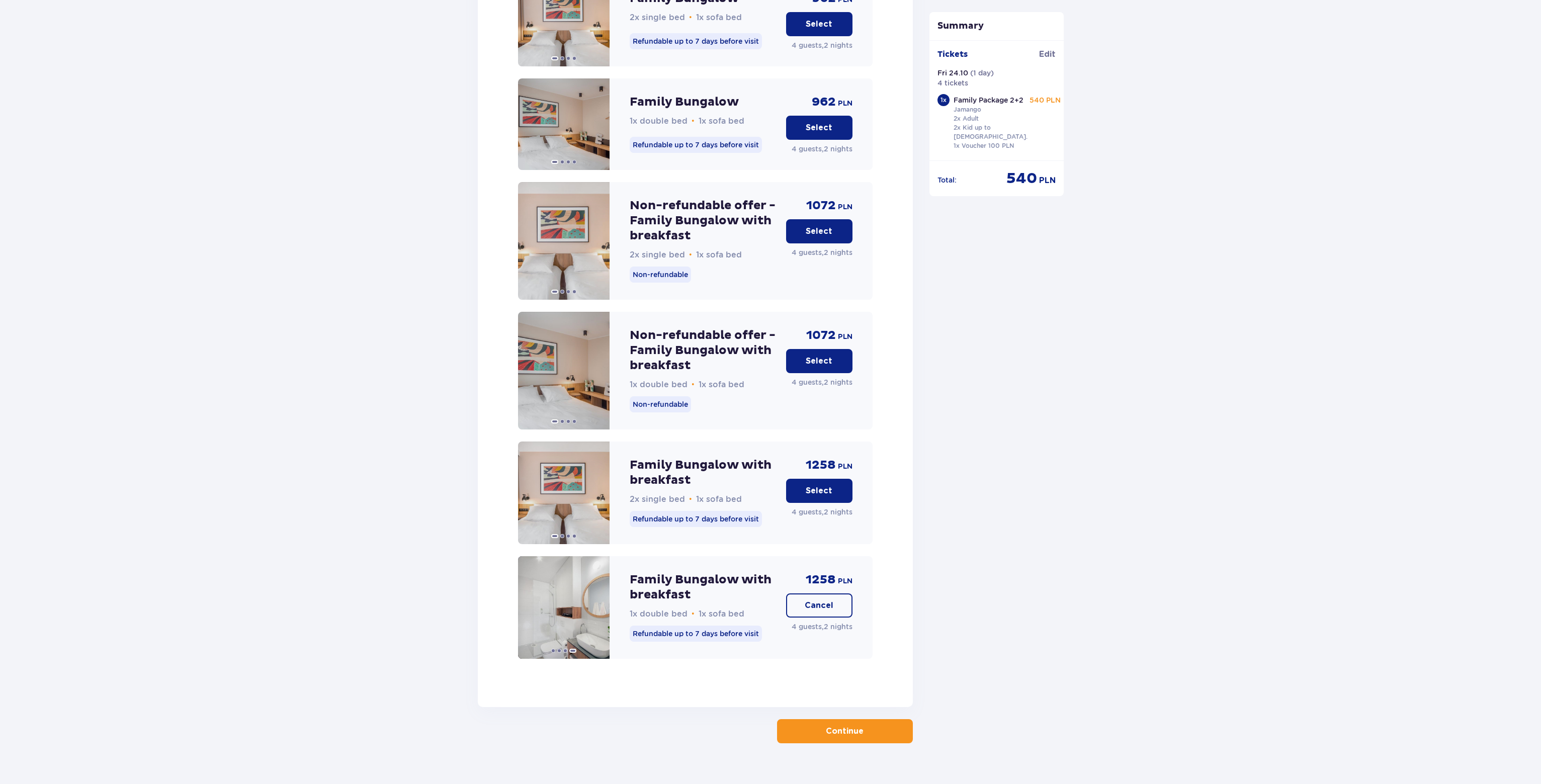
click at [840, 726] on p "Continue" at bounding box center [845, 731] width 37 height 11
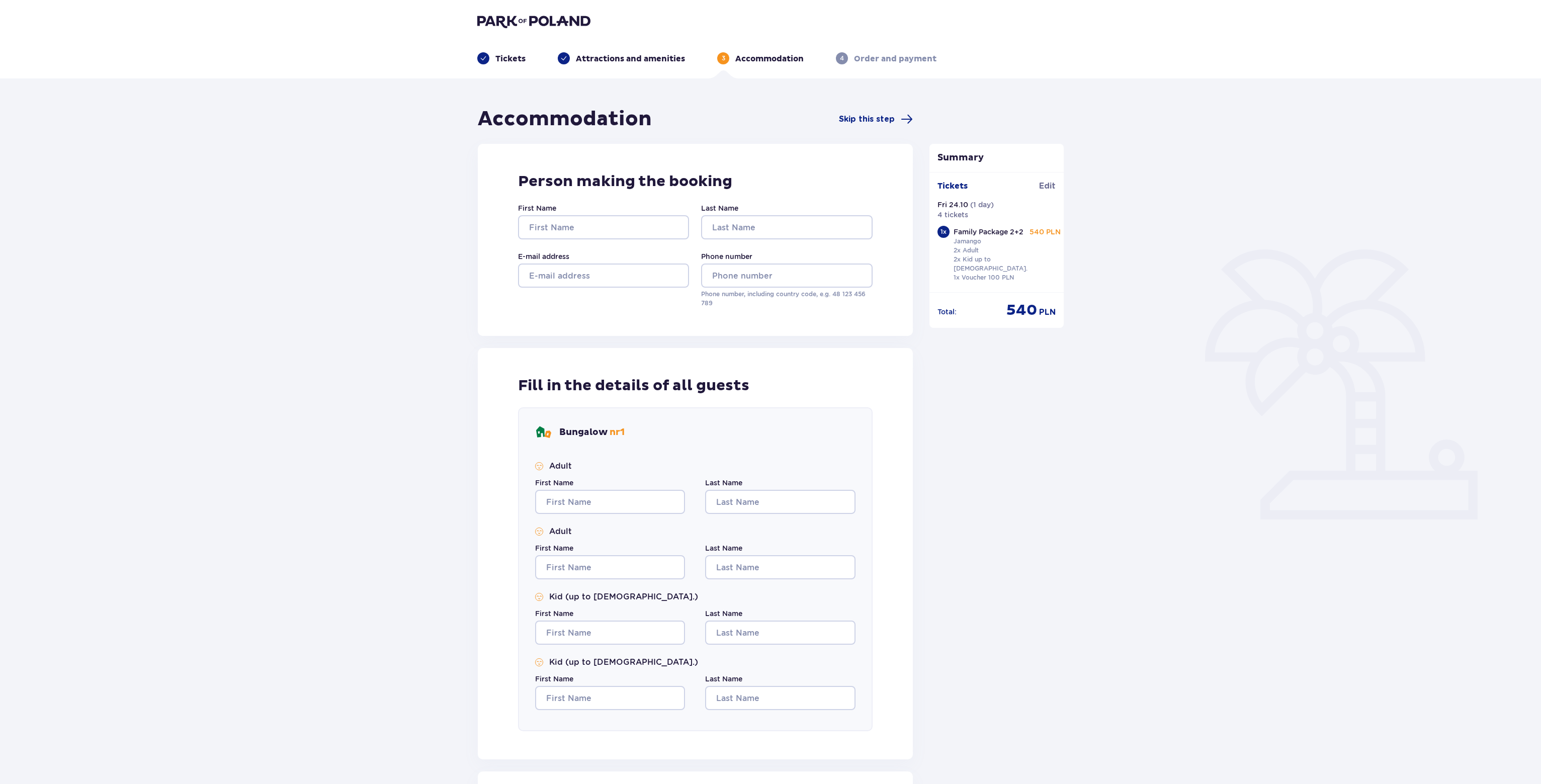
click at [509, 18] on img at bounding box center [534, 22] width 113 height 14
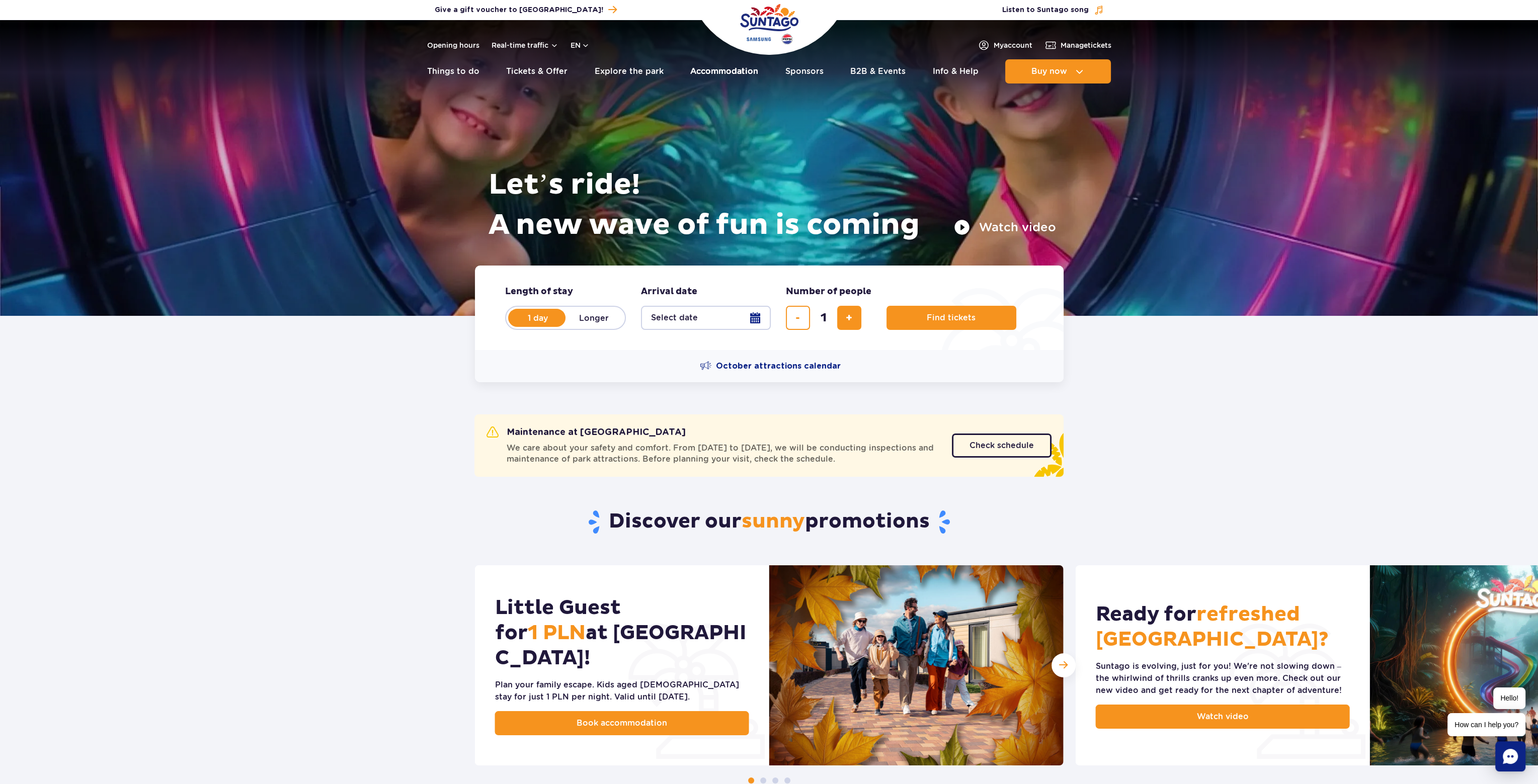
click at [709, 71] on link "Accommodation" at bounding box center [724, 72] width 68 height 24
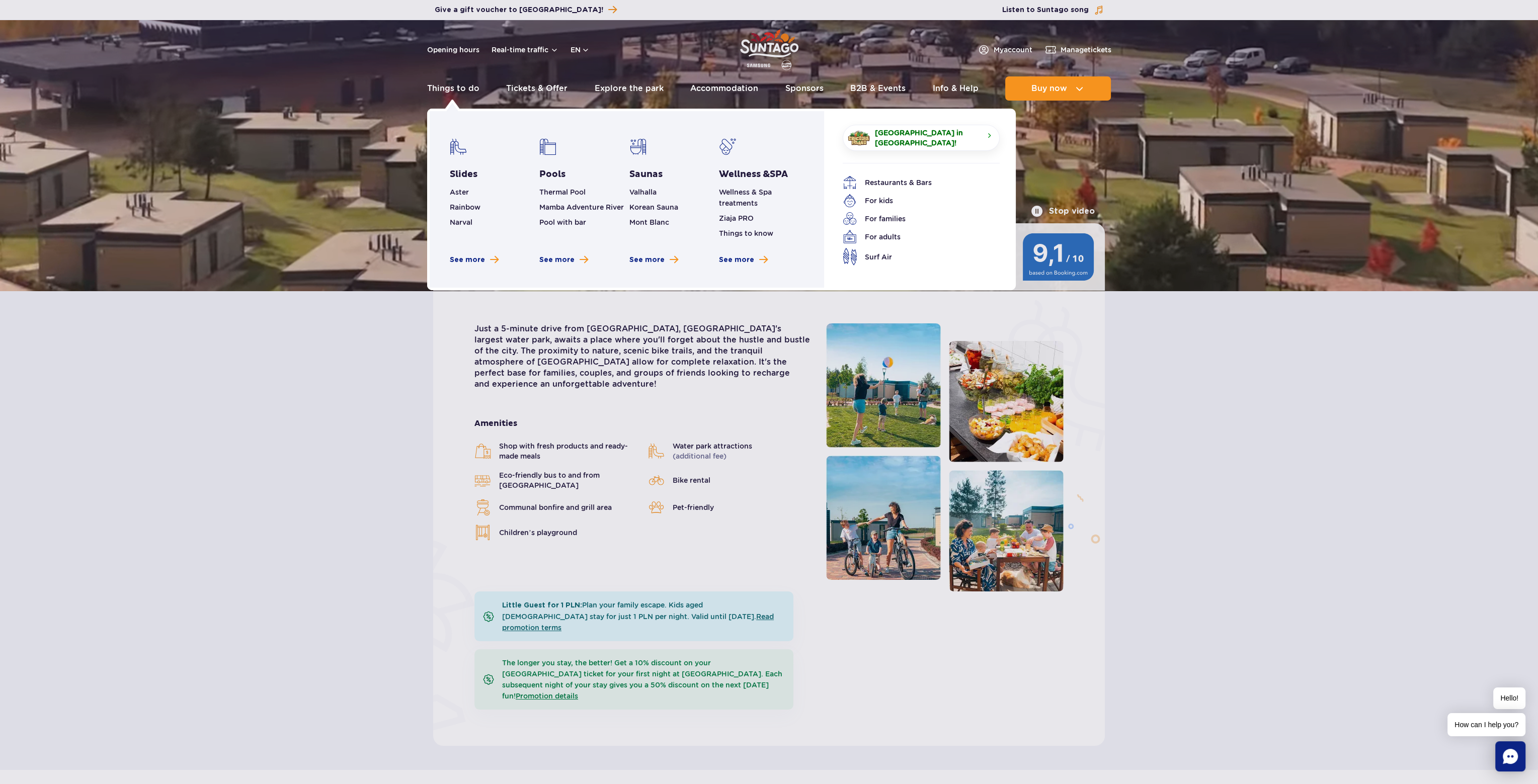
click at [552, 211] on li "Mamba Adventure River" at bounding box center [582, 206] width 85 height 11
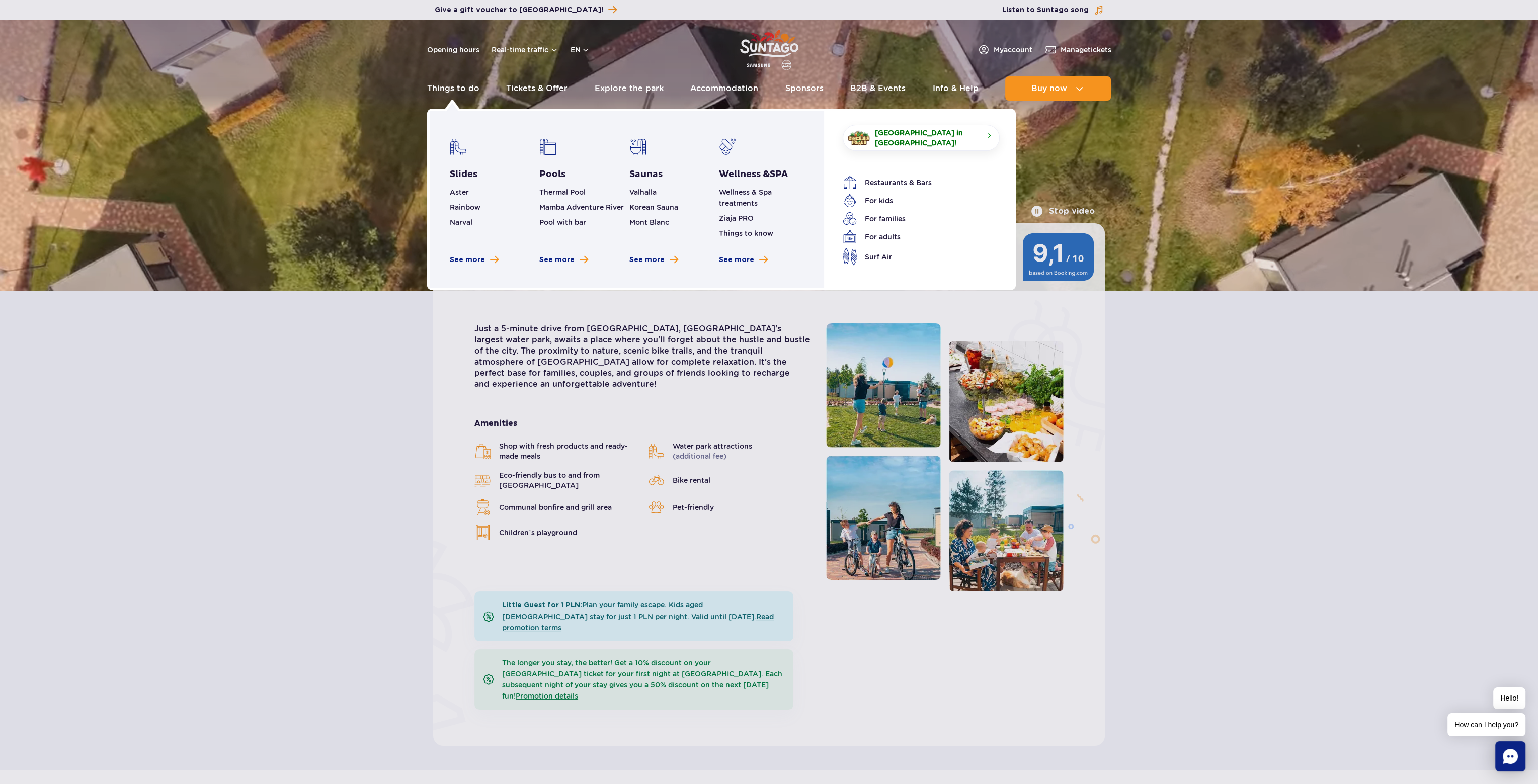
click at [552, 201] on li "Mamba Adventure River" at bounding box center [582, 206] width 85 height 11
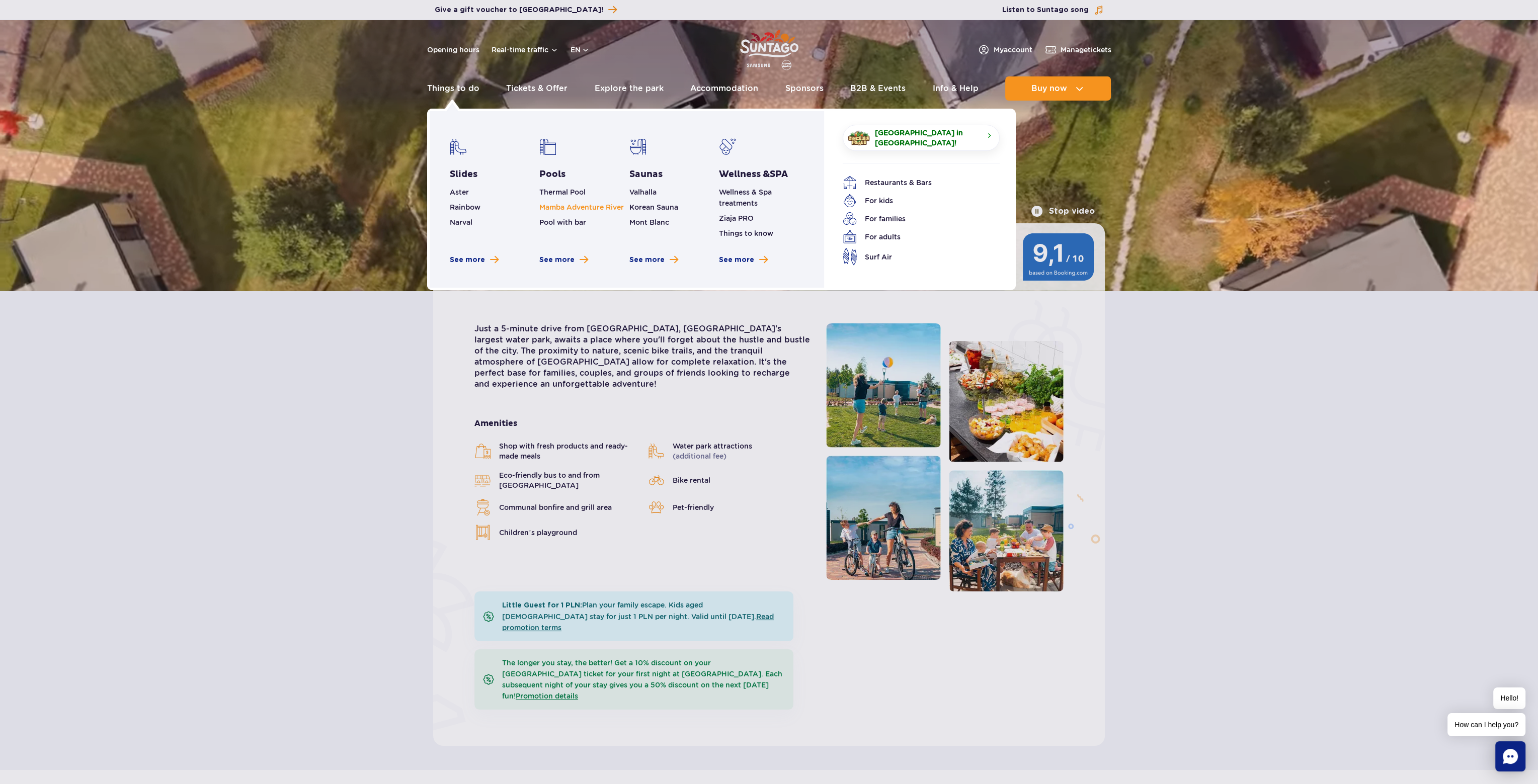
click at [552, 204] on link "Mamba Adventure River" at bounding box center [581, 206] width 84 height 8
